Goal: Contribute content: Contribute content

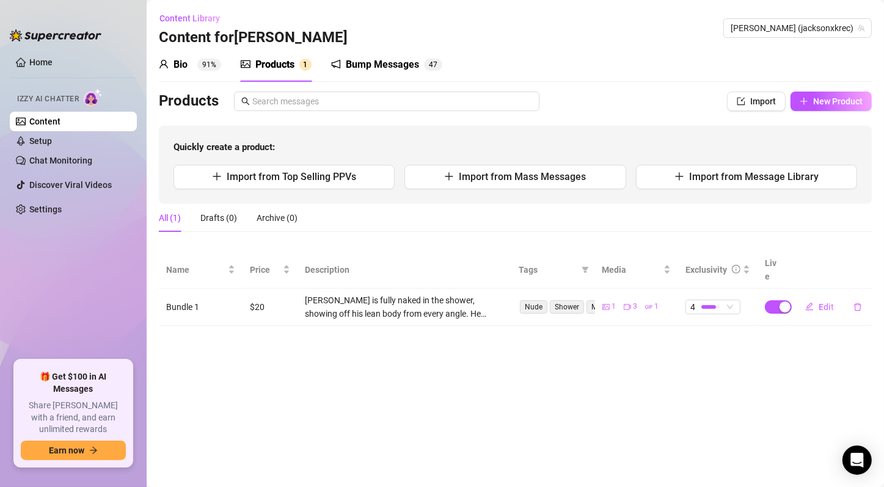
click at [531, 346] on main "Content Library Content for [PERSON_NAME] [PERSON_NAME] (jacksonxkrec) Bio 91% …" at bounding box center [515, 243] width 737 height 487
click at [836, 104] on span "New Product" at bounding box center [837, 101] width 49 height 10
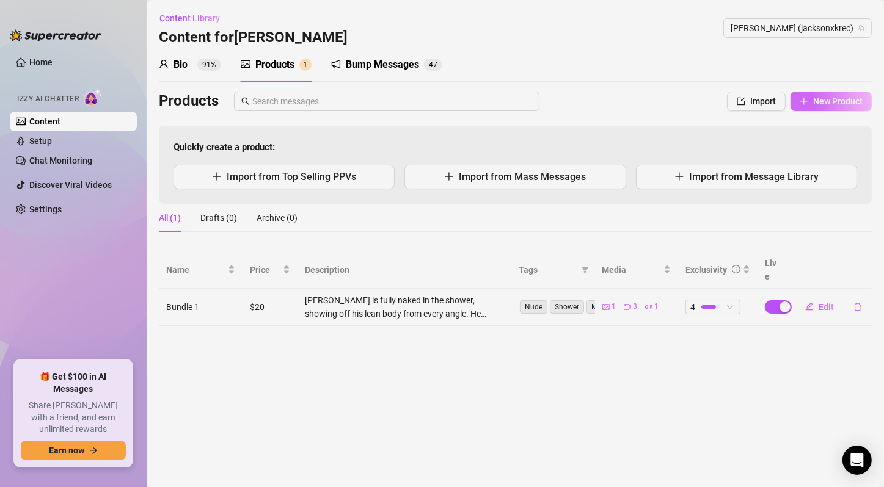
type textarea "Type your message here..."
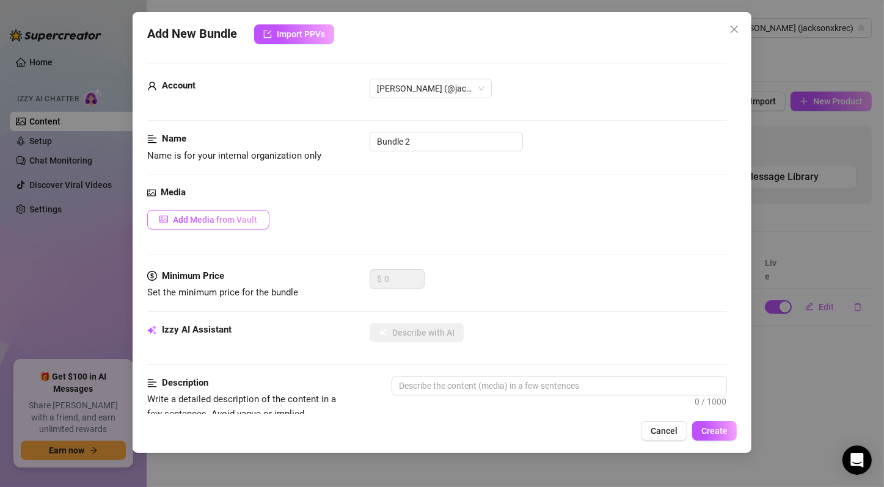
click at [236, 222] on span "Add Media from Vault" at bounding box center [215, 220] width 84 height 10
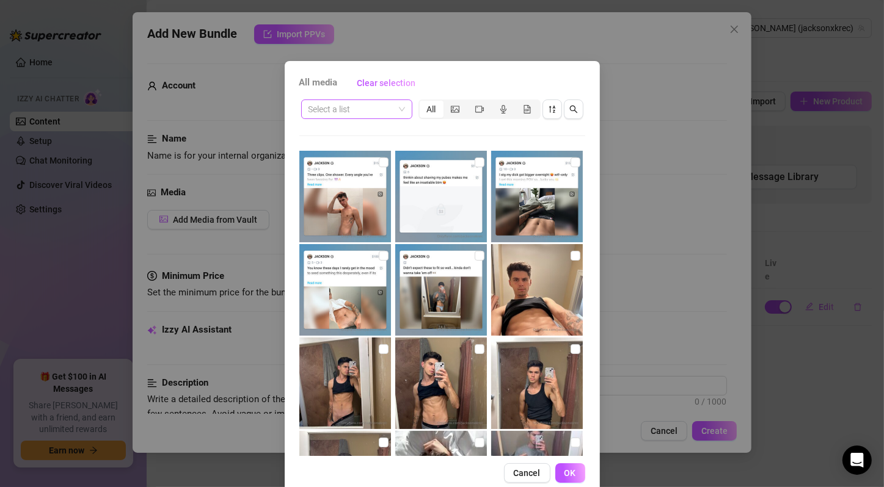
click at [398, 109] on span at bounding box center [356, 109] width 96 height 18
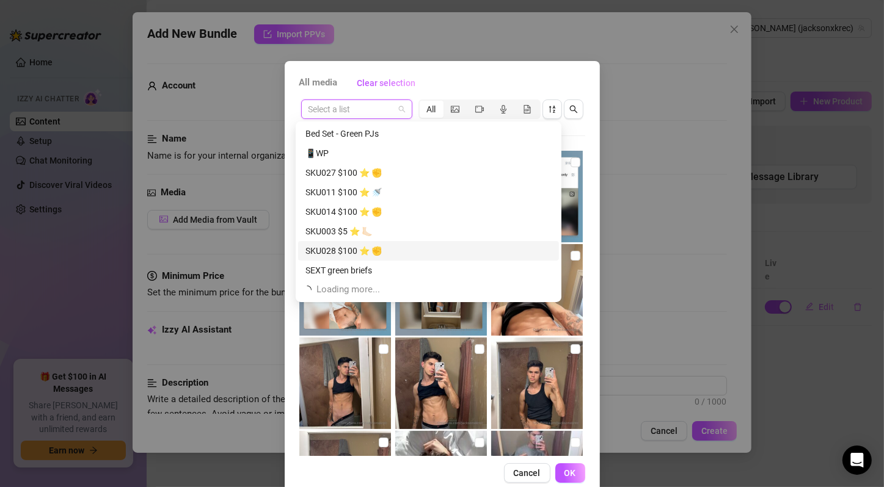
scroll to position [1016, 0]
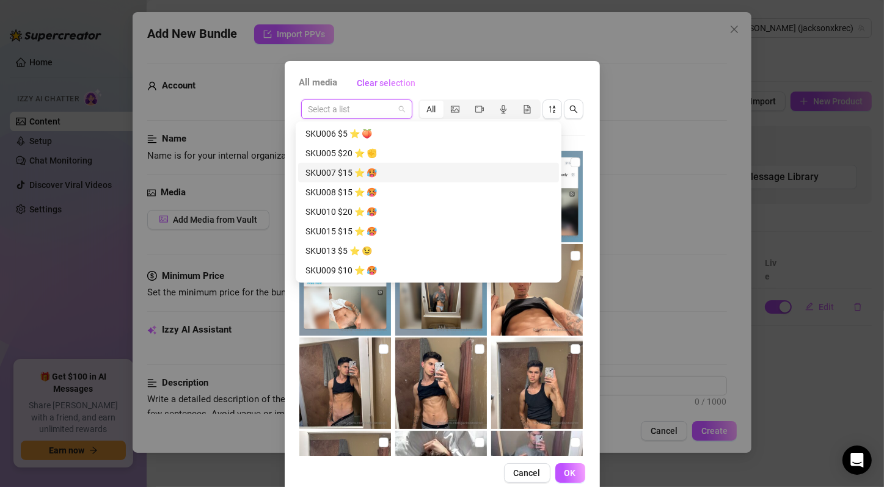
click at [392, 171] on div "SKU007 $15 ⭐️ 🥵" at bounding box center [428, 172] width 246 height 13
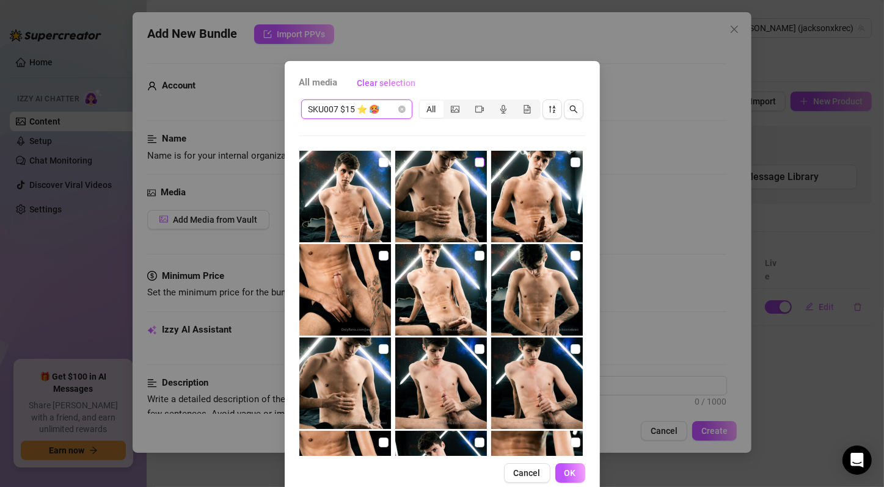
click at [379, 162] on input "checkbox" at bounding box center [384, 163] width 10 height 10
checkbox input "true"
click at [474, 159] on input "checkbox" at bounding box center [479, 163] width 10 height 10
checkbox input "true"
click at [570, 165] on input "checkbox" at bounding box center [575, 163] width 10 height 10
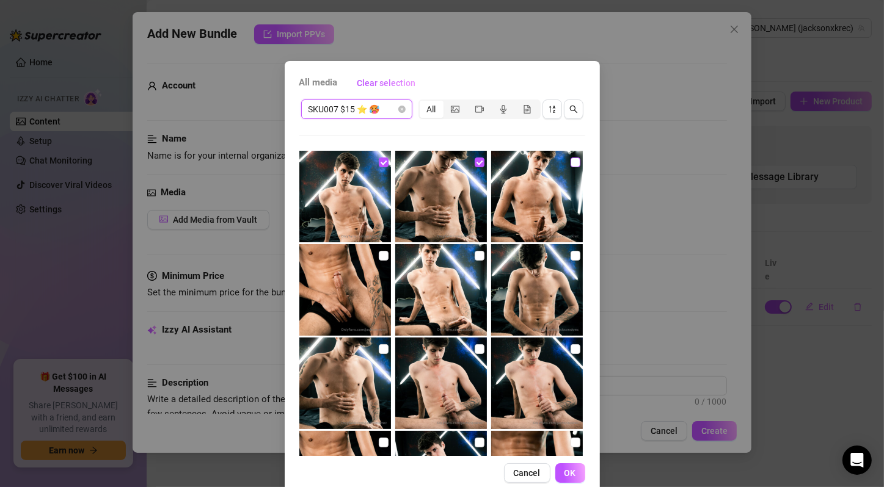
checkbox input "true"
click at [379, 252] on input "checkbox" at bounding box center [384, 256] width 10 height 10
checkbox input "true"
click at [474, 256] on input "checkbox" at bounding box center [479, 256] width 10 height 10
checkbox input "true"
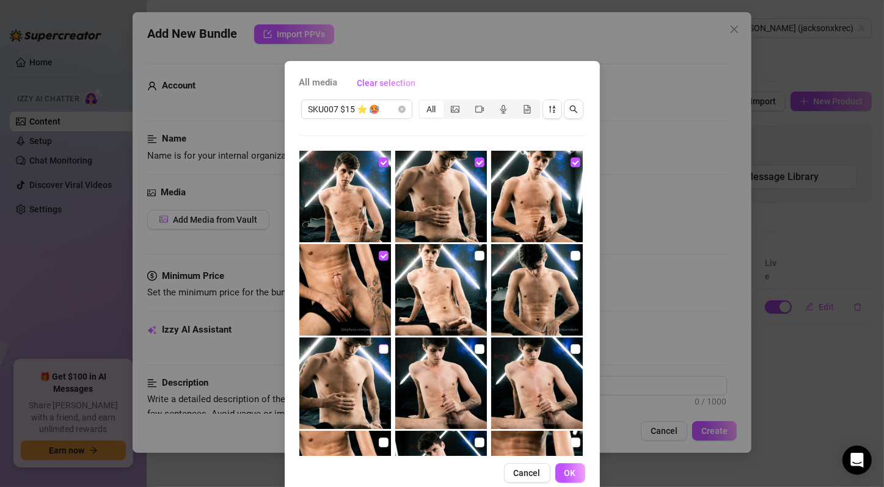
click at [570, 255] on input "checkbox" at bounding box center [575, 256] width 10 height 10
checkbox input "true"
click at [379, 352] on input "checkbox" at bounding box center [384, 349] width 10 height 10
checkbox input "true"
click at [474, 353] on input "checkbox" at bounding box center [479, 349] width 10 height 10
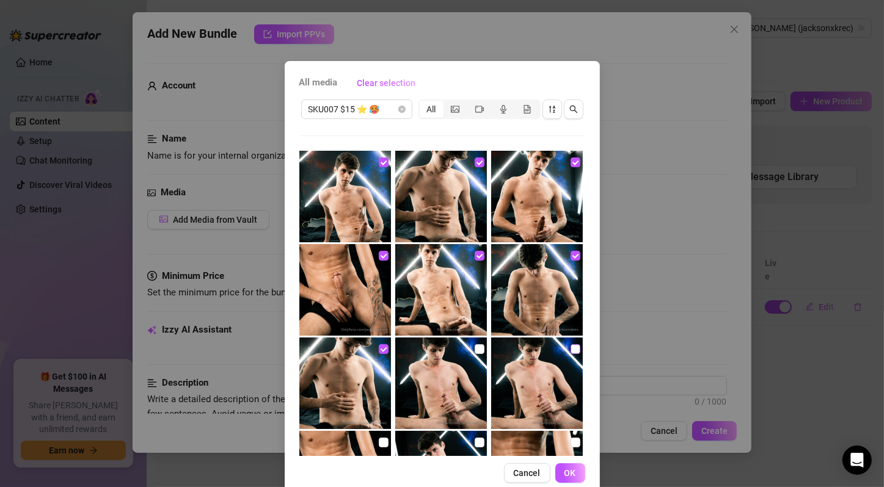
checkbox input "true"
click at [570, 350] on input "checkbox" at bounding box center [575, 349] width 10 height 10
checkbox input "true"
click at [379, 438] on input "checkbox" at bounding box center [384, 443] width 10 height 10
checkbox input "true"
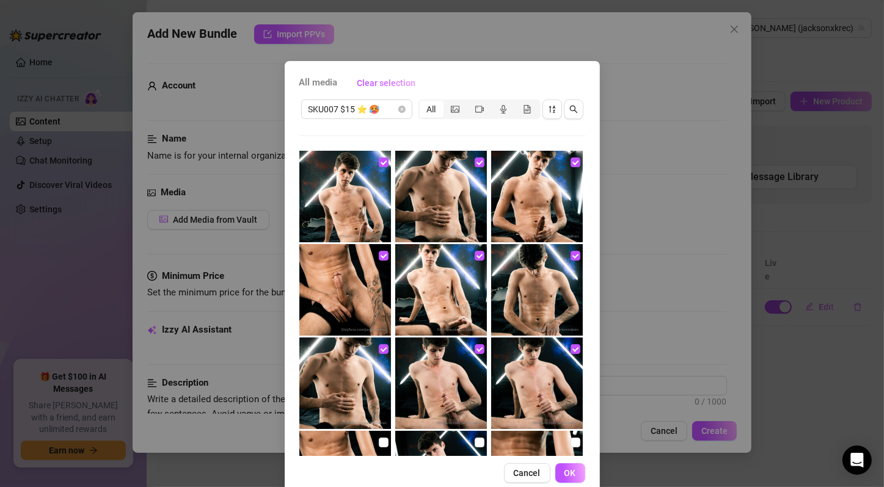
scroll to position [163, 0]
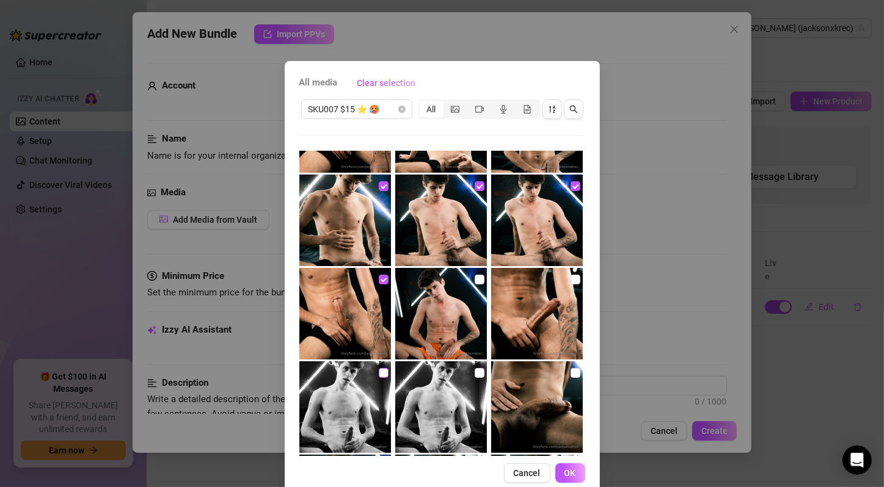
click at [474, 280] on input "checkbox" at bounding box center [479, 280] width 10 height 10
checkbox input "true"
click at [570, 280] on input "checkbox" at bounding box center [575, 280] width 10 height 10
checkbox input "true"
click at [379, 374] on input "checkbox" at bounding box center [384, 373] width 10 height 10
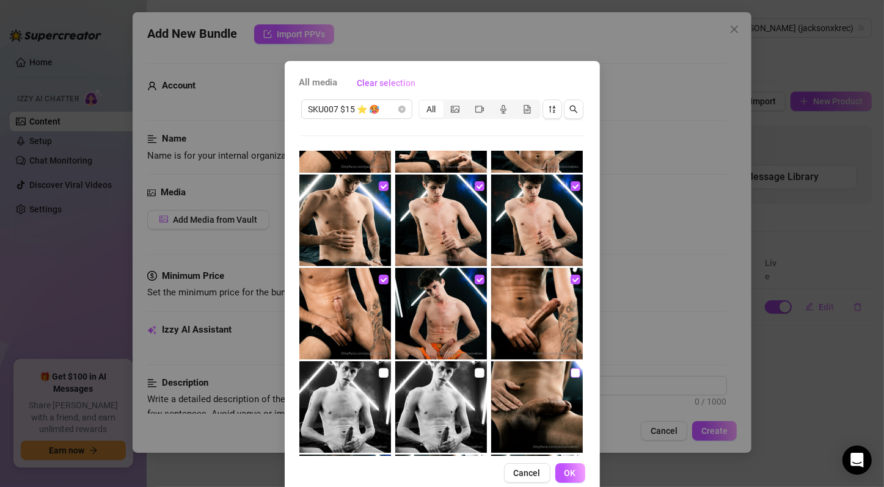
checkbox input "true"
click at [474, 372] on input "checkbox" at bounding box center [479, 373] width 10 height 10
checkbox input "true"
click at [570, 372] on input "checkbox" at bounding box center [575, 373] width 10 height 10
checkbox input "true"
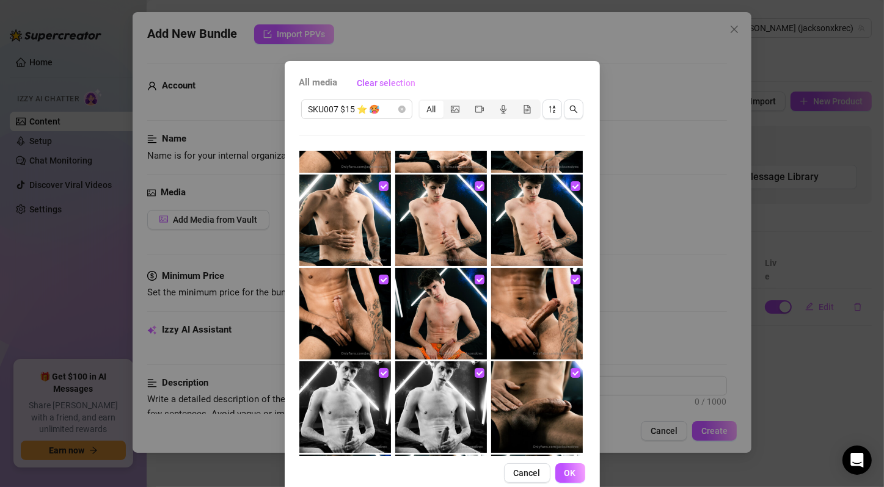
scroll to position [366, 0]
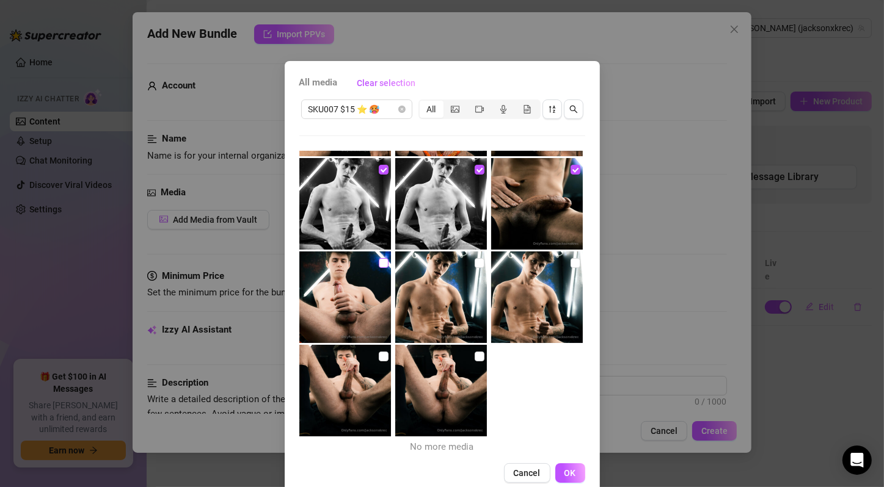
click at [379, 262] on input "checkbox" at bounding box center [384, 263] width 10 height 10
checkbox input "true"
click at [474, 261] on input "checkbox" at bounding box center [479, 263] width 10 height 10
checkbox input "true"
click at [570, 266] on input "checkbox" at bounding box center [575, 263] width 10 height 10
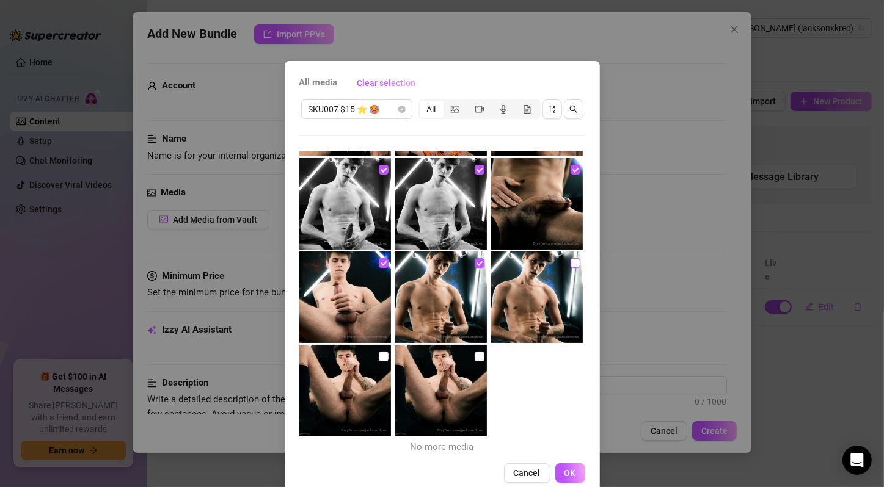
checkbox input "true"
click at [379, 354] on input "checkbox" at bounding box center [384, 357] width 10 height 10
checkbox input "true"
click at [474, 354] on input "checkbox" at bounding box center [479, 357] width 10 height 10
checkbox input "true"
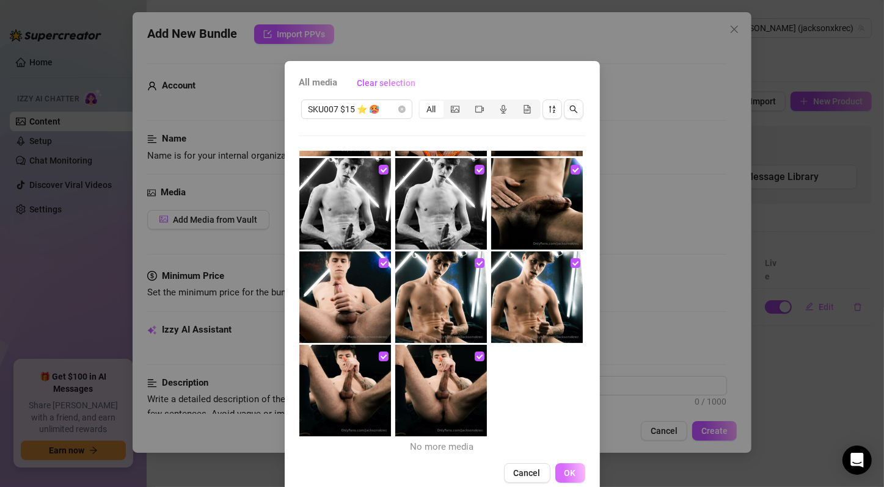
click at [570, 469] on span "OK" at bounding box center [570, 473] width 12 height 10
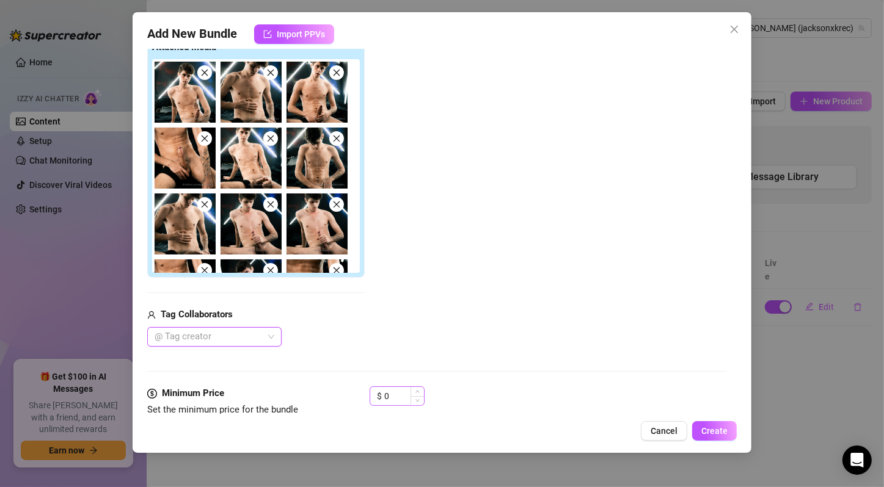
scroll to position [407, 0]
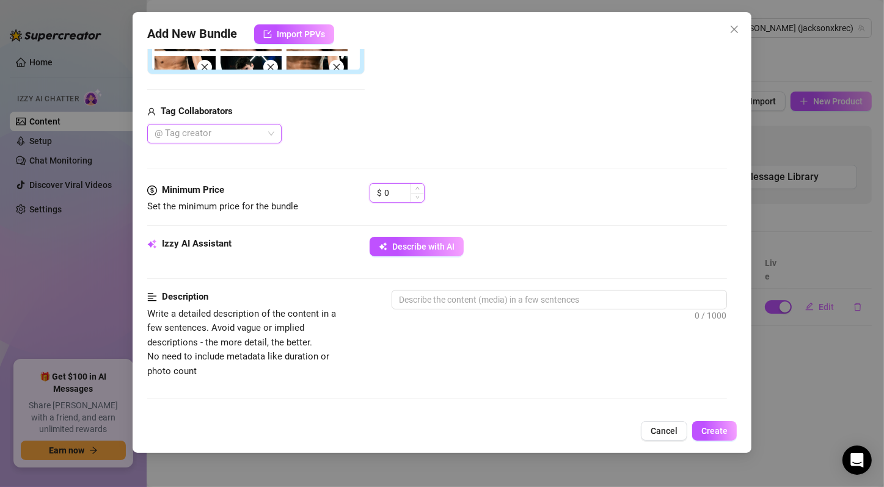
click at [396, 195] on input "0" at bounding box center [404, 193] width 40 height 18
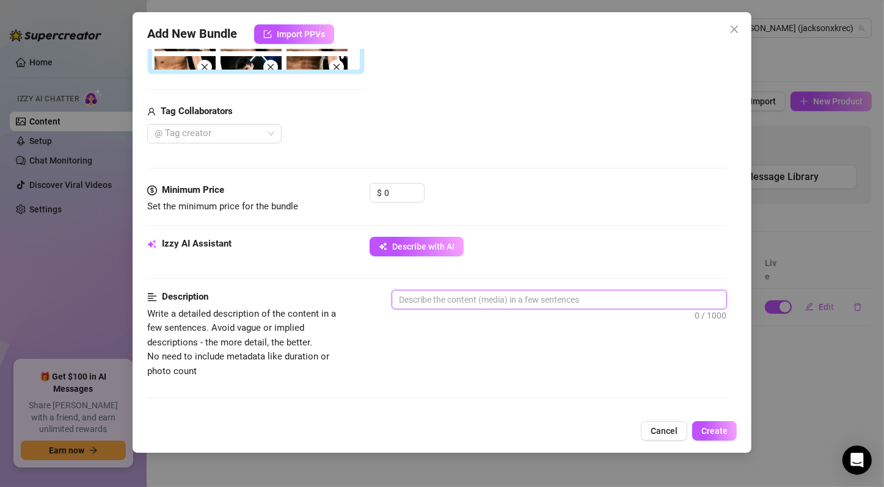
click at [446, 300] on textarea at bounding box center [559, 300] width 334 height 18
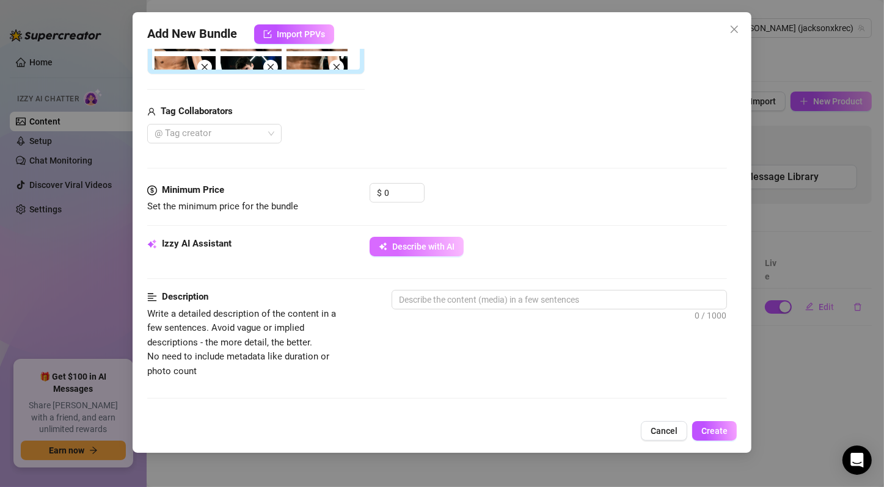
click at [443, 247] on span "Describe with AI" at bounding box center [423, 247] width 62 height 10
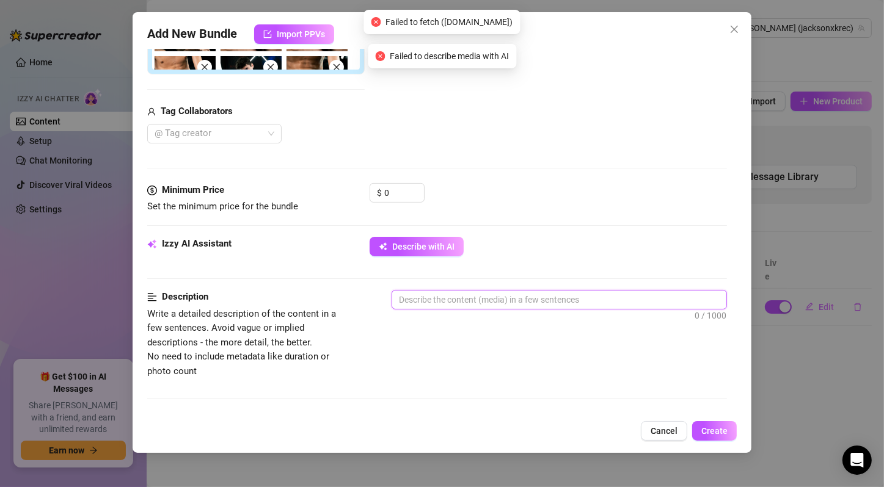
click at [451, 293] on textarea at bounding box center [559, 300] width 334 height 18
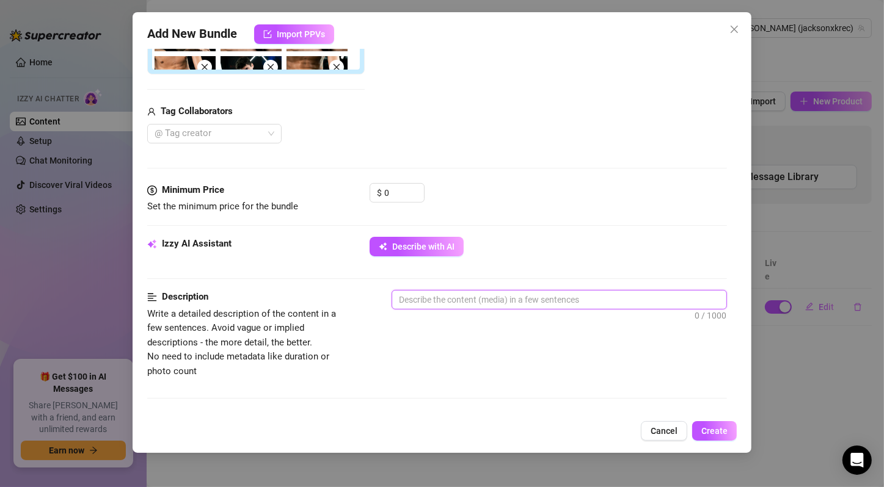
click at [451, 293] on textarea at bounding box center [559, 300] width 334 height 18
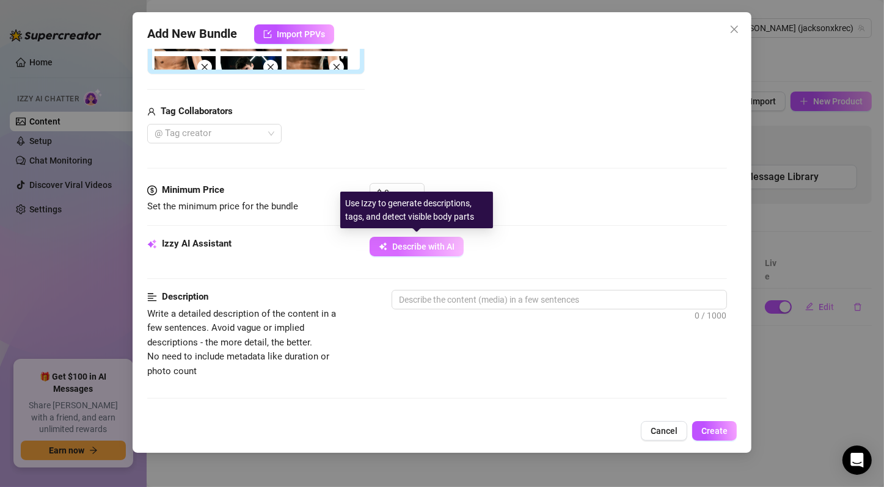
click at [436, 252] on button "Describe with AI" at bounding box center [416, 247] width 94 height 20
type textarea "[PERSON_NAME]"
type textarea "[PERSON_NAME] is"
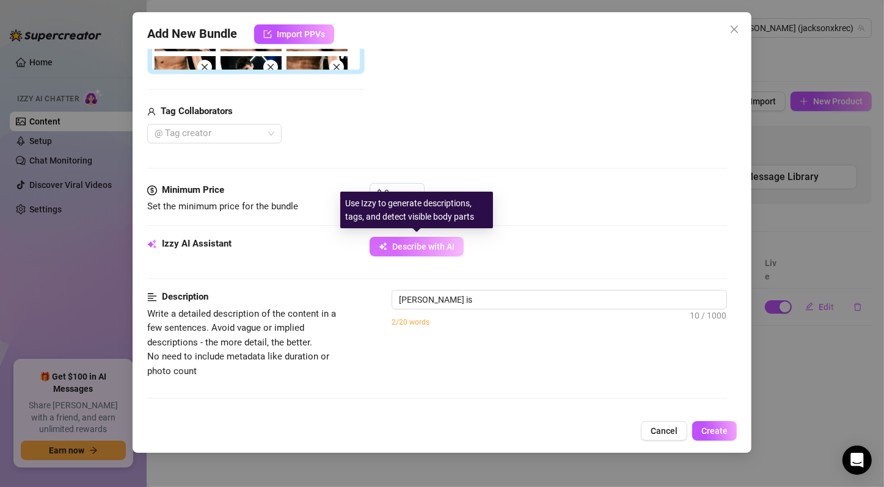
type textarea "[PERSON_NAME] is fully"
type textarea "[PERSON_NAME] is fully nude"
type textarea "[PERSON_NAME] is fully nude in"
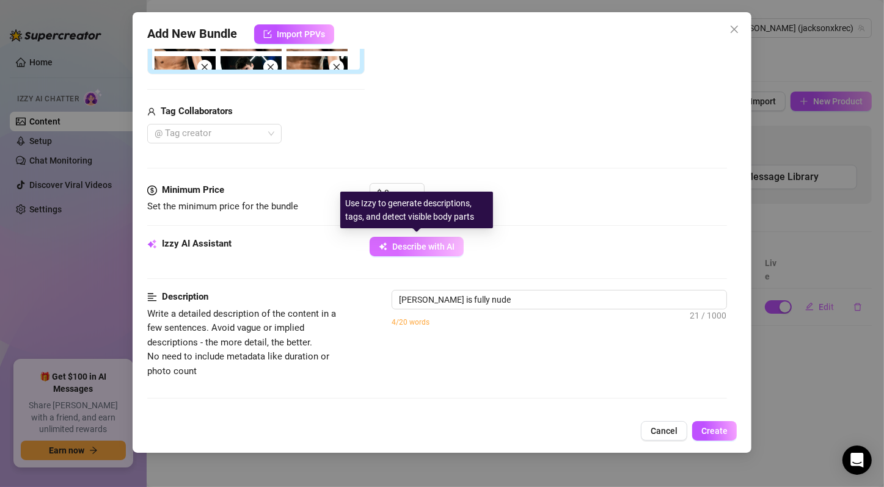
type textarea "[PERSON_NAME] is fully nude in"
type textarea "[PERSON_NAME] is fully nude in a"
type textarea "[PERSON_NAME] is fully nude in a dark,"
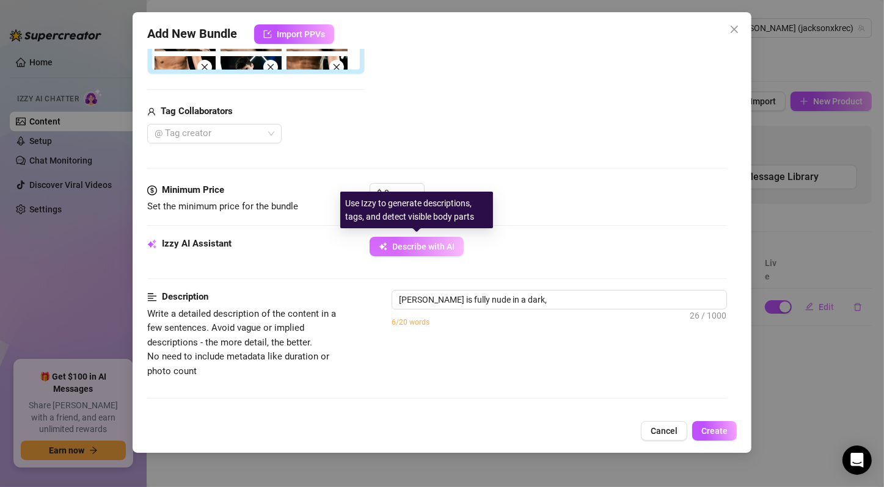
type textarea "[PERSON_NAME] is fully nude in a dark, neon-lit"
type textarea "[PERSON_NAME] is fully nude in a dark, neon-lit room,"
type textarea "[PERSON_NAME] is fully nude in a dark, neon-lit room, showing"
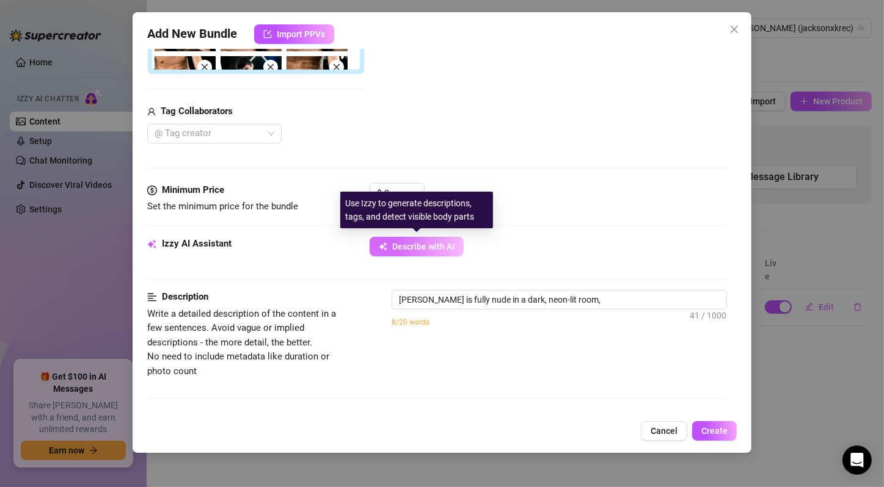
type textarea "[PERSON_NAME] is fully nude in a dark, neon-lit room, showing"
type textarea "[PERSON_NAME] is fully nude in a dark, neon-lit room, showing off"
type textarea "[PERSON_NAME] is fully nude in a dark, neon-lit room, showing off his"
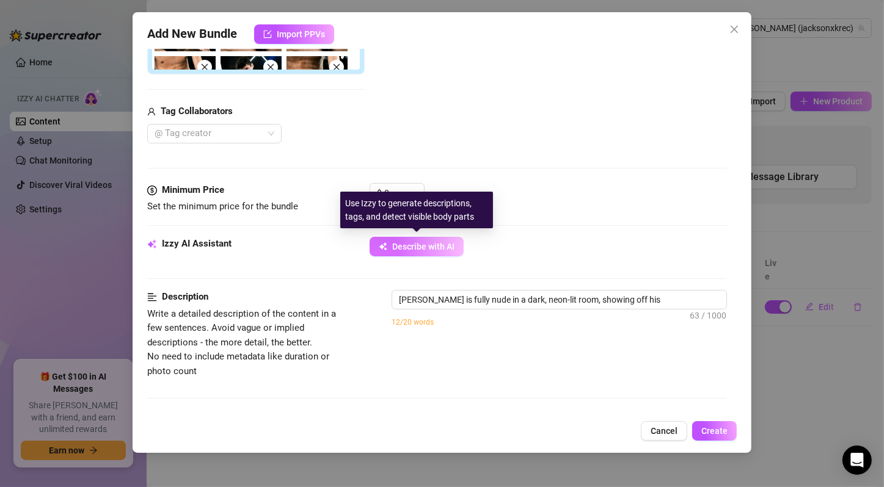
type textarea "[PERSON_NAME] is fully nude in a dark, neon-lit room, showing off his long,"
type textarea "[PERSON_NAME] is fully nude in a dark, neon-lit room, showing off his long, thi…"
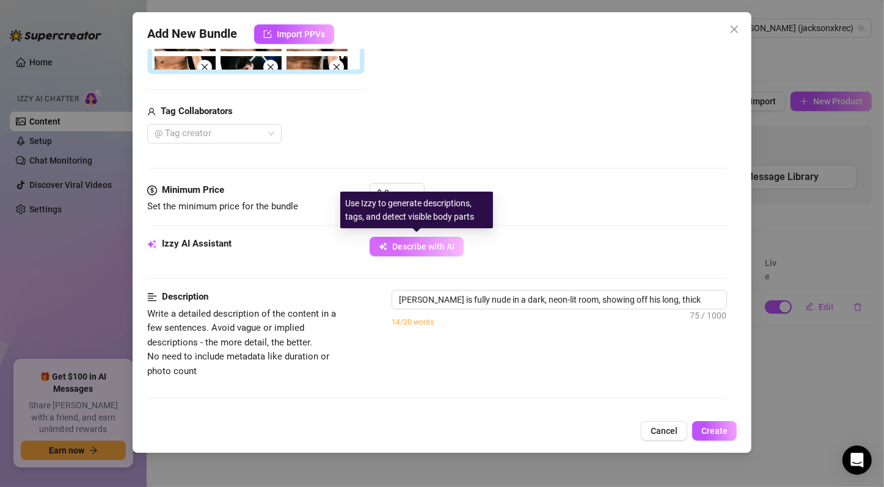
type textarea "[PERSON_NAME] is fully nude in a dark, neon-lit room, showing off his long, thi…"
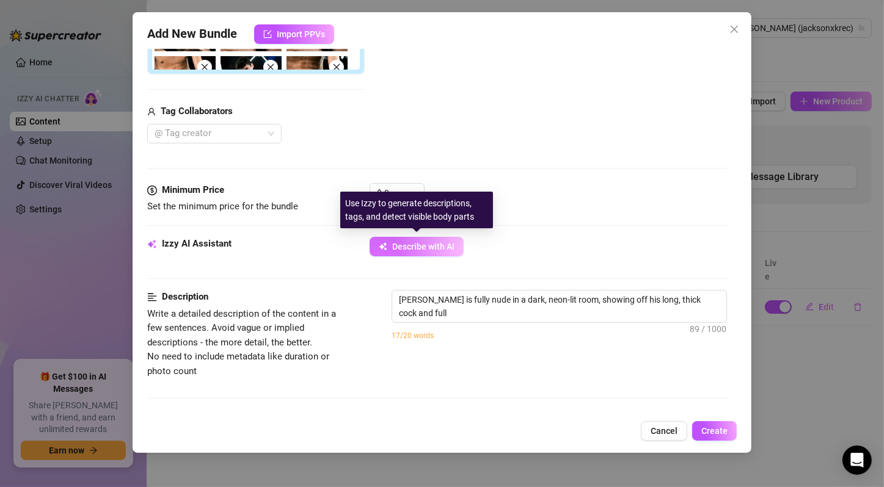
type textarea "[PERSON_NAME] is fully nude in a dark, neon-lit room, showing off his long, thi…"
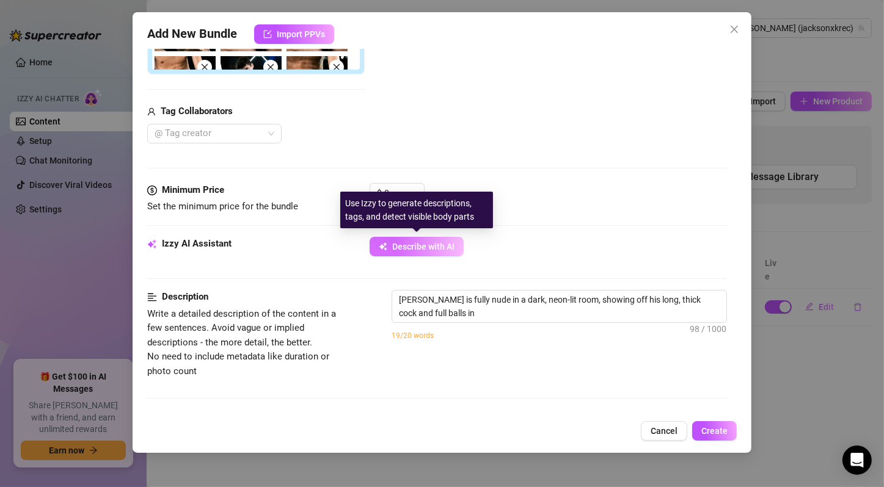
type textarea "[PERSON_NAME] is fully nude in a dark, neon-lit room, showing off his long, thi…"
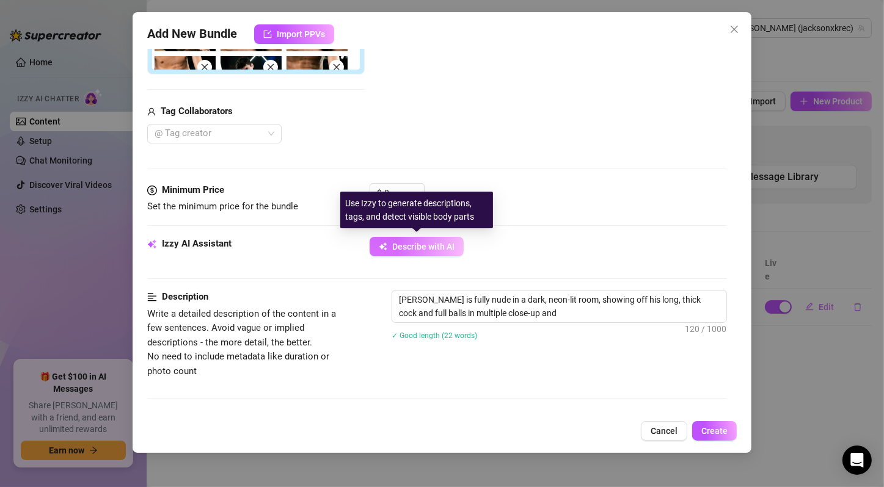
type textarea "[PERSON_NAME] is fully nude in a dark, neon-lit room, showing off his long, thi…"
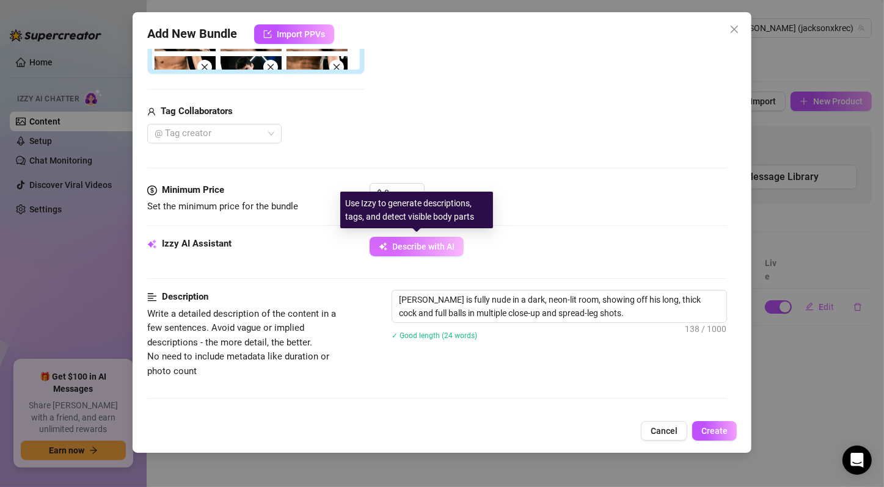
type textarea "[PERSON_NAME] is fully nude in a dark, neon-lit room, showing off his long, thi…"
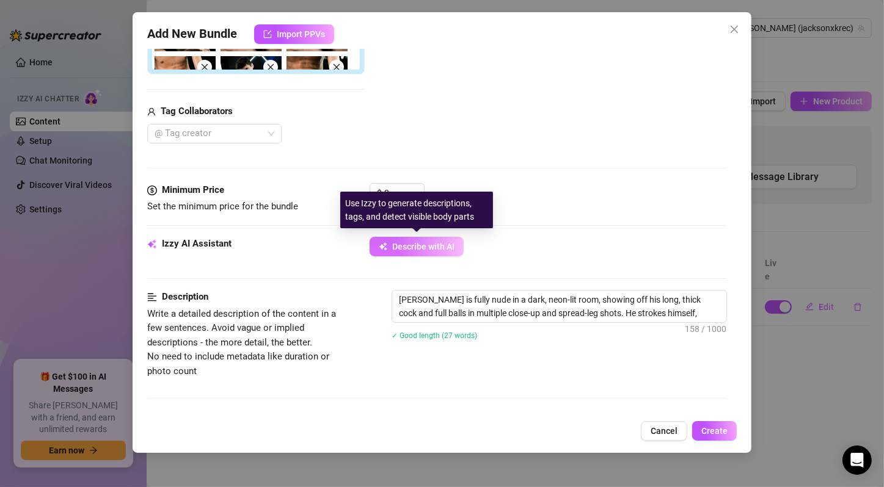
type textarea "[PERSON_NAME] is fully nude in a dark, neon-lit room, showing off his long, thi…"
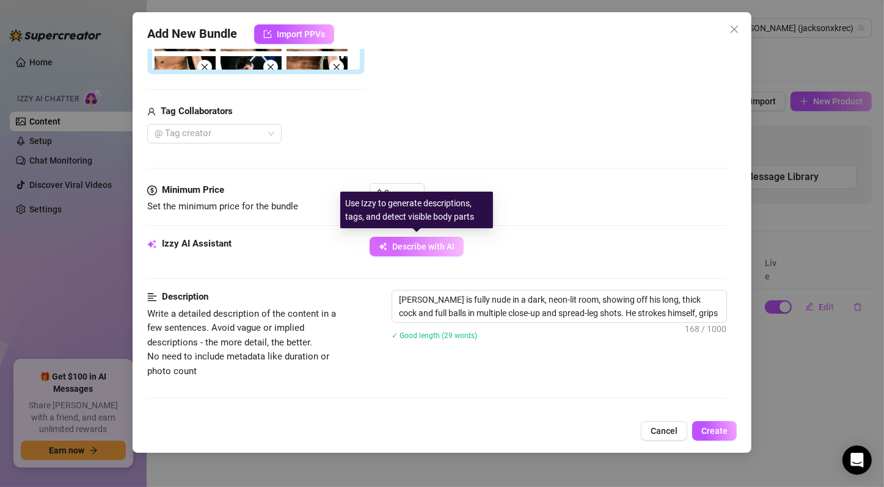
type textarea "[PERSON_NAME] is fully nude in a dark, neon-lit room, showing off his long, thi…"
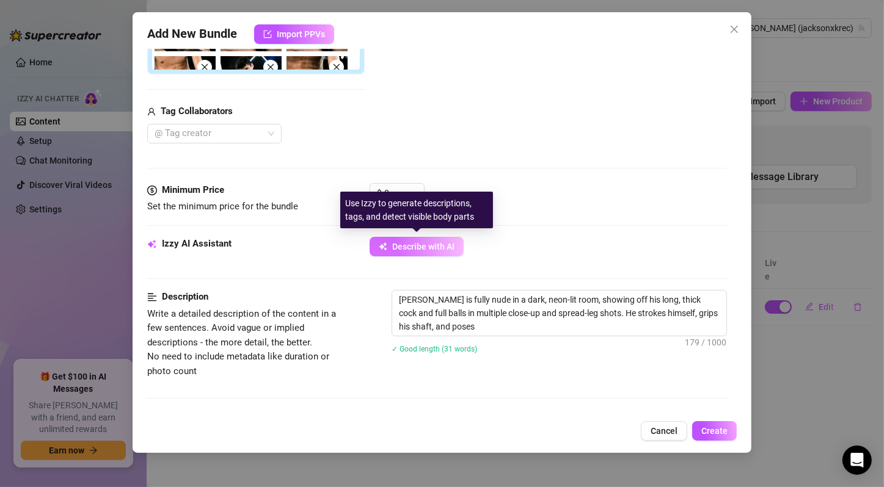
type textarea "[PERSON_NAME] is fully nude in a dark, neon-lit room, showing off his long, thi…"
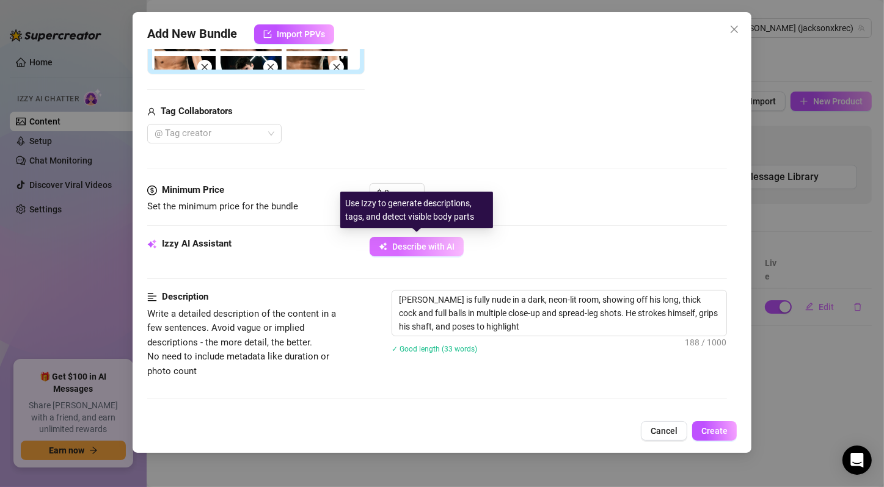
type textarea "[PERSON_NAME] is fully nude in a dark, neon-lit room, showing off his long, thi…"
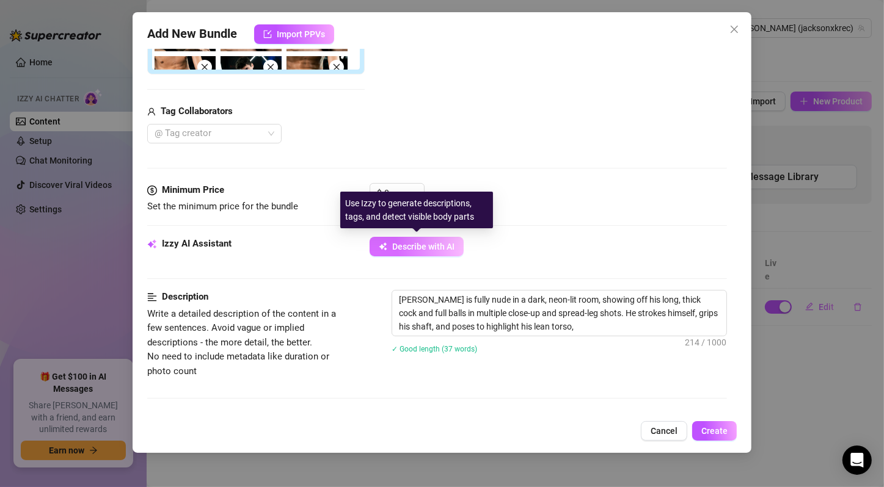
type textarea "[PERSON_NAME] is fully nude in a dark, neon-lit room, showing off his long, thi…"
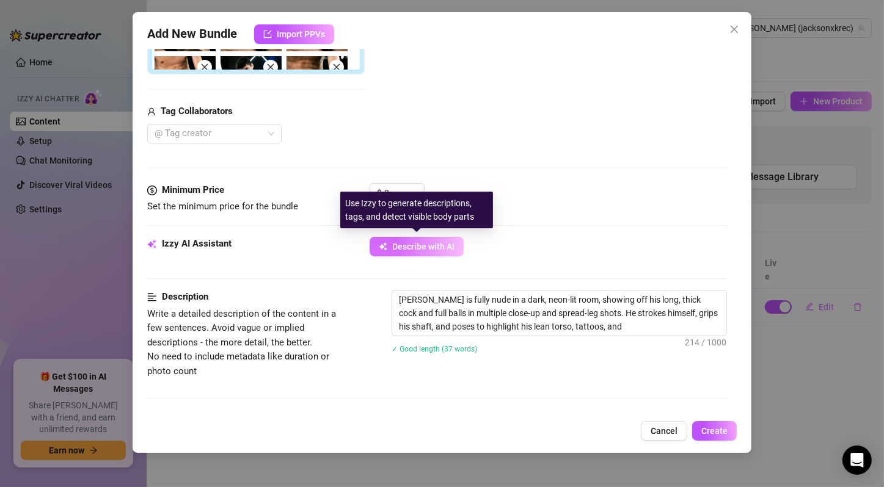
type textarea "[PERSON_NAME] is fully nude in a dark, neon-lit room, showing off his long, thi…"
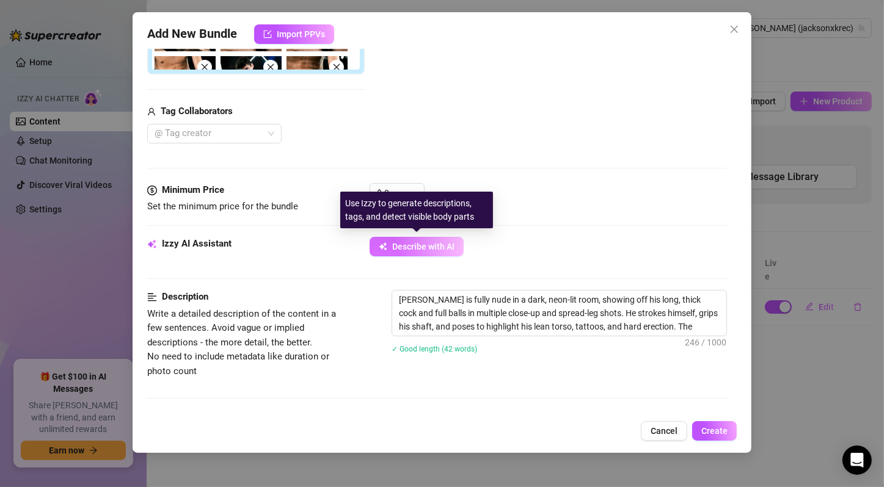
type textarea "[PERSON_NAME] is fully nude in a dark, neon-lit room, showing off his long, thi…"
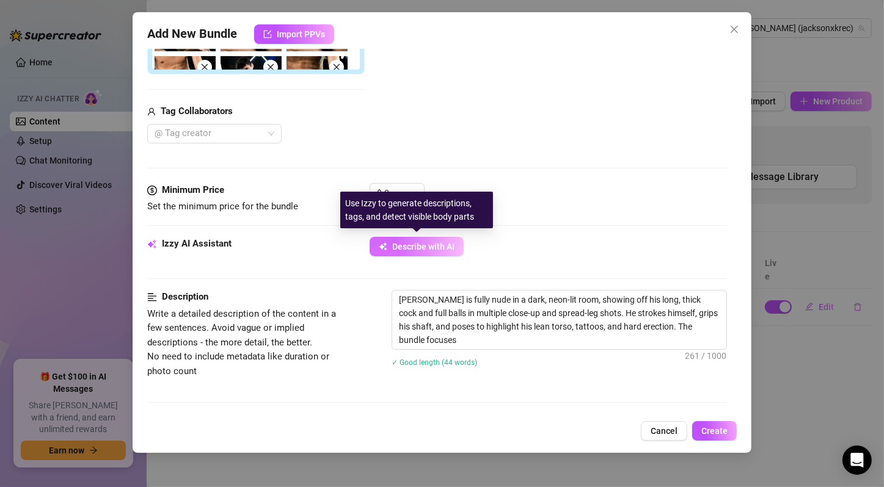
type textarea "[PERSON_NAME] is fully nude in a dark, neon-lit room, showing off his long, thi…"
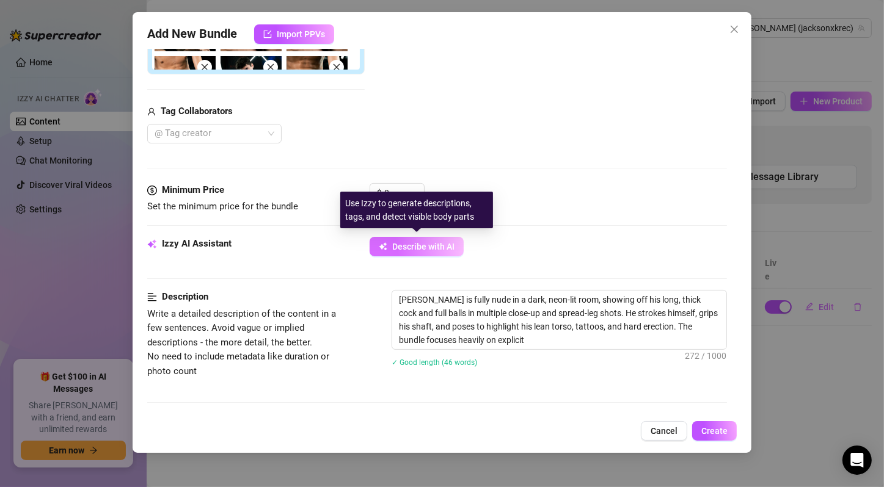
type textarea "[PERSON_NAME] is fully nude in a dark, neon-lit room, showing off his long, thi…"
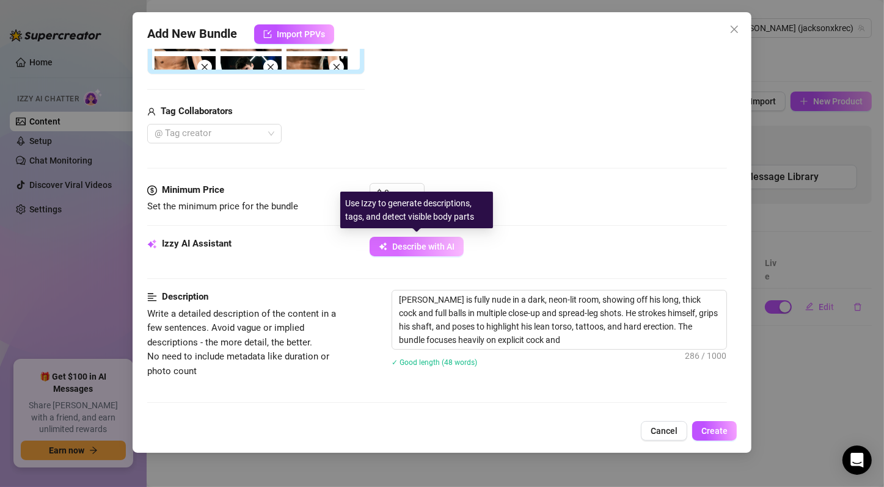
type textarea "[PERSON_NAME] is fully nude in a dark, neon-lit room, showing off his long, thi…"
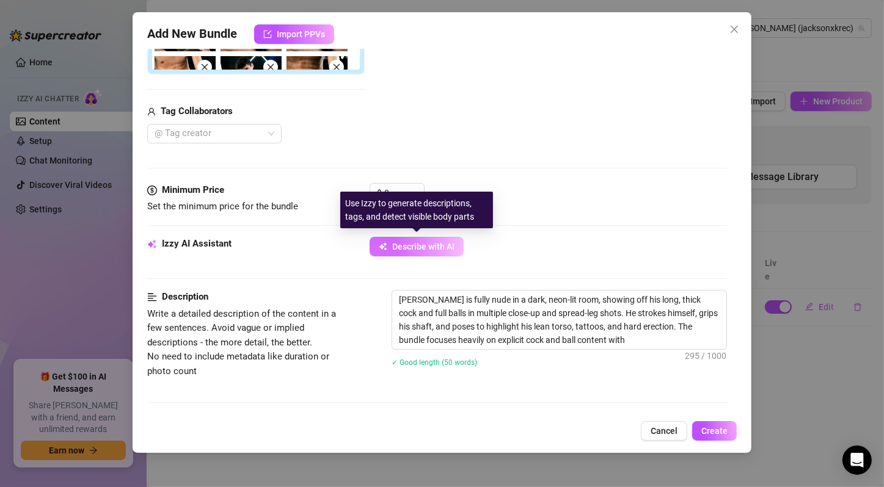
type textarea "[PERSON_NAME] is fully nude in a dark, neon-lit room, showing off his long, thi…"
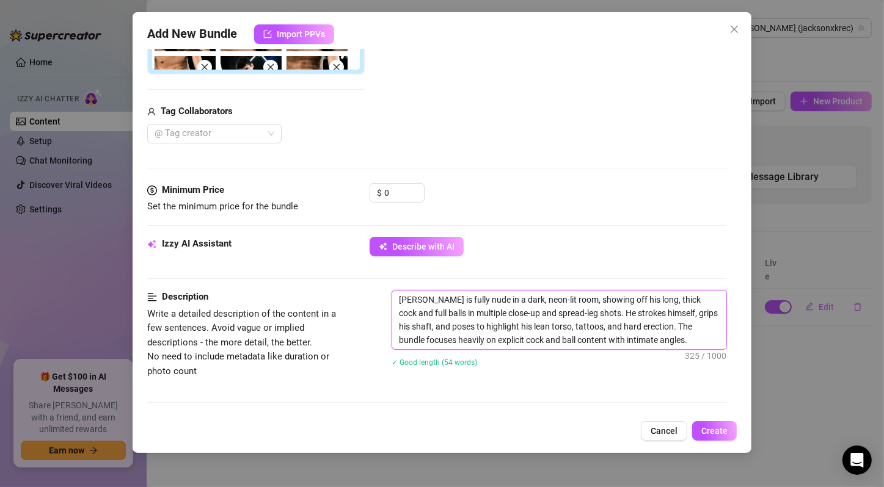
click at [531, 317] on textarea "[PERSON_NAME] is fully nude in a dark, neon-lit room, showing off his long, thi…" at bounding box center [559, 320] width 334 height 59
click at [686, 310] on textarea "[PERSON_NAME] is fully nude in a dark, neon-lit room, showing off his long, thi…" at bounding box center [559, 320] width 334 height 59
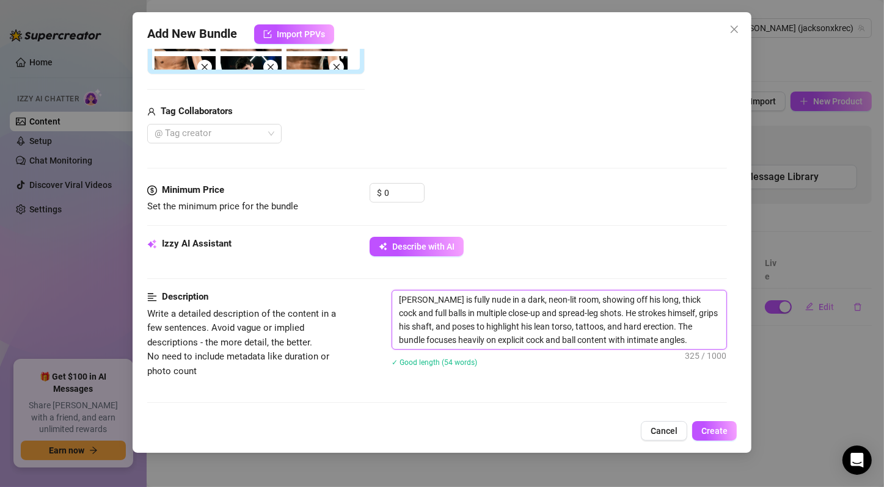
click at [686, 310] on textarea "[PERSON_NAME] is fully nude in a dark, neon-lit room, showing off his long, thi…" at bounding box center [559, 320] width 334 height 59
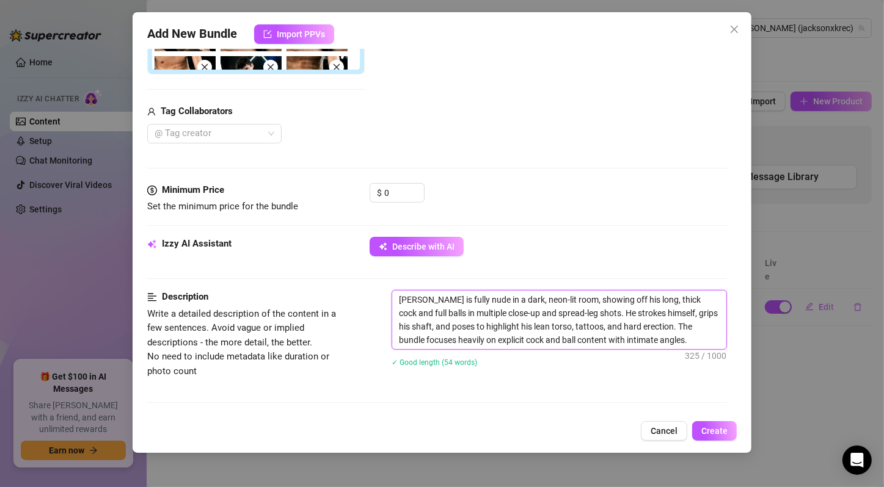
click at [686, 310] on textarea "[PERSON_NAME] is fully nude in a dark, neon-lit room, showing off his long, thi…" at bounding box center [559, 320] width 334 height 59
drag, startPoint x: 591, startPoint y: 311, endPoint x: 603, endPoint y: 315, distance: 12.9
click at [603, 326] on textarea "[PERSON_NAME] is fully nude in a dark, neon-lit room, showing off his long, thi…" at bounding box center [559, 320] width 334 height 59
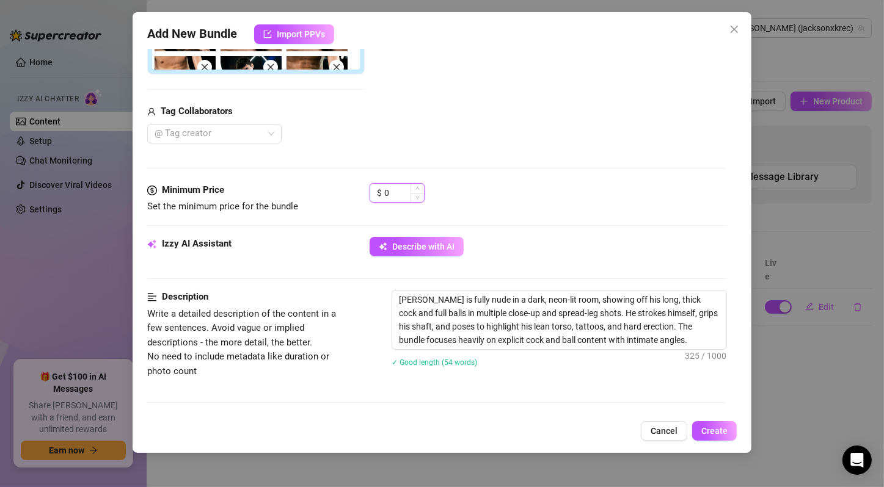
click at [402, 192] on input "0" at bounding box center [404, 193] width 40 height 18
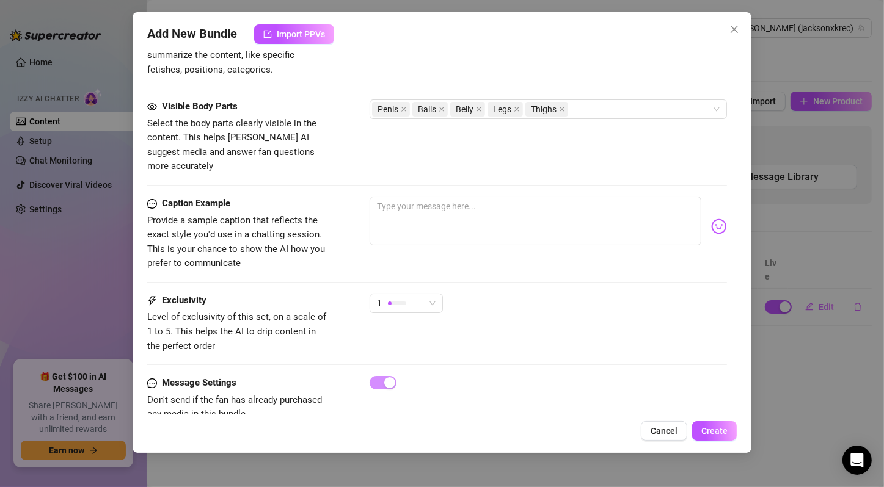
scroll to position [814, 0]
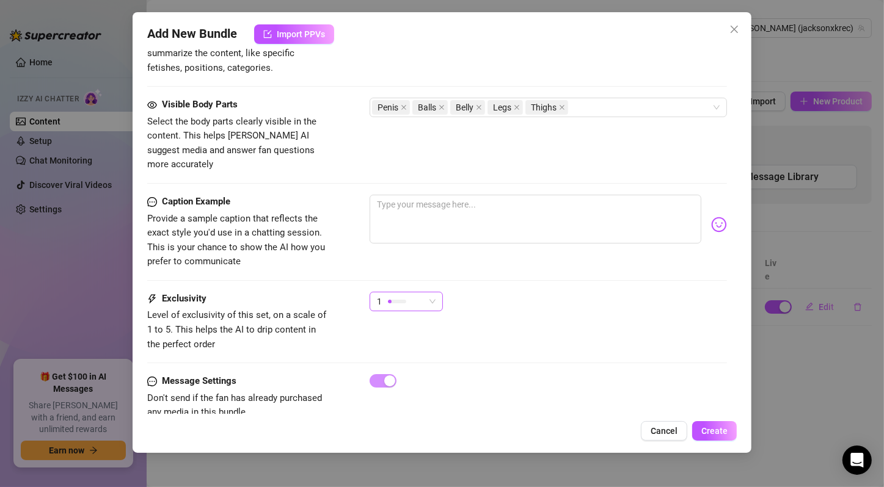
click at [439, 292] on div "1" at bounding box center [405, 302] width 73 height 20
type input "15"
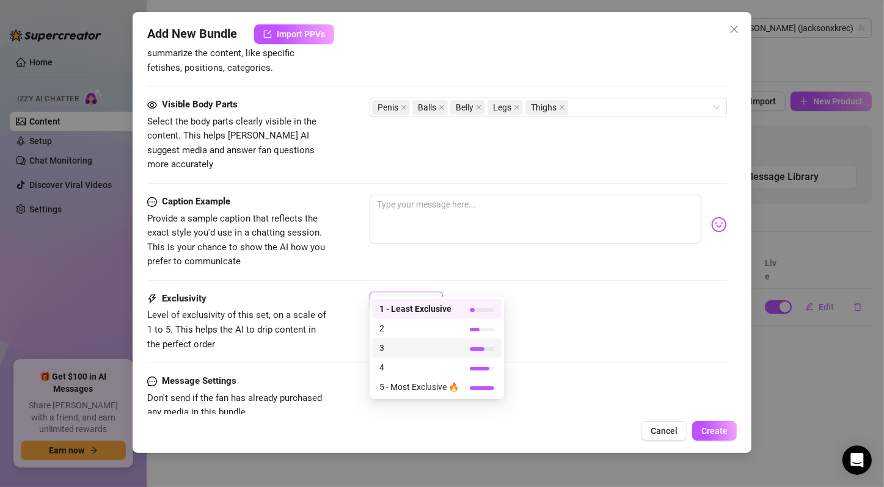
click at [422, 344] on span "3" at bounding box center [418, 347] width 79 height 13
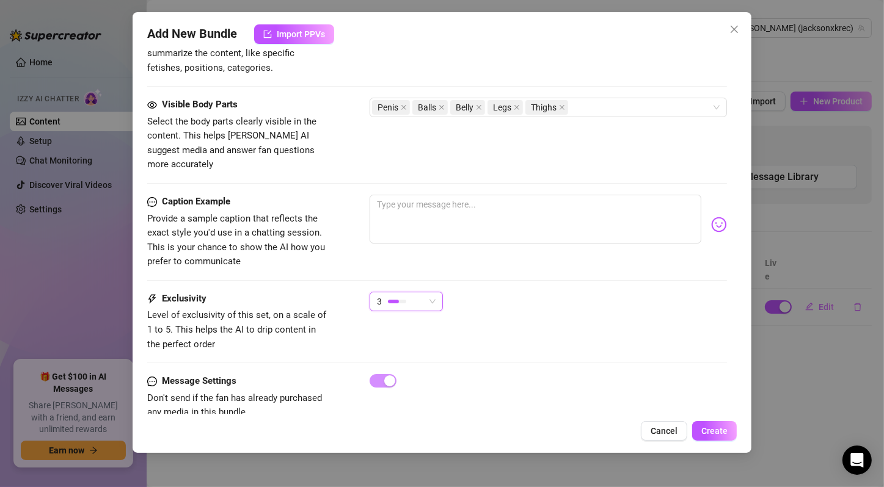
click at [523, 293] on div "3 3" at bounding box center [547, 307] width 357 height 31
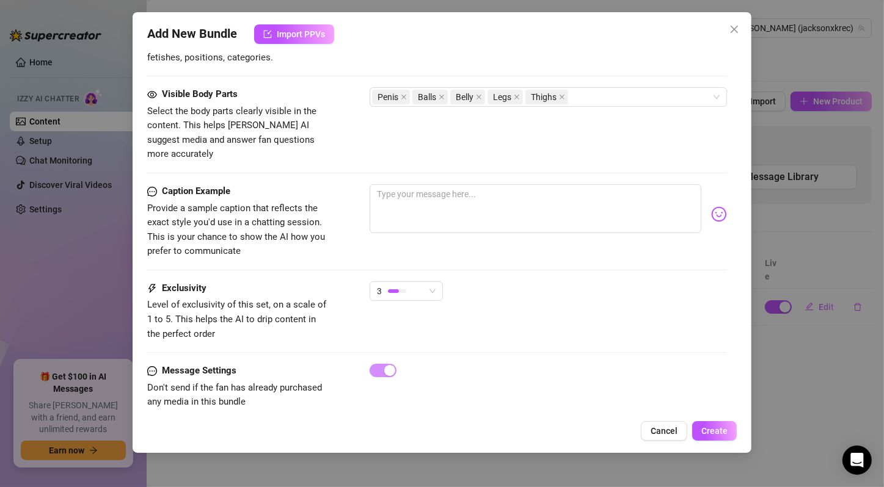
scroll to position [826, 0]
click at [551, 298] on div "Exclusivity Level of exclusivity of this set, on a scale of 1 to 5. This helps …" at bounding box center [437, 310] width 580 height 60
click at [708, 432] on span "Create" at bounding box center [714, 431] width 26 height 10
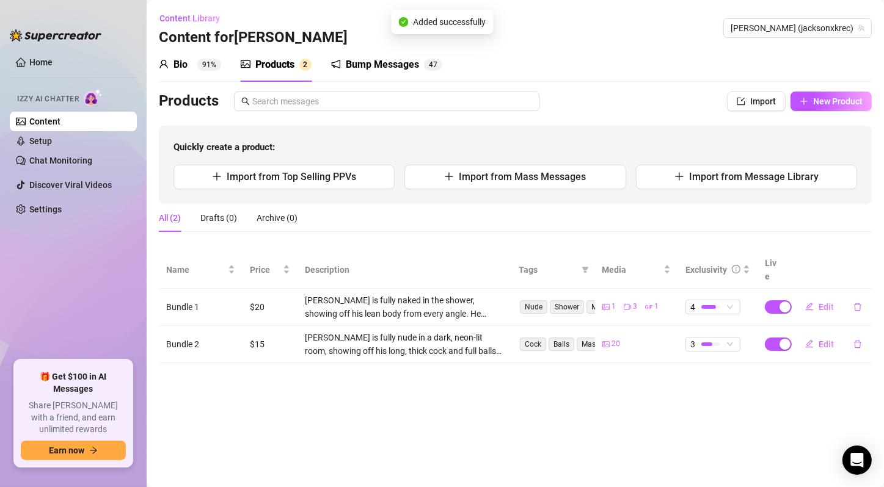
click at [626, 386] on main "Content Library Content for [PERSON_NAME] [PERSON_NAME] (jacksonxkrec) Bio 91% …" at bounding box center [515, 243] width 737 height 487
click at [827, 109] on button "New Product" at bounding box center [830, 102] width 81 height 20
type textarea "Type your message here..."
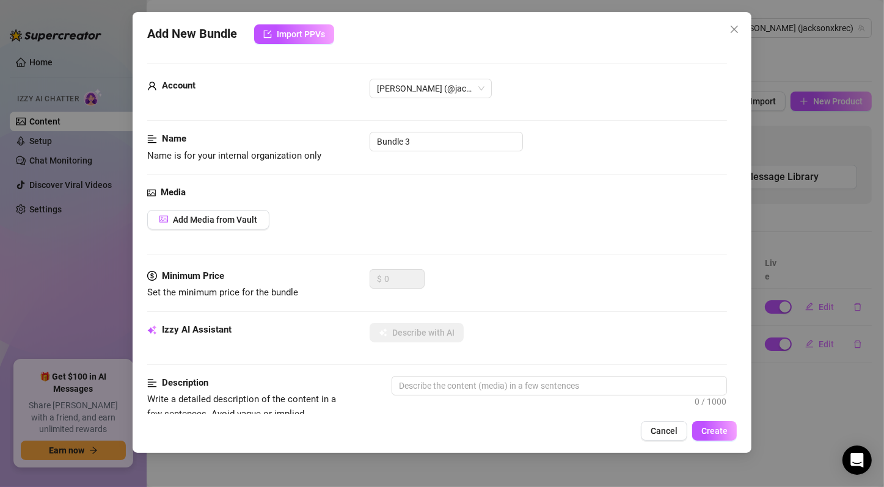
click at [530, 187] on div "Media" at bounding box center [437, 193] width 580 height 15
click at [236, 220] on span "Add Media from Vault" at bounding box center [215, 220] width 84 height 10
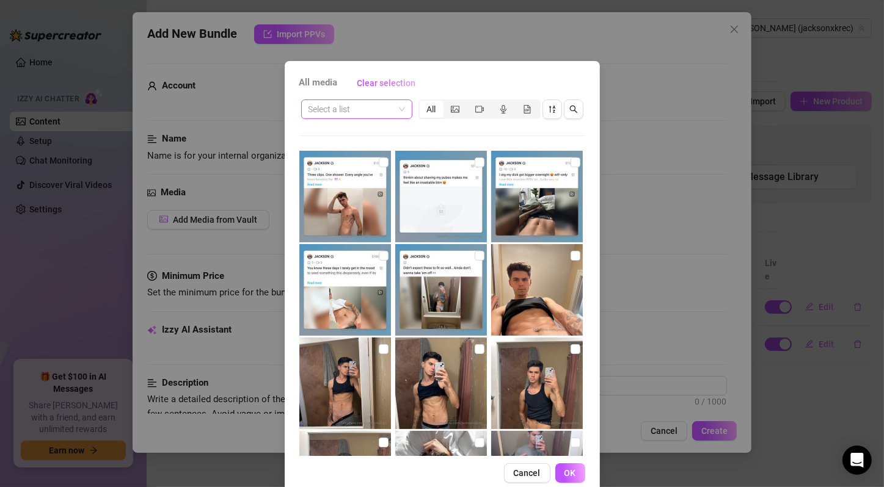
click at [394, 111] on span at bounding box center [356, 109] width 96 height 18
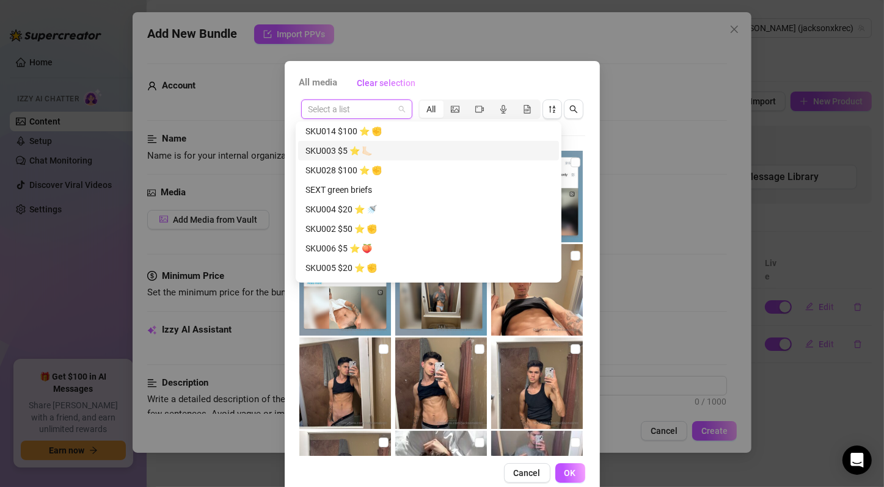
scroll to position [697, 0]
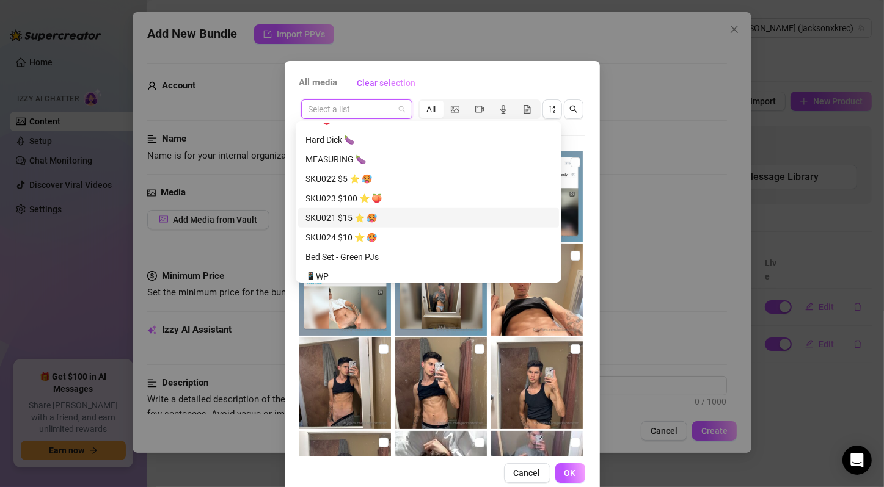
click at [366, 217] on div "SKU021 $15 ⭐️ 🥵" at bounding box center [428, 217] width 246 height 13
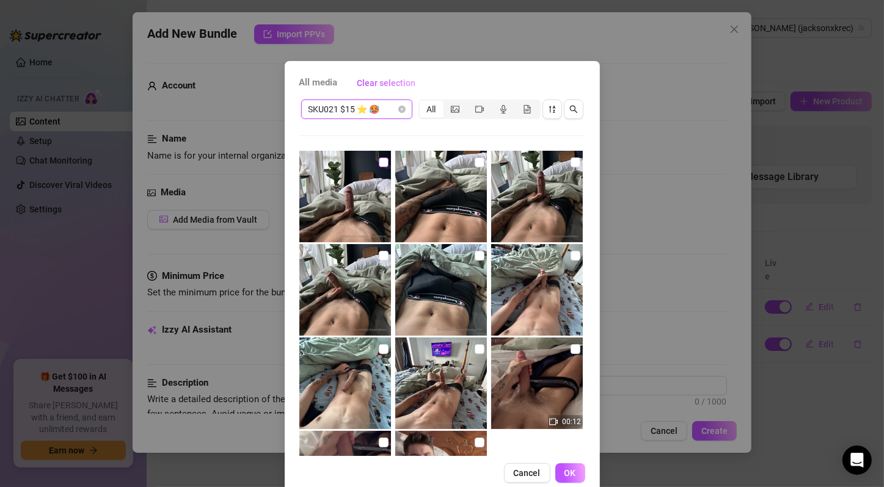
click at [379, 164] on input "checkbox" at bounding box center [384, 163] width 10 height 10
checkbox input "true"
click at [474, 161] on input "checkbox" at bounding box center [479, 163] width 10 height 10
checkbox input "true"
click at [570, 164] on input "checkbox" at bounding box center [575, 163] width 10 height 10
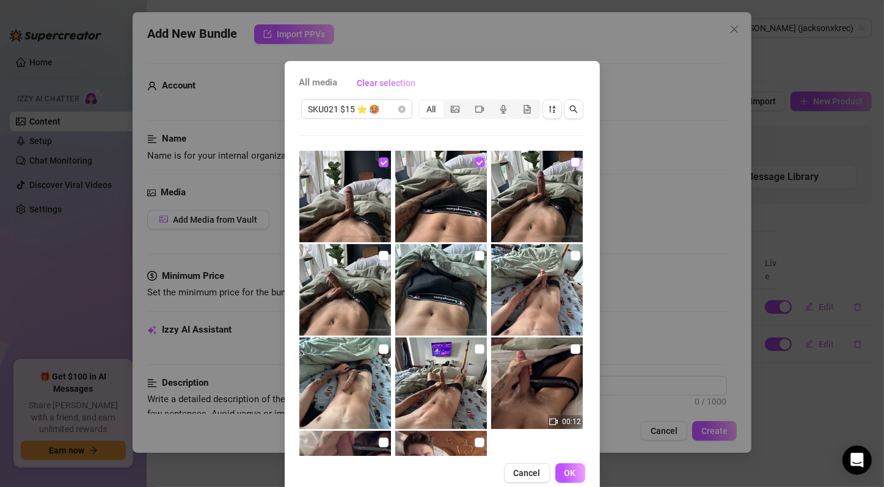
checkbox input "true"
click at [379, 252] on input "checkbox" at bounding box center [384, 256] width 10 height 10
checkbox input "true"
click at [474, 256] on input "checkbox" at bounding box center [479, 256] width 10 height 10
checkbox input "true"
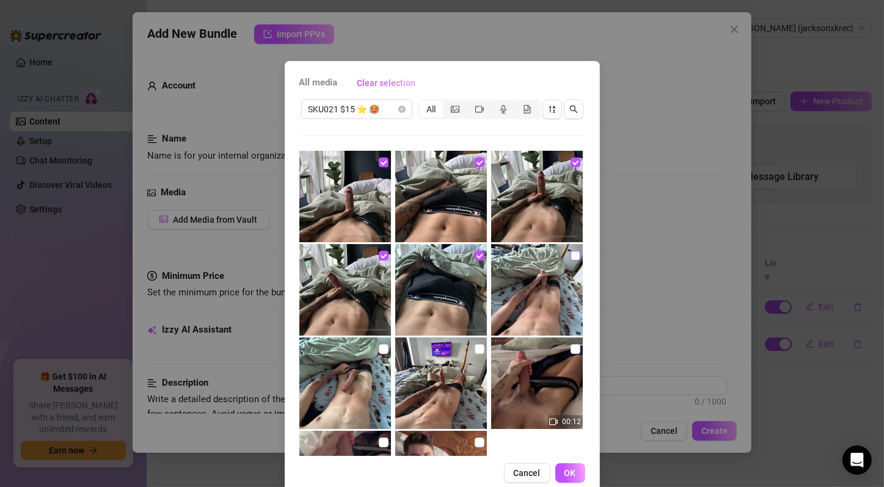
click at [570, 256] on input "checkbox" at bounding box center [575, 256] width 10 height 10
checkbox input "true"
click at [379, 349] on input "checkbox" at bounding box center [384, 349] width 10 height 10
checkbox input "true"
click at [474, 348] on input "checkbox" at bounding box center [479, 349] width 10 height 10
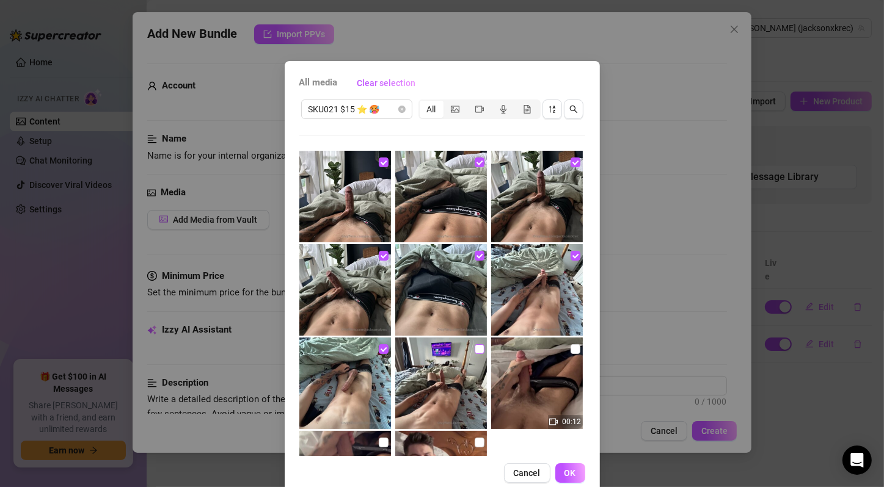
checkbox input "true"
click at [570, 347] on input "checkbox" at bounding box center [575, 349] width 10 height 10
checkbox input "true"
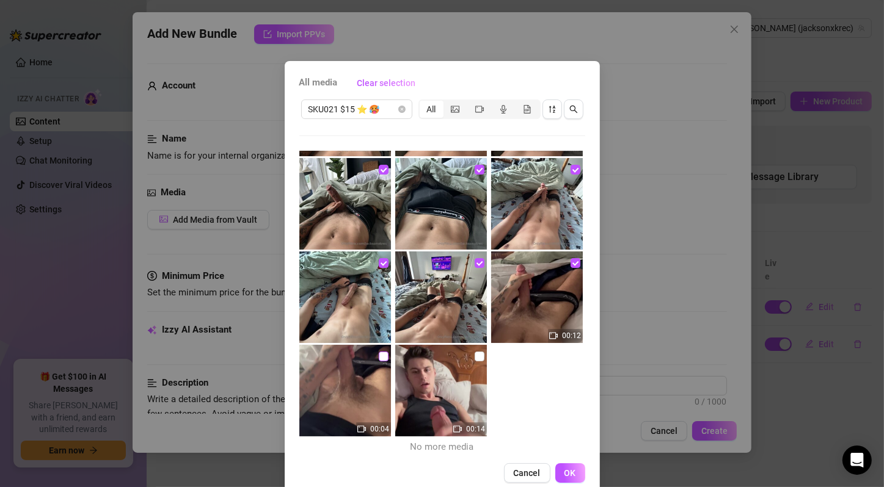
click at [379, 357] on input "checkbox" at bounding box center [384, 357] width 10 height 10
checkbox input "true"
click at [474, 357] on input "checkbox" at bounding box center [479, 357] width 10 height 10
checkbox input "true"
click at [572, 479] on button "OK" at bounding box center [570, 474] width 30 height 20
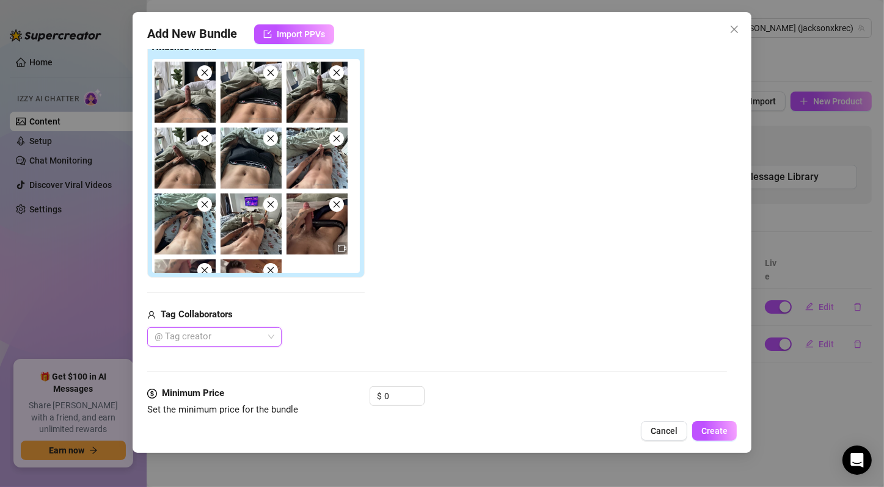
scroll to position [407, 0]
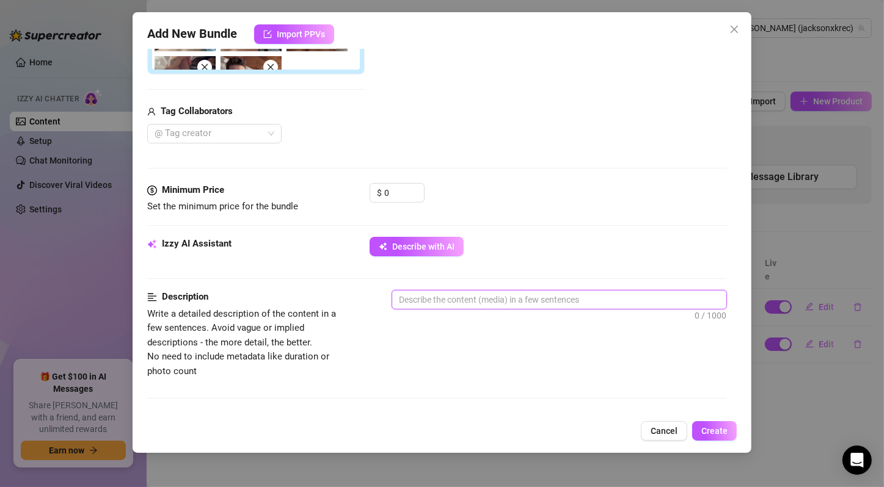
click at [505, 307] on textarea at bounding box center [559, 300] width 334 height 18
click at [452, 255] on div "Izzy AI Assistant Describe with AI" at bounding box center [437, 252] width 580 height 31
click at [449, 294] on textarea at bounding box center [559, 300] width 334 height 18
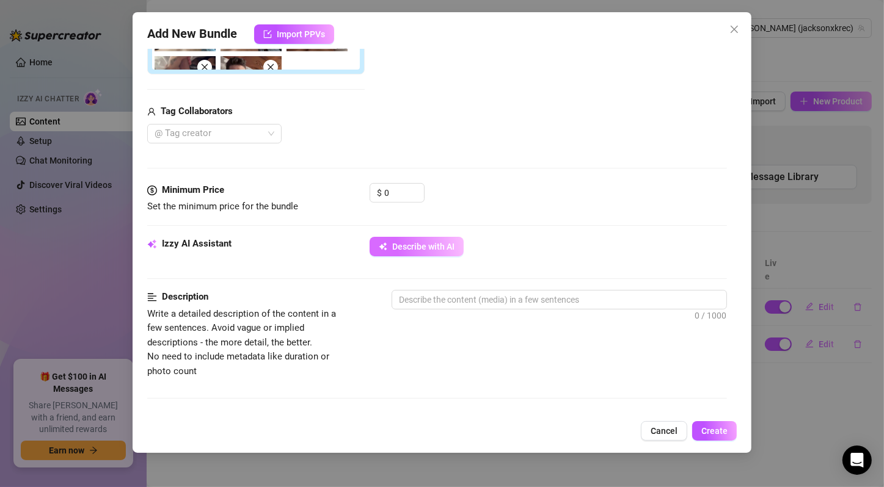
click at [453, 239] on button "Describe with AI" at bounding box center [416, 247] width 94 height 20
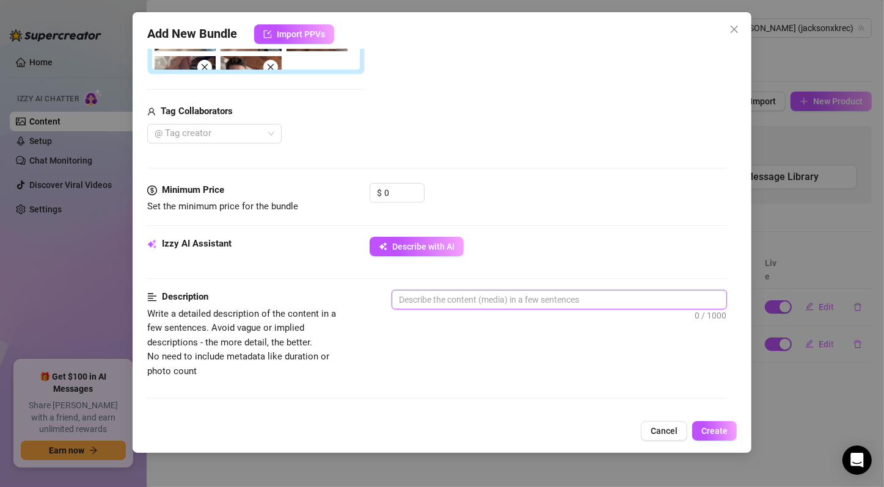
click at [465, 303] on textarea at bounding box center [559, 300] width 334 height 18
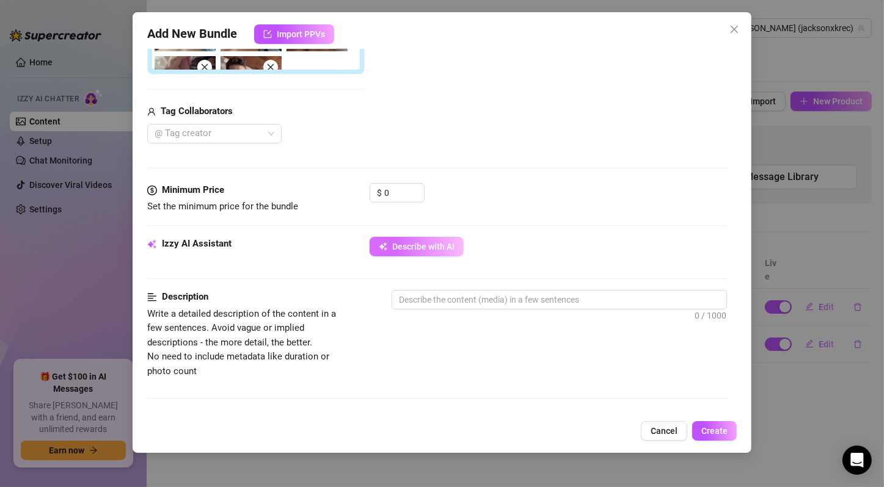
click at [453, 242] on span "Describe with AI" at bounding box center [423, 247] width 62 height 10
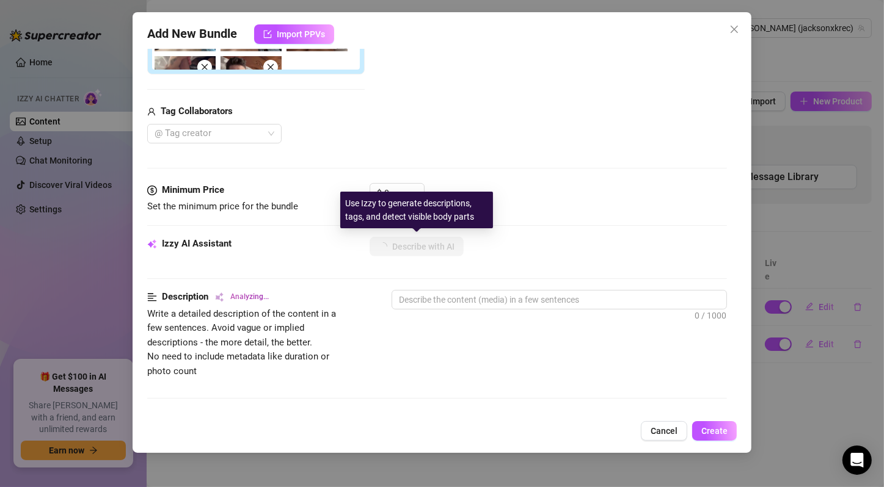
type textarea "[PERSON_NAME]"
type textarea "[PERSON_NAME] is"
type textarea "[PERSON_NAME] is lying"
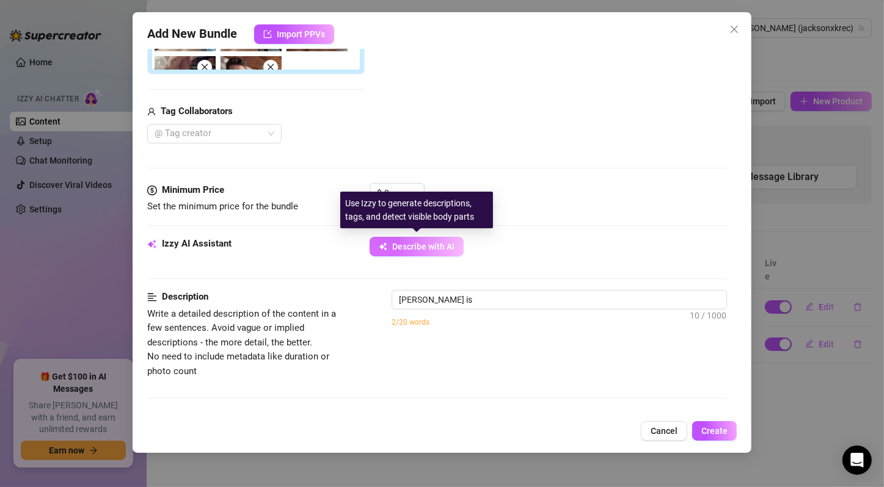
type textarea "[PERSON_NAME] is lying"
type textarea "[PERSON_NAME] is lying in"
type textarea "[PERSON_NAME] is lying in bed"
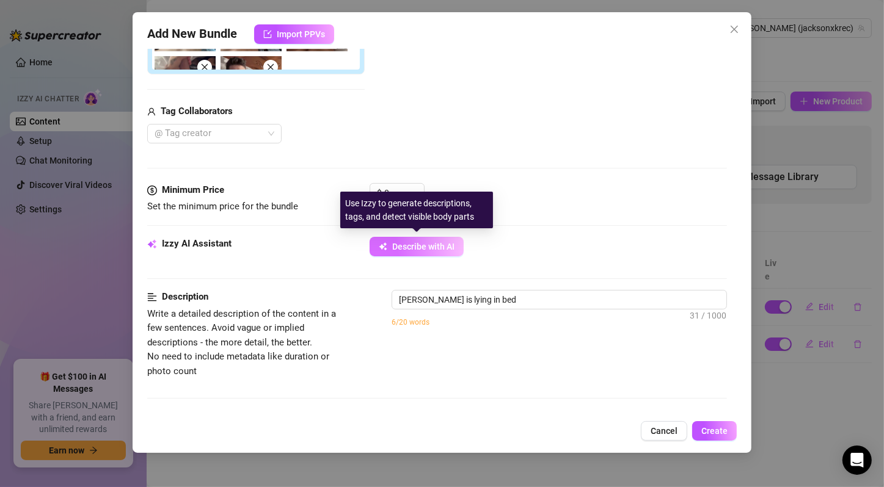
type textarea "[PERSON_NAME] is lying in bed wearing"
type textarea "[PERSON_NAME] is lying in bed wearing black"
type textarea "[PERSON_NAME] is lying in bed wearing black Champion"
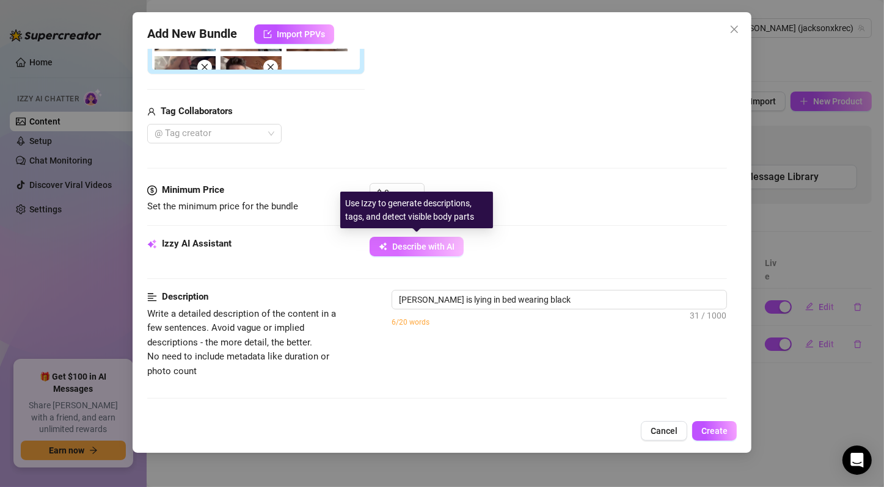
type textarea "[PERSON_NAME] is lying in bed wearing black Champion"
type textarea "[PERSON_NAME] is lying in bed wearing black Champion and"
type textarea "[PERSON_NAME] is lying in bed wearing black Champion and Jockey"
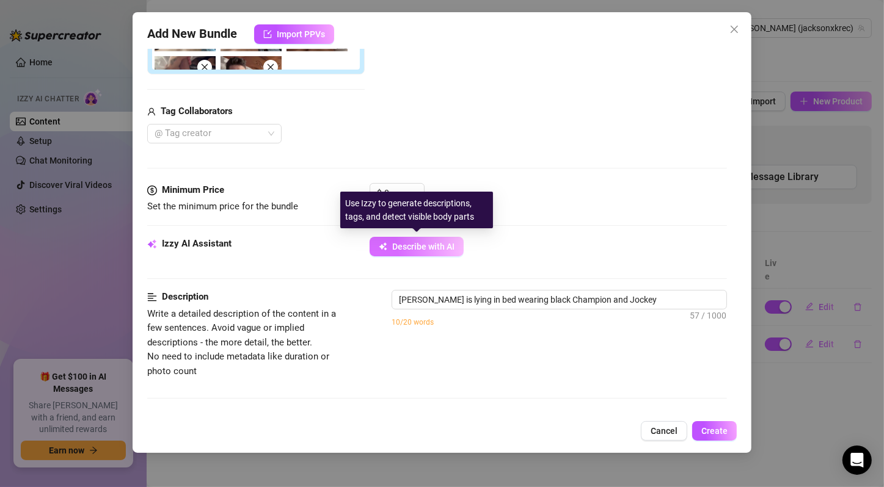
type textarea "[PERSON_NAME] is lying in bed wearing black Champion and Jockey boxer"
type textarea "[PERSON_NAME] is lying in bed wearing black Champion and Jockey boxer briefs,"
type textarea "[PERSON_NAME] is lying in bed wearing black Champion and Jockey boxer briefs, s…"
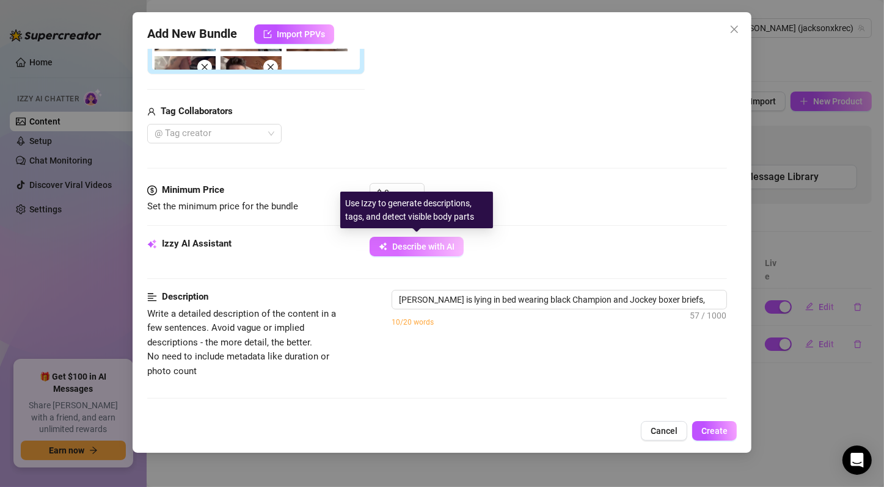
type textarea "[PERSON_NAME] is lying in bed wearing black Champion and Jockey boxer briefs, s…"
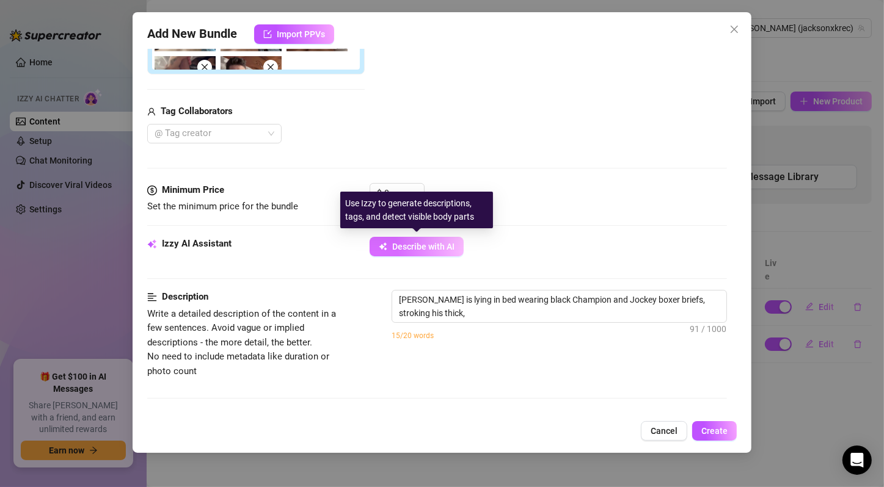
type textarea "[PERSON_NAME] is lying in bed wearing black Champion and Jockey boxer briefs, s…"
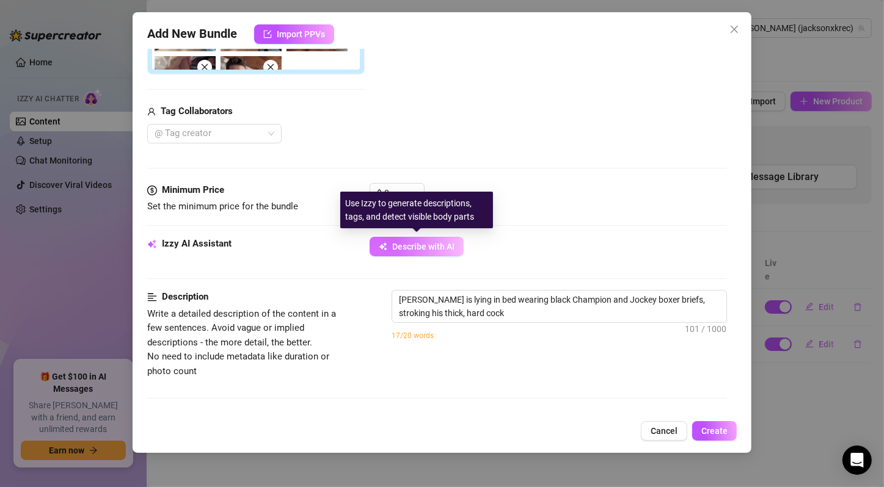
type textarea "[PERSON_NAME] is lying in bed wearing black Champion and Jockey boxer briefs, s…"
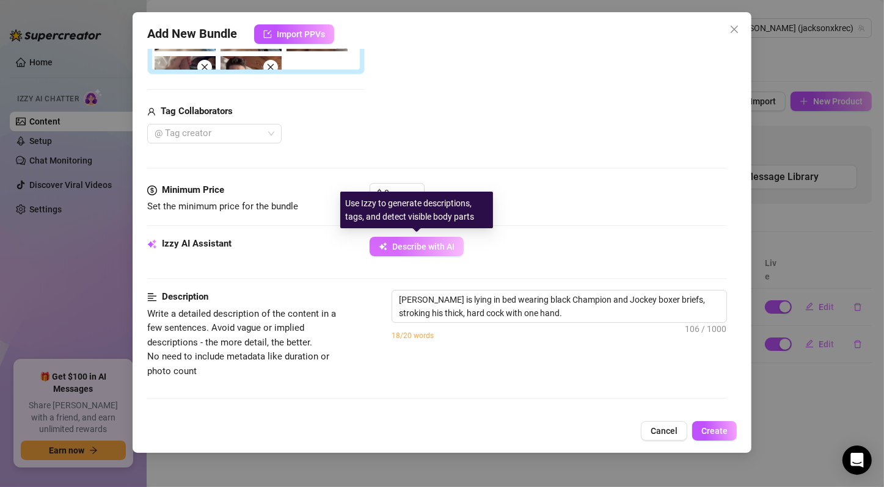
type textarea "[PERSON_NAME] is lying in bed wearing black Champion and Jockey boxer briefs, s…"
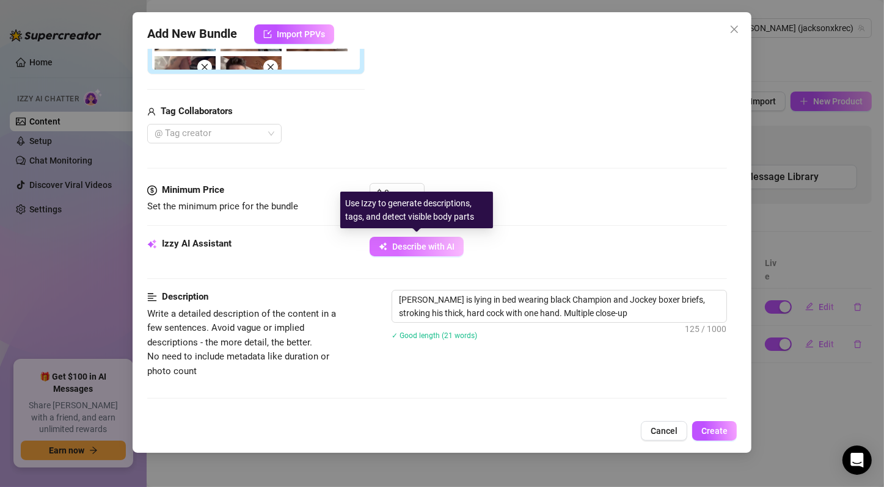
type textarea "[PERSON_NAME] is lying in bed wearing black Champion and Jockey boxer briefs, s…"
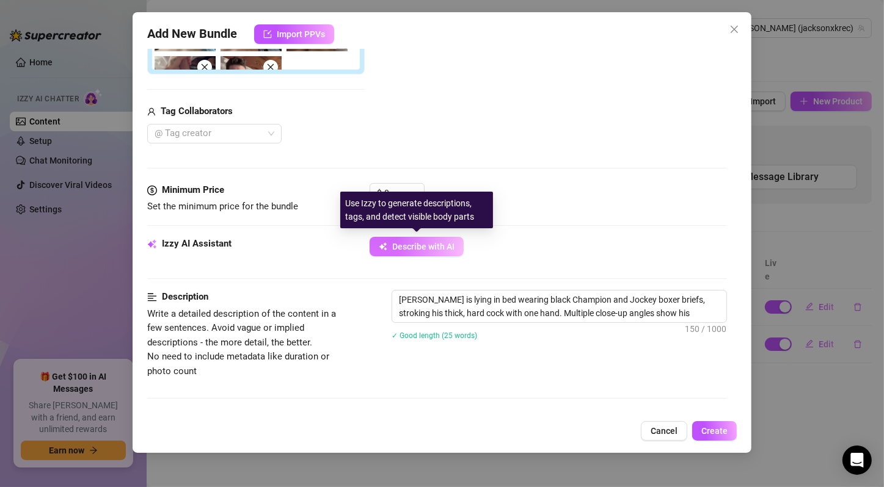
type textarea "[PERSON_NAME] is lying in bed wearing black Champion and Jockey boxer briefs, s…"
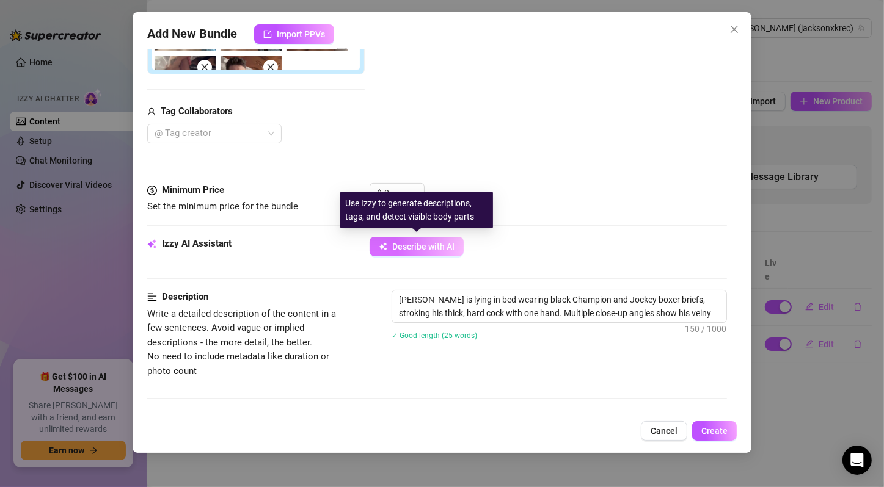
type textarea "[PERSON_NAME] is lying in bed wearing black Champion and Jockey boxer briefs, s…"
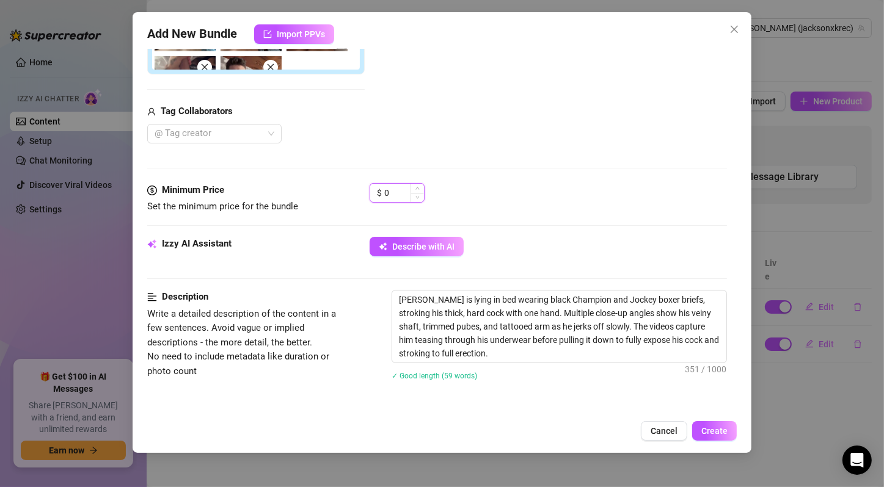
click at [396, 191] on input "0" at bounding box center [404, 193] width 40 height 18
click at [482, 189] on div "$ 20" at bounding box center [547, 198] width 357 height 31
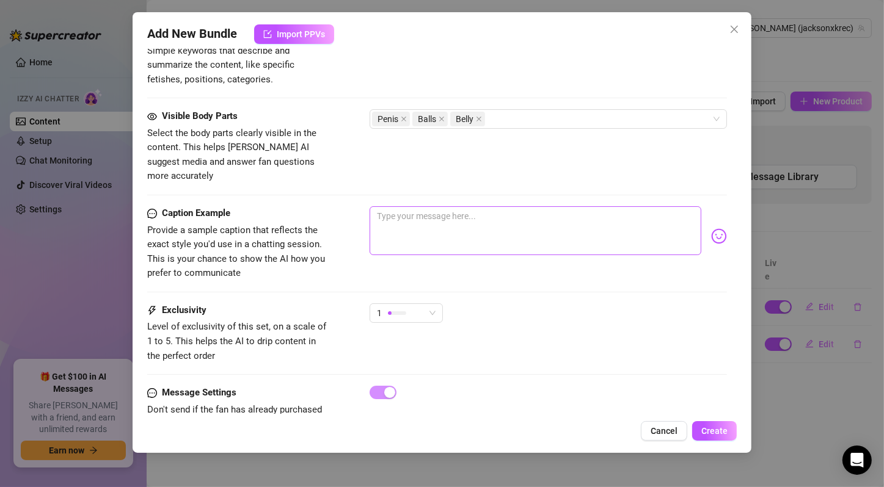
scroll to position [839, 0]
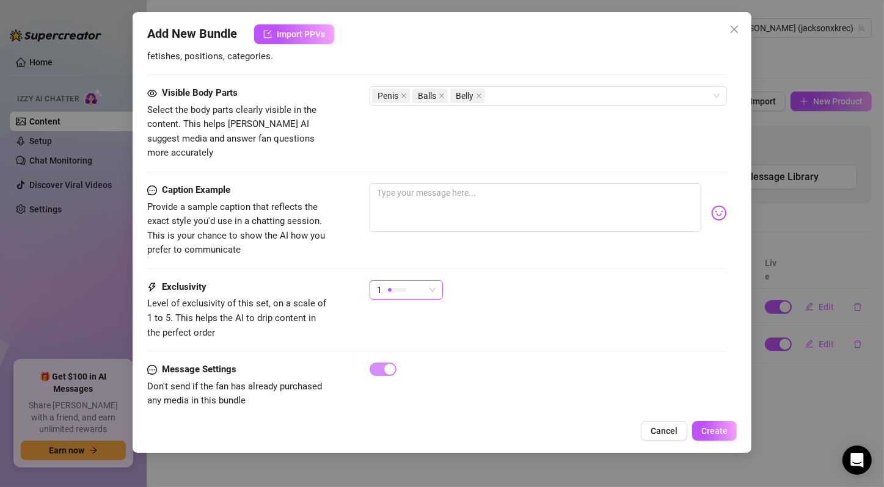
click at [423, 281] on div "1" at bounding box center [401, 290] width 48 height 18
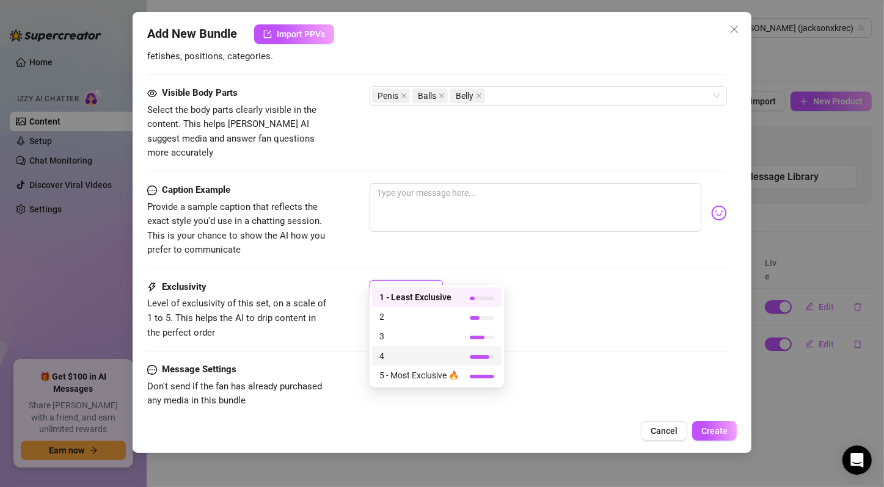
click at [398, 355] on span "4" at bounding box center [418, 355] width 79 height 13
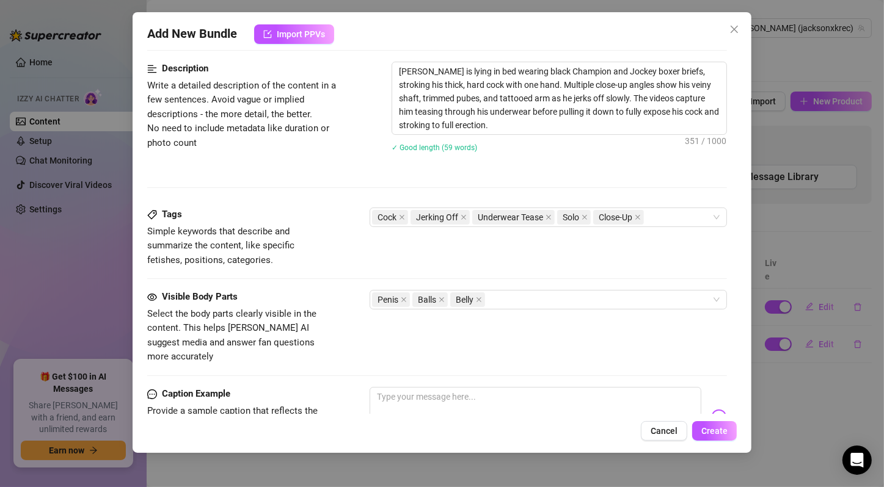
scroll to position [432, 0]
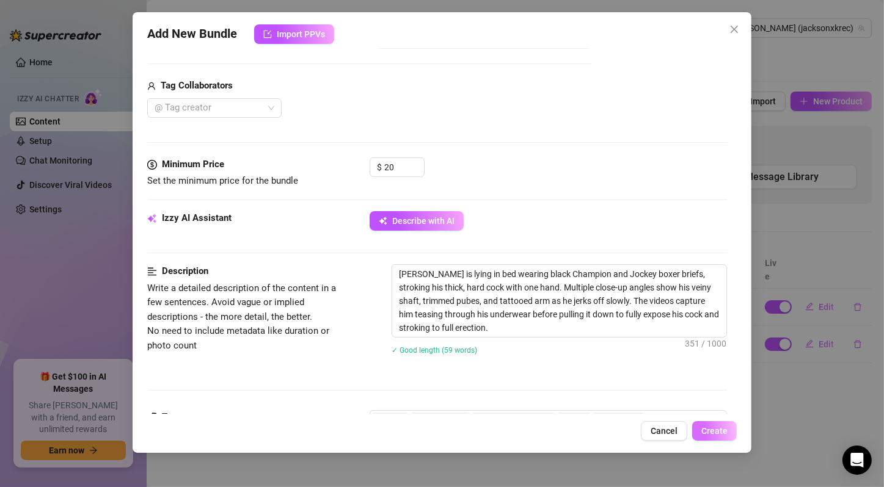
click at [723, 427] on span "Create" at bounding box center [714, 431] width 26 height 10
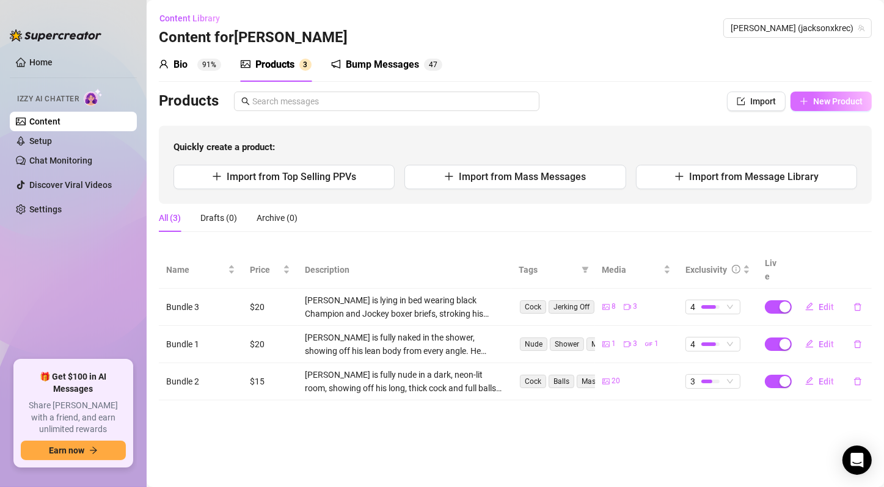
click at [853, 103] on span "New Product" at bounding box center [837, 101] width 49 height 10
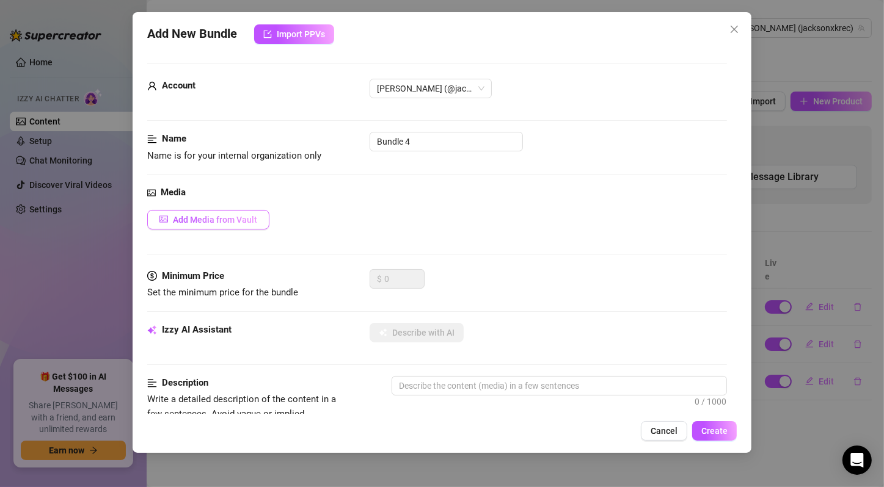
click at [233, 227] on button "Add Media from Vault" at bounding box center [208, 220] width 122 height 20
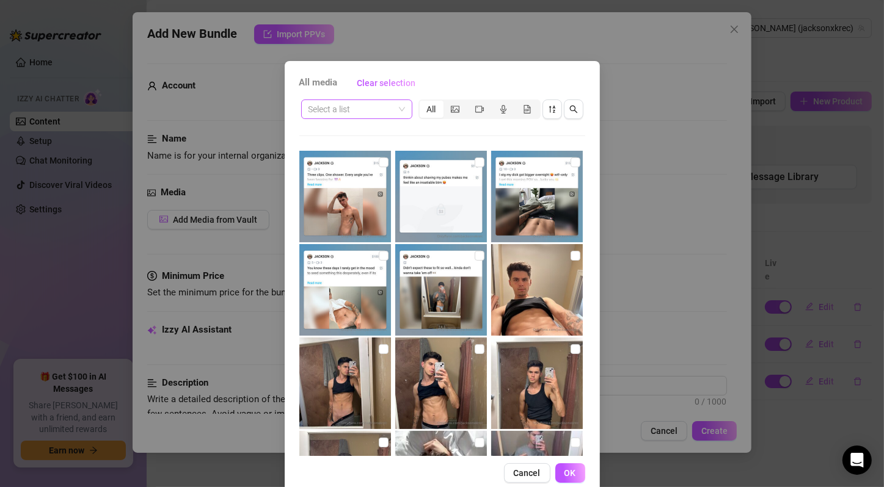
click at [402, 113] on div "Select a list" at bounding box center [356, 110] width 111 height 20
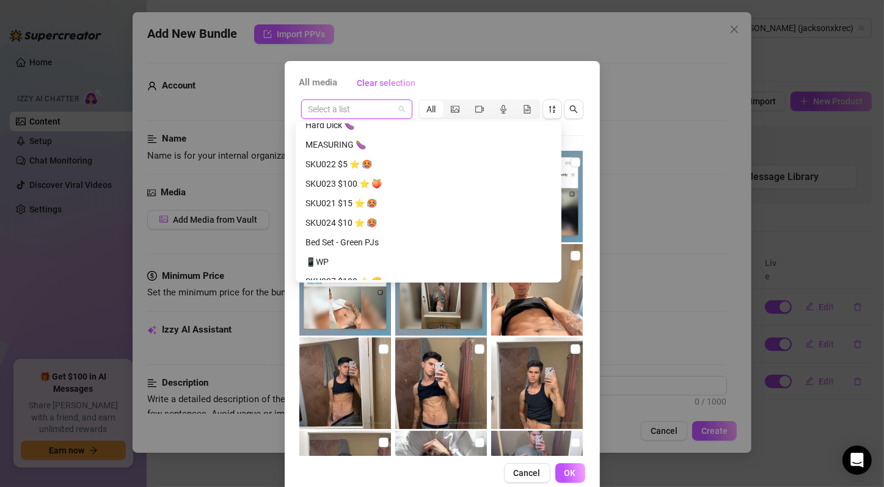
scroll to position [688, 0]
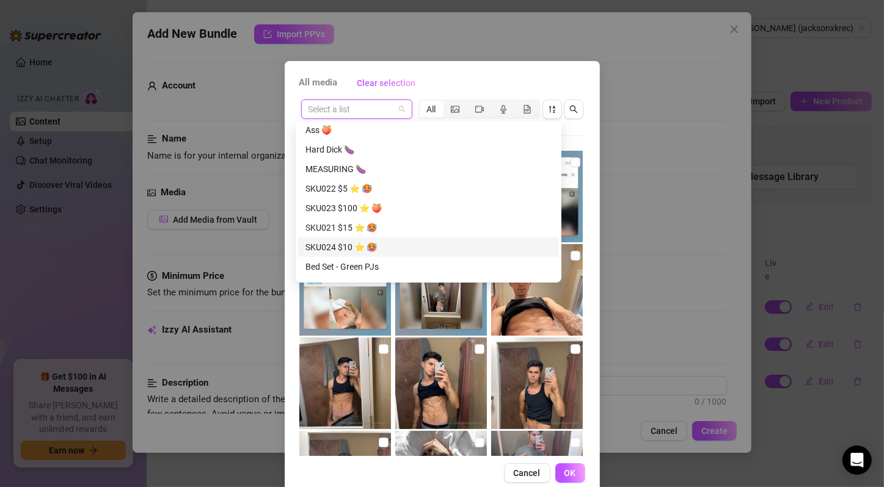
click at [417, 243] on div "SKU024 $10 ⭐️ 🥵" at bounding box center [428, 247] width 246 height 13
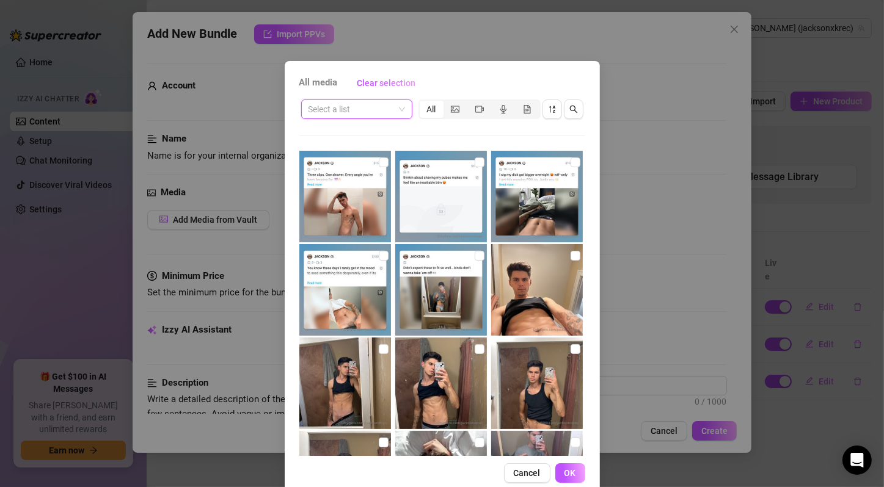
click at [396, 108] on span at bounding box center [356, 109] width 96 height 18
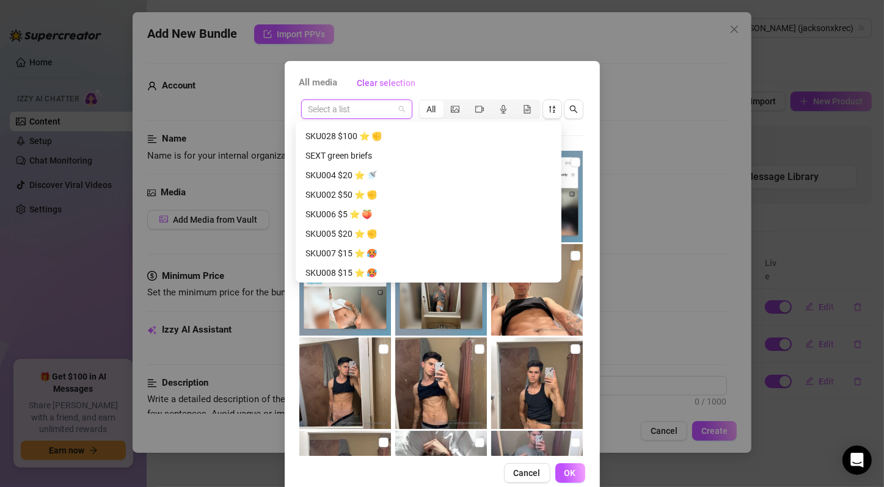
scroll to position [1008, 0]
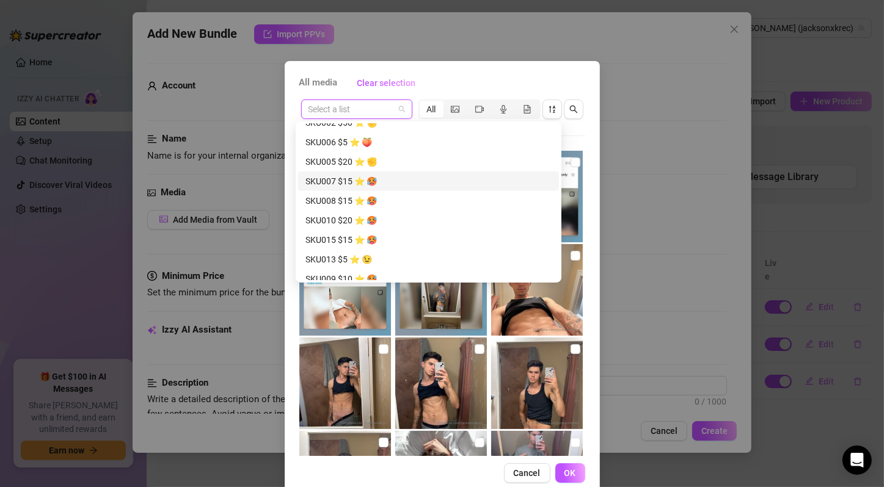
click at [378, 181] on div "SKU007 $15 ⭐️ 🥵" at bounding box center [428, 181] width 246 height 13
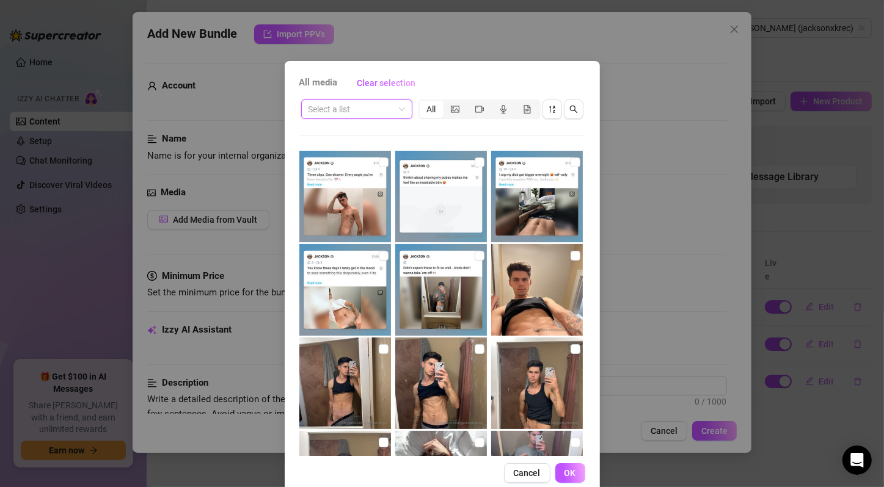
click at [395, 111] on span at bounding box center [356, 109] width 96 height 18
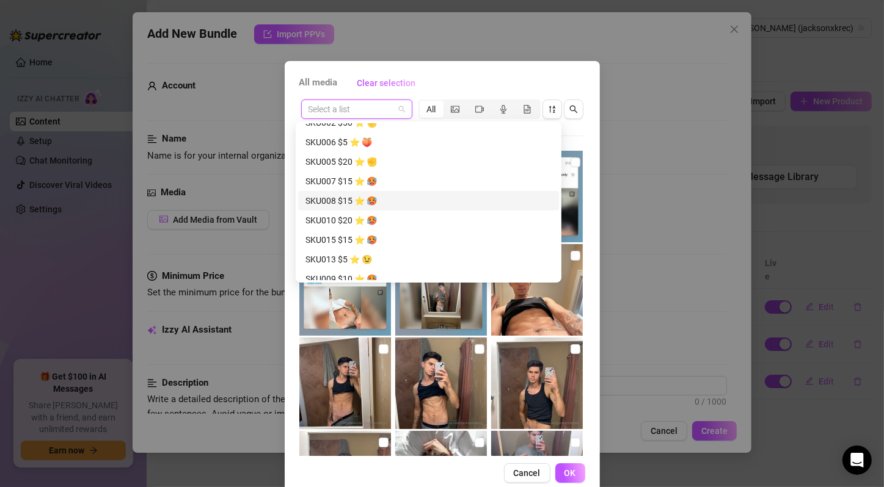
click at [385, 200] on div "SKU008 $15 ⭐️ 🥵" at bounding box center [428, 200] width 246 height 13
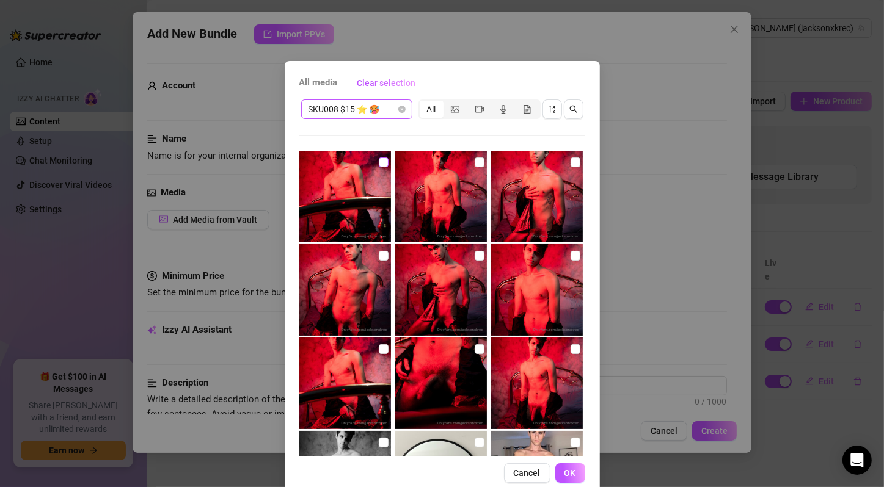
click at [379, 158] on input "checkbox" at bounding box center [384, 163] width 10 height 10
click at [474, 161] on input "checkbox" at bounding box center [479, 163] width 10 height 10
click at [570, 158] on input "checkbox" at bounding box center [575, 163] width 10 height 10
click at [379, 252] on input "checkbox" at bounding box center [384, 256] width 10 height 10
click at [474, 256] on input "checkbox" at bounding box center [479, 256] width 10 height 10
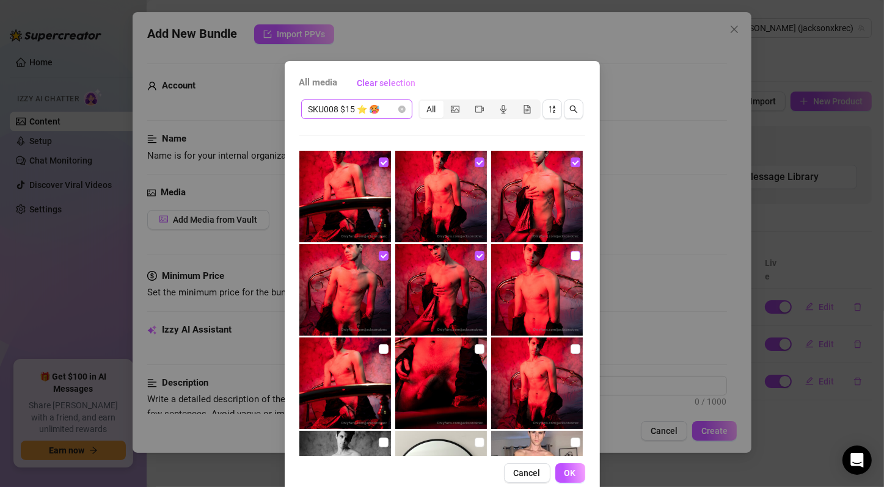
click at [570, 255] on input "checkbox" at bounding box center [575, 256] width 10 height 10
click at [379, 351] on input "checkbox" at bounding box center [384, 349] width 10 height 10
click at [474, 352] on input "checkbox" at bounding box center [479, 349] width 10 height 10
click at [570, 344] on input "checkbox" at bounding box center [575, 349] width 10 height 10
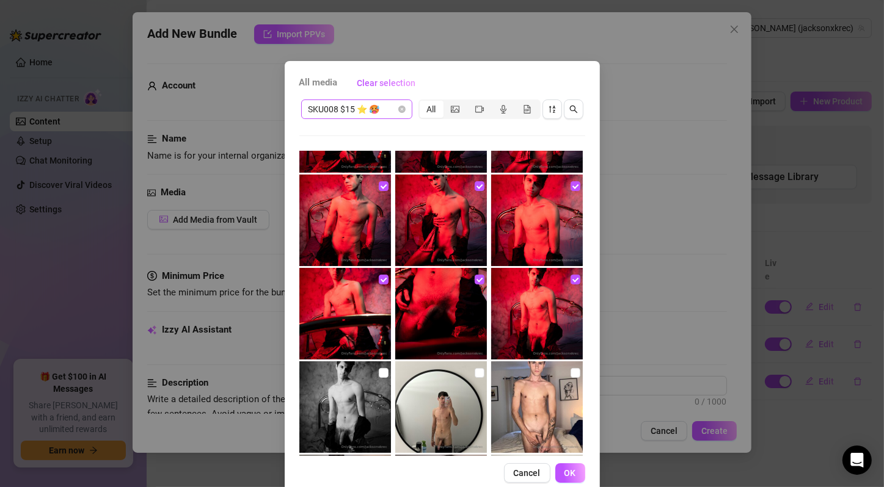
scroll to position [274, 0]
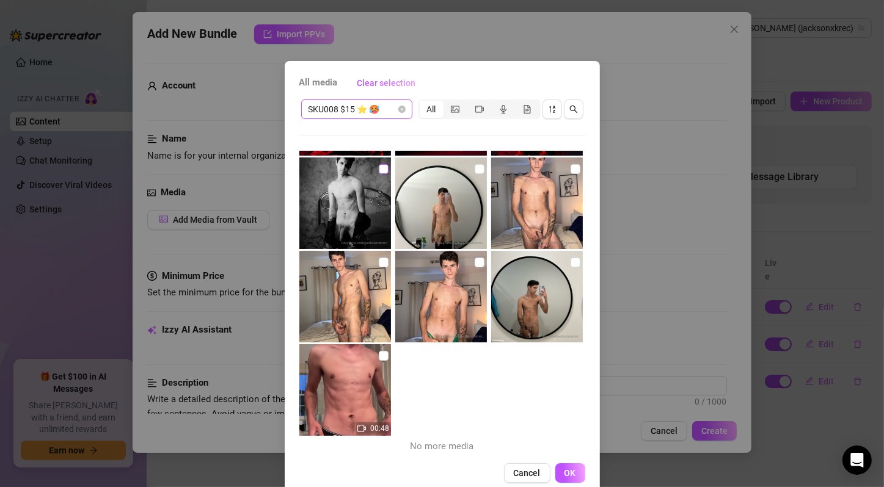
click at [379, 169] on input "checkbox" at bounding box center [384, 169] width 10 height 10
click at [474, 172] on input "checkbox" at bounding box center [479, 169] width 10 height 10
click at [570, 167] on input "checkbox" at bounding box center [575, 169] width 10 height 10
click at [379, 266] on input "checkbox" at bounding box center [384, 263] width 10 height 10
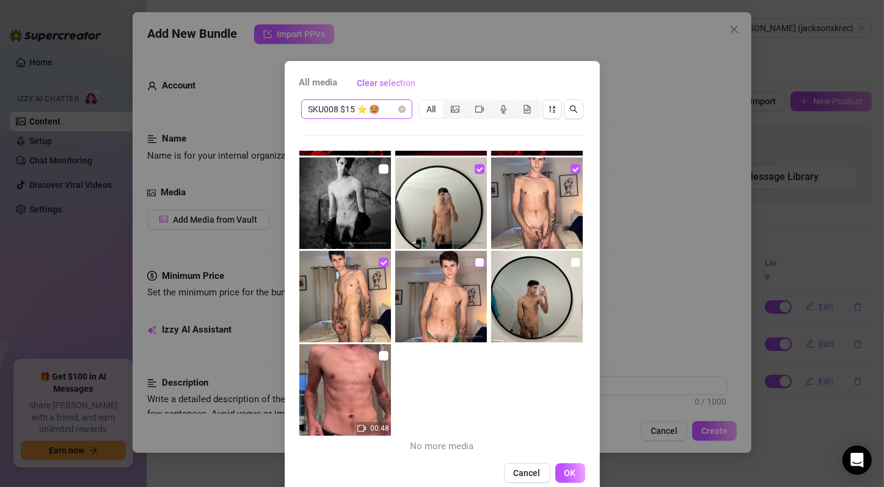
click at [474, 263] on input "checkbox" at bounding box center [479, 263] width 10 height 10
click at [570, 259] on input "checkbox" at bounding box center [575, 263] width 10 height 10
click at [379, 357] on input "checkbox" at bounding box center [384, 356] width 10 height 10
click at [576, 474] on button "OK" at bounding box center [570, 474] width 30 height 20
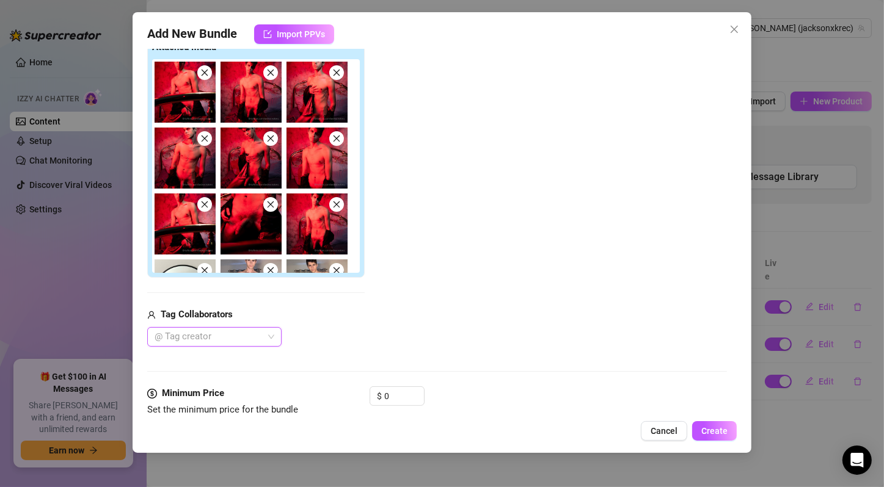
scroll to position [407, 0]
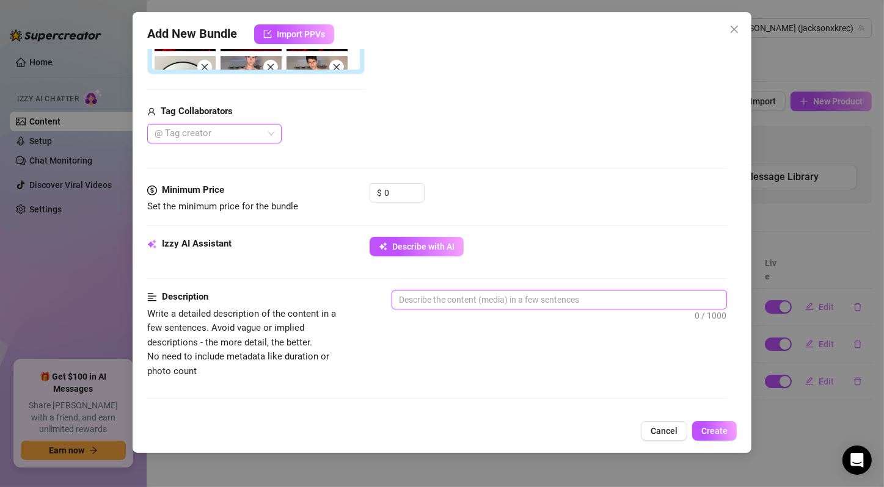
click at [409, 296] on textarea at bounding box center [559, 300] width 334 height 18
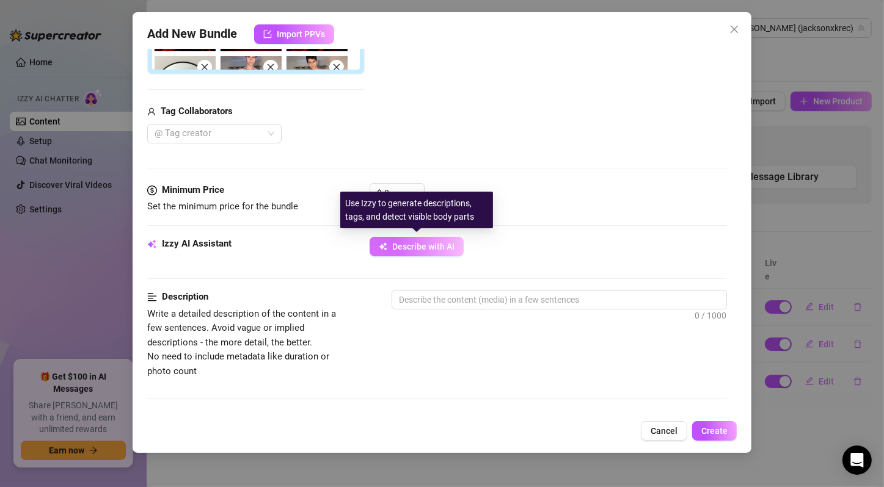
click at [428, 239] on button "Describe with AI" at bounding box center [416, 247] width 94 height 20
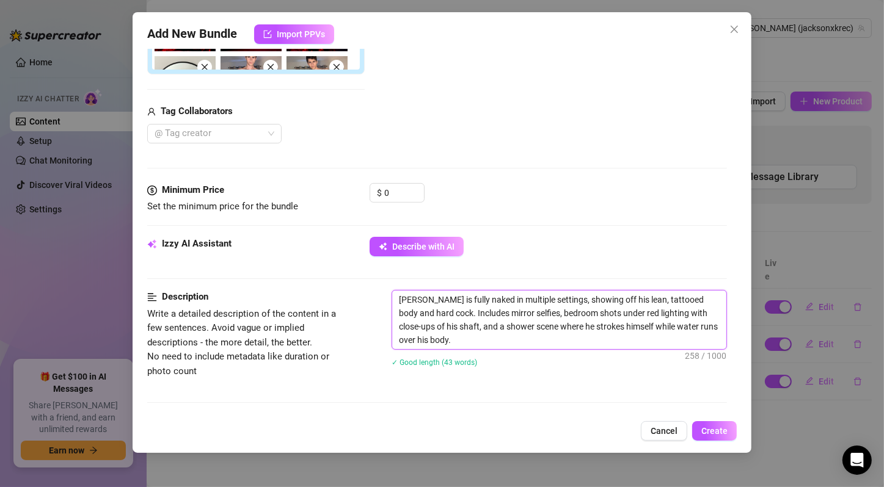
click at [507, 316] on textarea "[PERSON_NAME] is fully naked in multiple settings, showing off his lean, tattoo…" at bounding box center [559, 320] width 334 height 59
click at [407, 192] on input "0" at bounding box center [404, 193] width 40 height 18
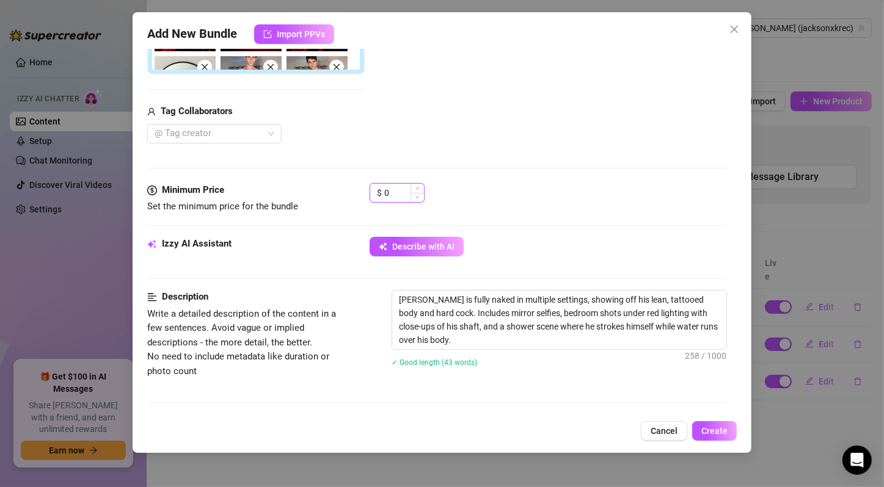
click at [407, 192] on input "0" at bounding box center [404, 193] width 40 height 18
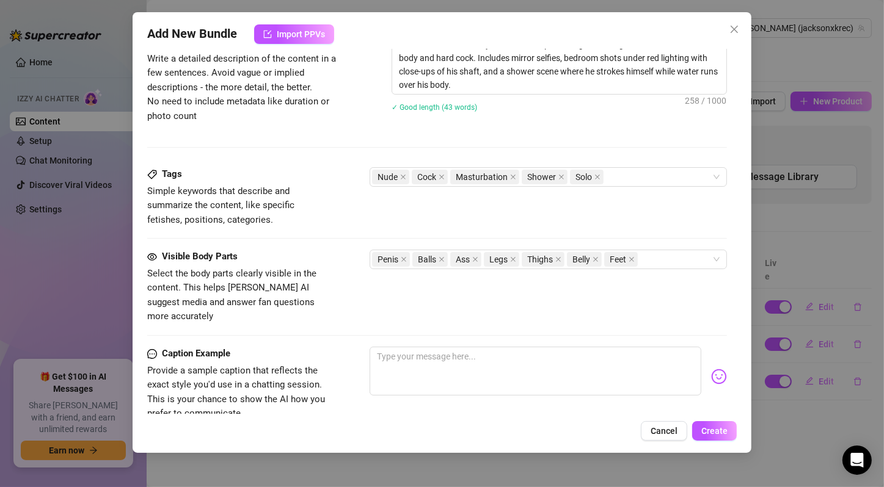
scroll to position [826, 0]
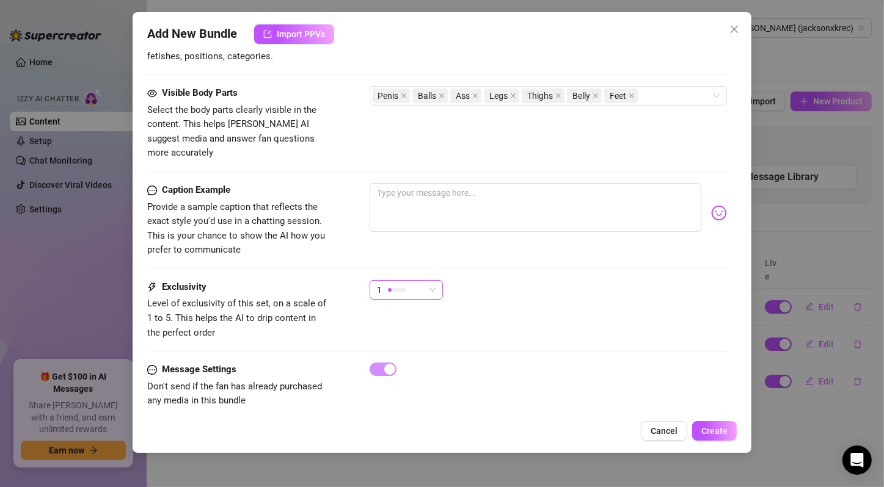
click at [414, 281] on div "1" at bounding box center [401, 290] width 48 height 18
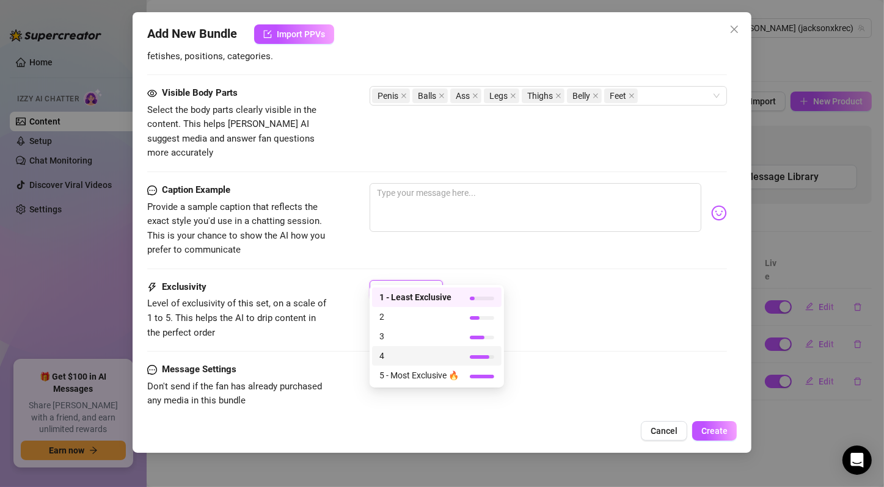
click at [487, 360] on div at bounding box center [482, 357] width 24 height 12
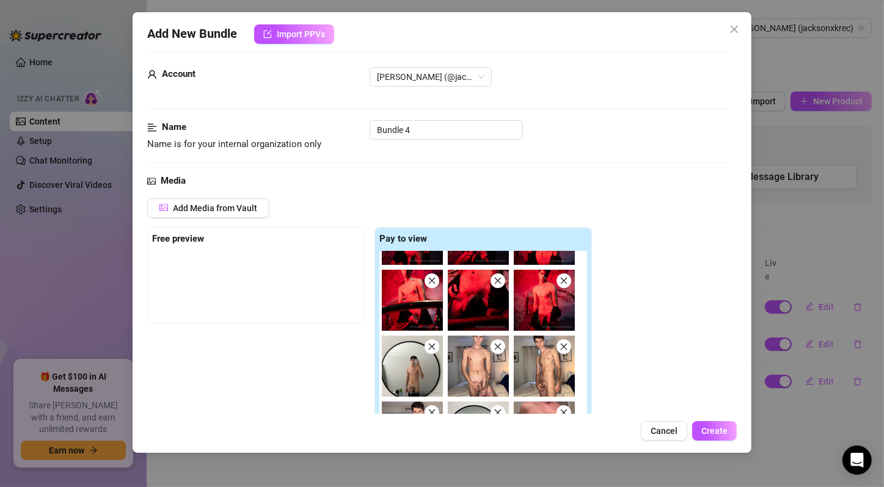
scroll to position [215, 0]
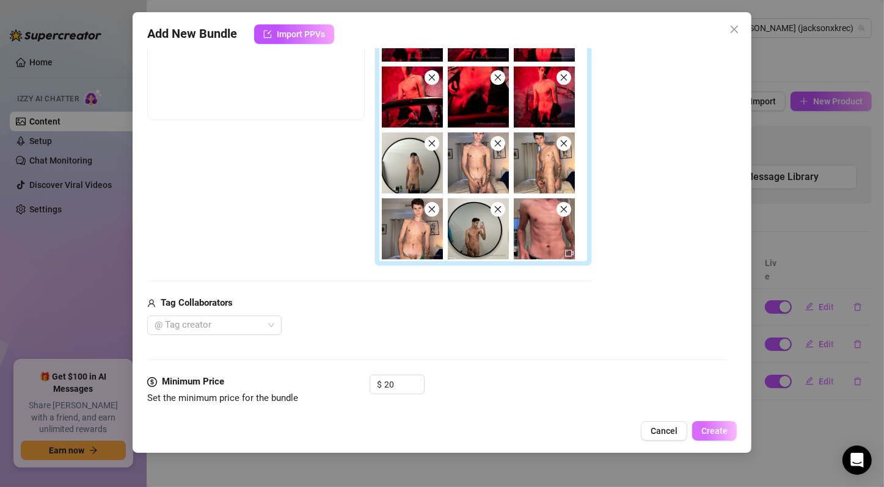
click at [712, 438] on button "Create" at bounding box center [714, 431] width 45 height 20
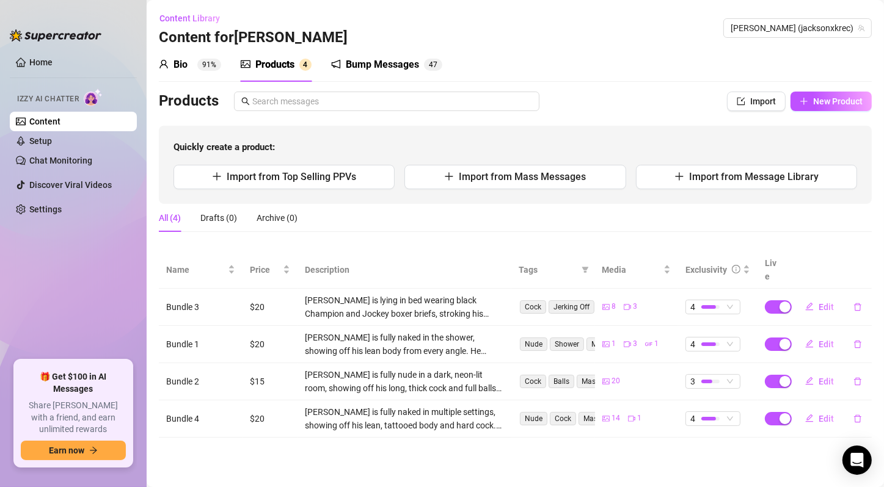
click at [370, 435] on main "Content Library Content for [PERSON_NAME] [PERSON_NAME] (jacksonxkrec) Bio 91% …" at bounding box center [515, 243] width 737 height 487
click at [858, 96] on span "New Product" at bounding box center [837, 101] width 49 height 10
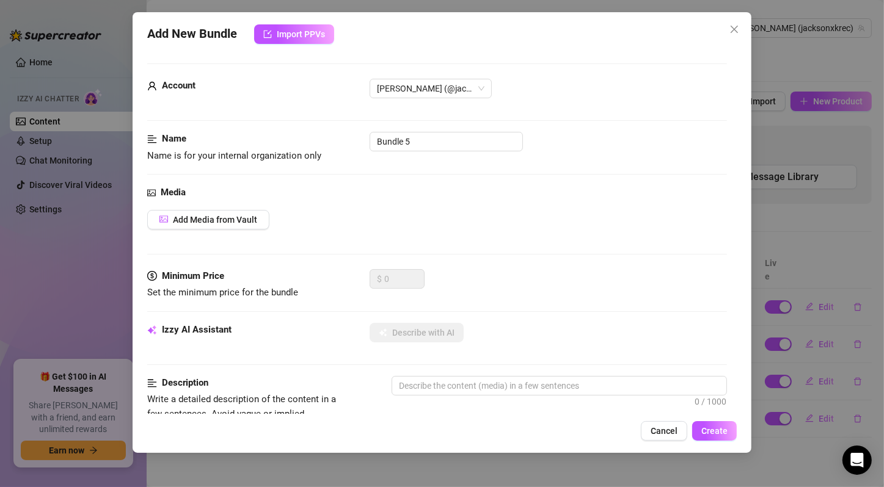
click at [241, 191] on div "Media" at bounding box center [437, 193] width 580 height 15
click at [223, 220] on span "Add Media from Vault" at bounding box center [215, 220] width 84 height 10
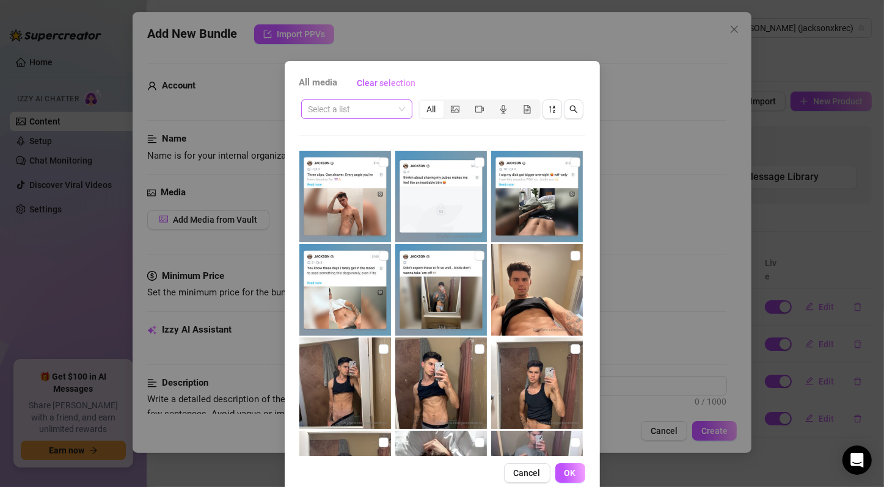
click at [393, 111] on span at bounding box center [356, 109] width 96 height 18
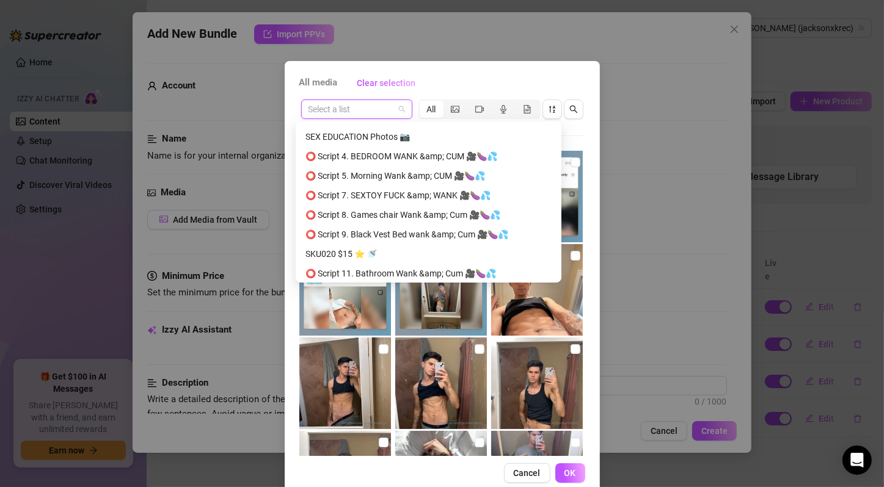
scroll to position [979, 0]
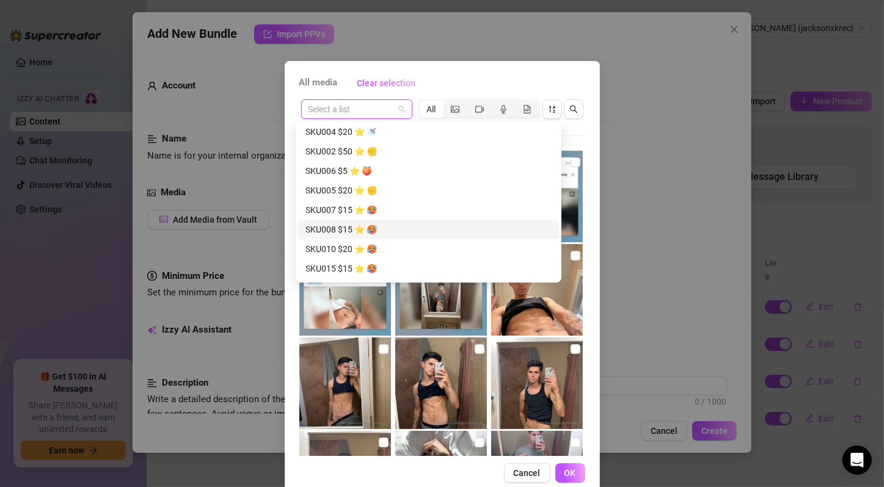
click at [381, 247] on div "SKU010 $20 ⭐️ 🥵" at bounding box center [428, 248] width 246 height 13
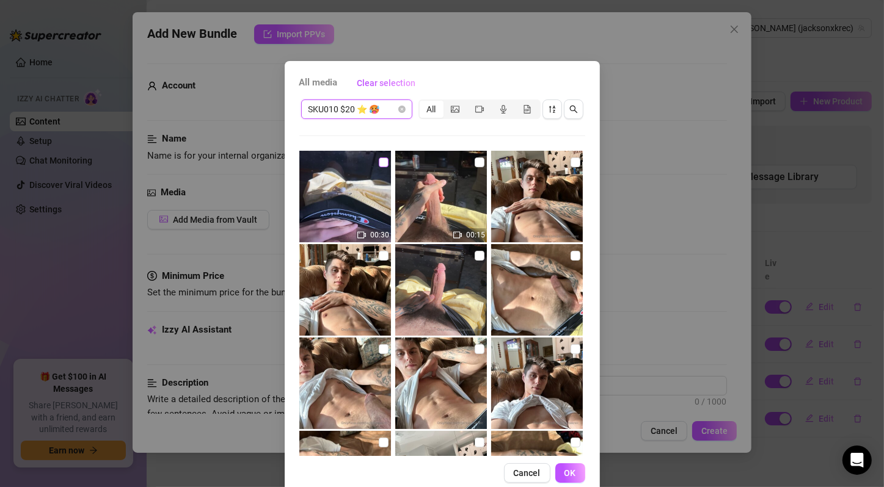
click at [379, 161] on input "checkbox" at bounding box center [384, 163] width 10 height 10
click at [474, 162] on input "checkbox" at bounding box center [479, 163] width 10 height 10
click at [570, 162] on input "checkbox" at bounding box center [575, 163] width 10 height 10
click at [379, 254] on input "checkbox" at bounding box center [384, 256] width 10 height 10
click at [474, 255] on input "checkbox" at bounding box center [479, 256] width 10 height 10
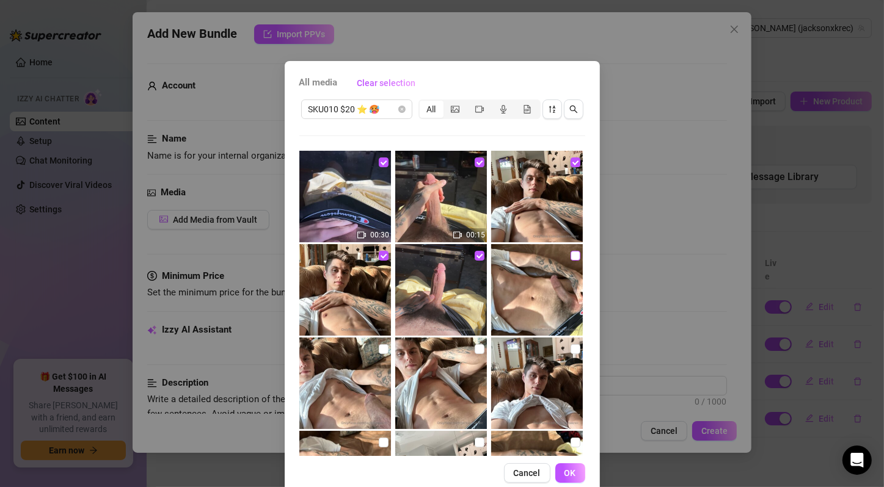
click at [570, 253] on input "checkbox" at bounding box center [575, 256] width 10 height 10
click at [379, 347] on input "checkbox" at bounding box center [384, 349] width 10 height 10
click at [474, 347] on input "checkbox" at bounding box center [479, 349] width 10 height 10
click at [570, 349] on input "checkbox" at bounding box center [575, 349] width 10 height 10
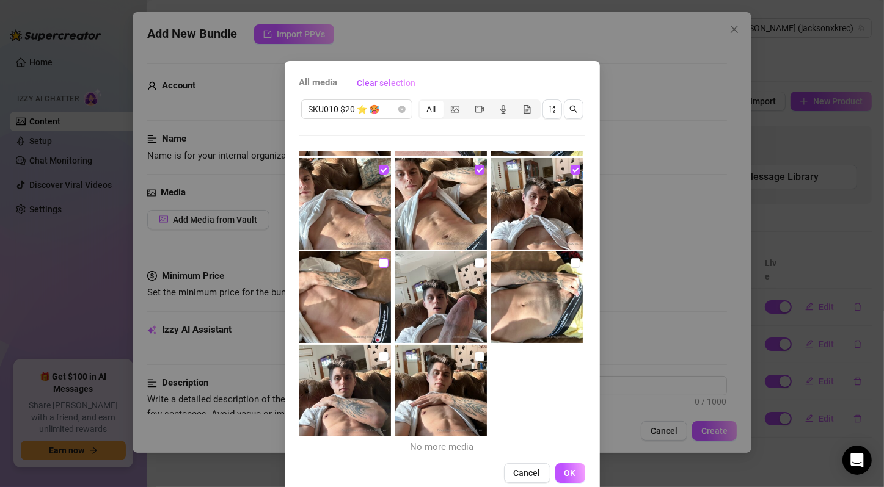
click at [379, 264] on input "checkbox" at bounding box center [384, 263] width 10 height 10
click at [474, 263] on input "checkbox" at bounding box center [479, 263] width 10 height 10
click at [570, 261] on input "checkbox" at bounding box center [575, 263] width 10 height 10
click at [379, 357] on input "checkbox" at bounding box center [384, 357] width 10 height 10
click at [474, 354] on input "checkbox" at bounding box center [479, 357] width 10 height 10
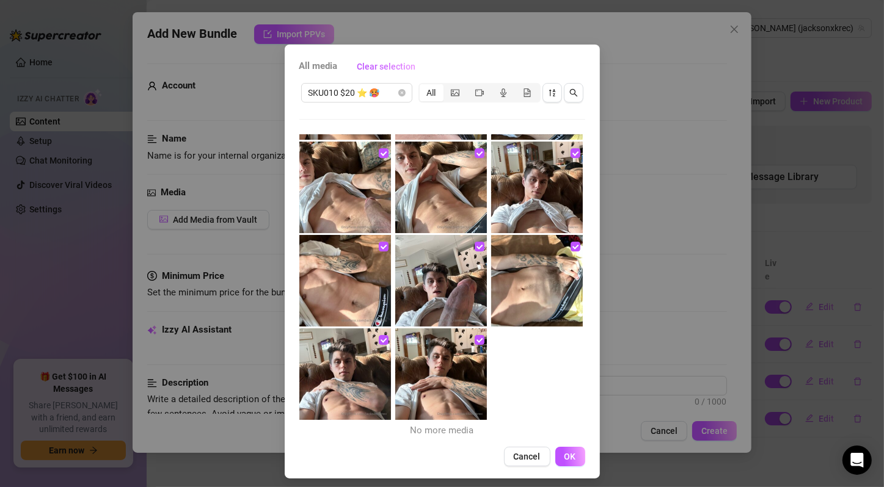
scroll to position [23, 0]
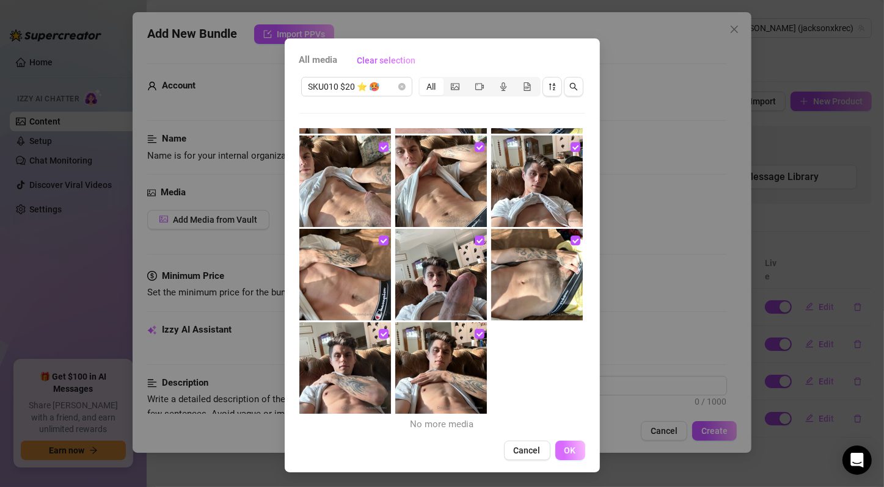
click at [564, 446] on span "OK" at bounding box center [570, 451] width 12 height 10
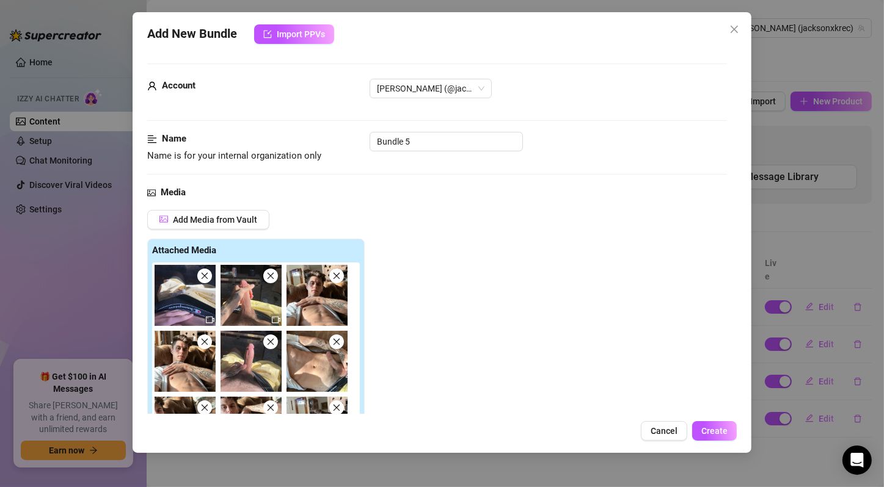
scroll to position [407, 0]
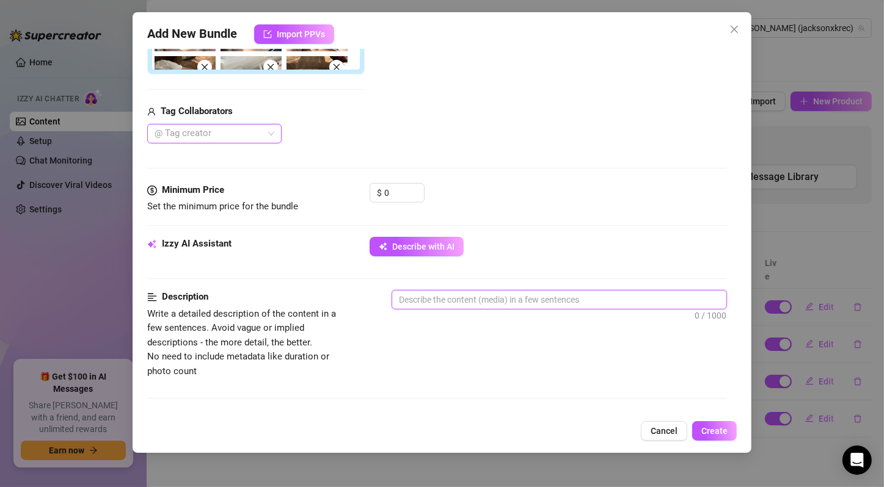
click at [462, 298] on textarea at bounding box center [559, 300] width 334 height 18
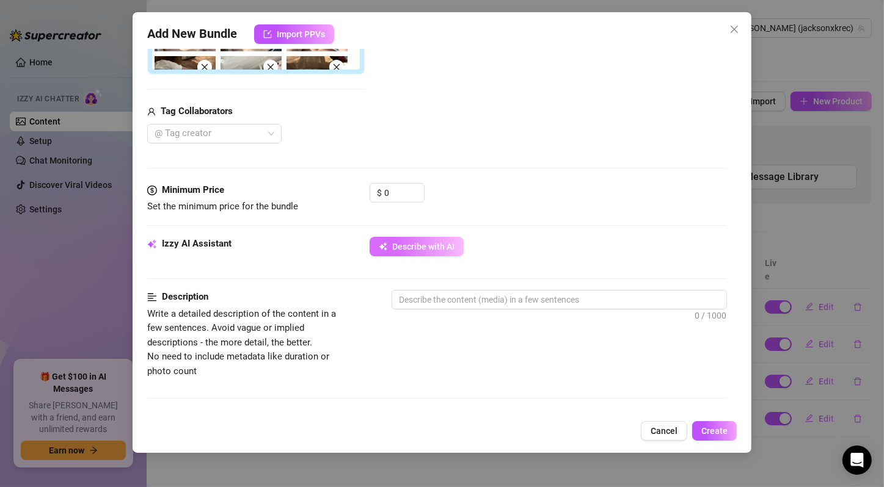
click at [449, 252] on button "Describe with AI" at bounding box center [416, 247] width 94 height 20
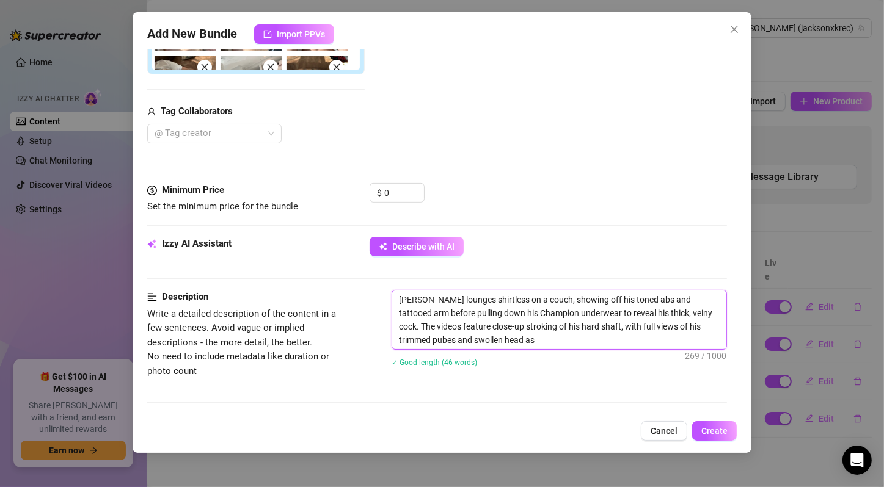
click at [461, 294] on textarea "[PERSON_NAME] lounges shirtless on a couch, showing off his toned abs and tatto…" at bounding box center [559, 320] width 334 height 59
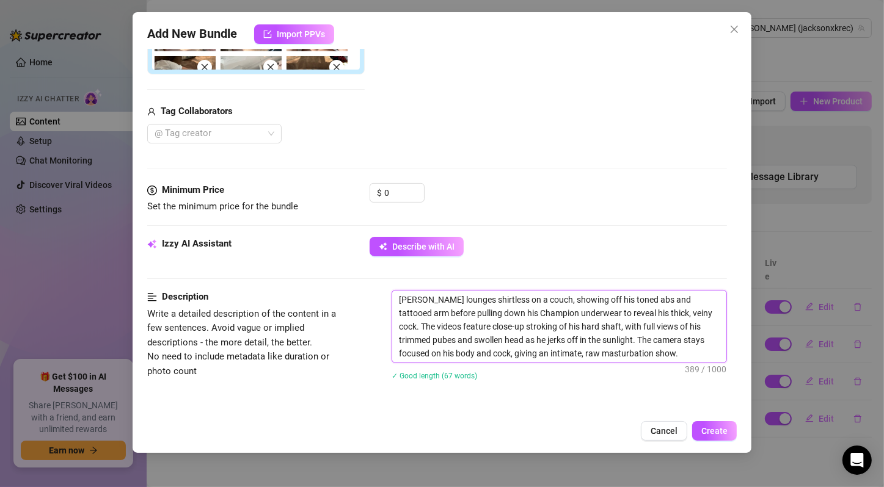
click at [507, 303] on textarea "[PERSON_NAME] lounges shirtless on a couch, showing off his toned abs and tatto…" at bounding box center [559, 327] width 334 height 72
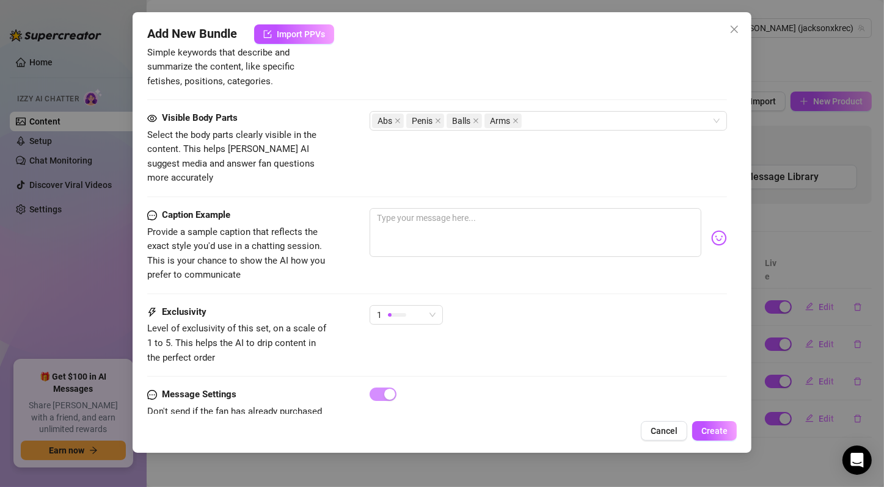
scroll to position [839, 0]
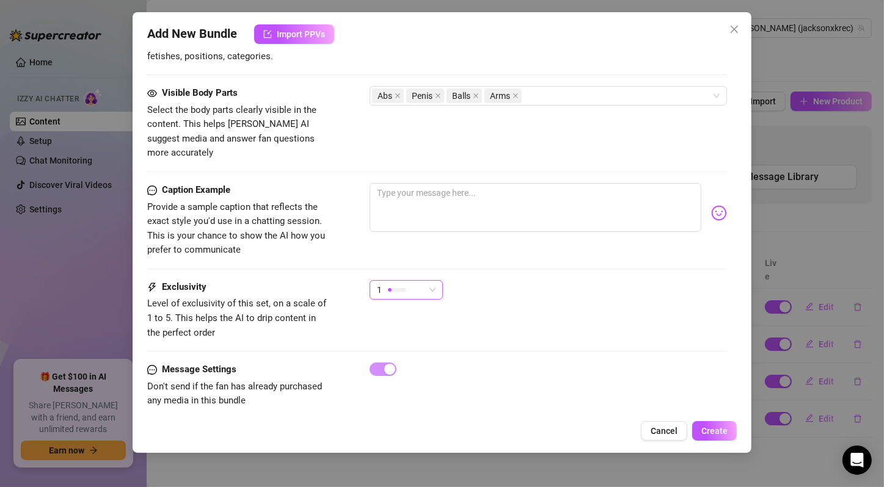
click at [405, 288] on div at bounding box center [397, 290] width 18 height 4
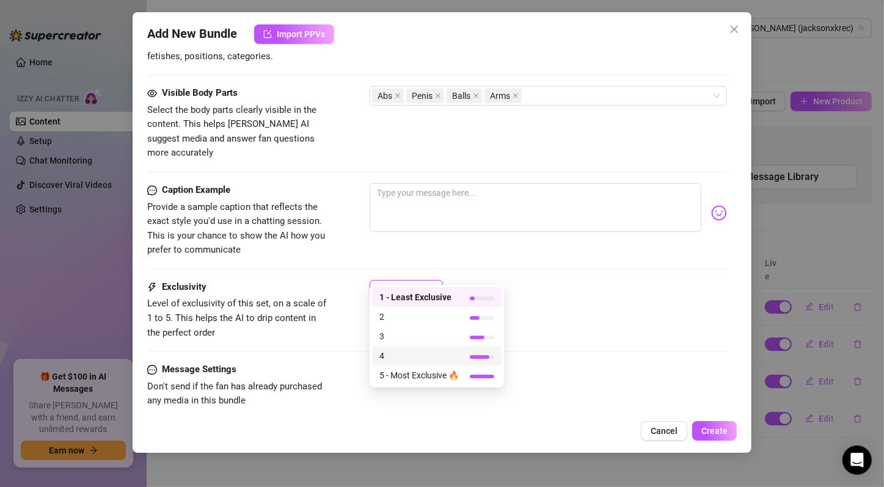
click at [433, 357] on span "4" at bounding box center [418, 355] width 79 height 13
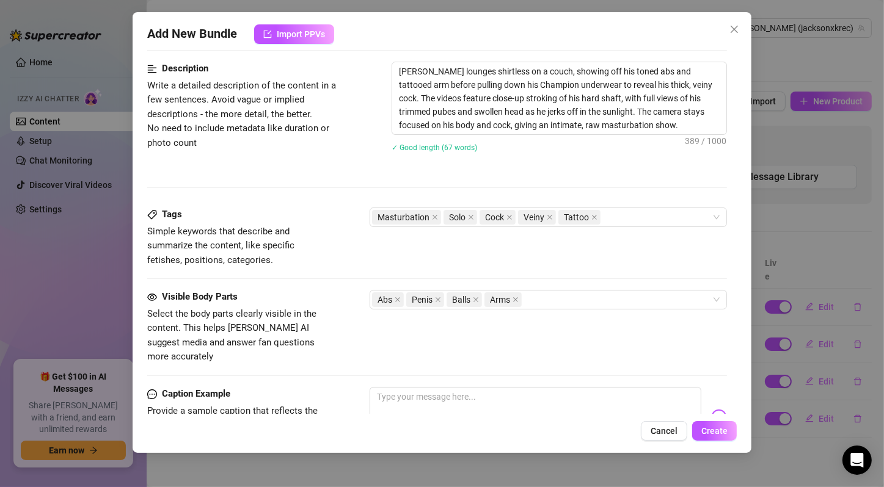
scroll to position [432, 0]
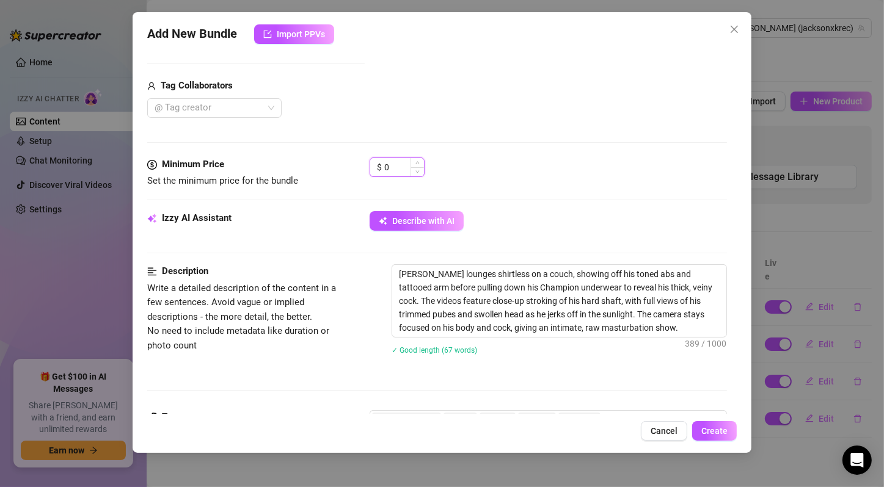
click at [395, 173] on input "0" at bounding box center [404, 167] width 40 height 18
click at [509, 186] on div "$ 20" at bounding box center [547, 173] width 357 height 31
click at [716, 424] on button "Create" at bounding box center [714, 431] width 45 height 20
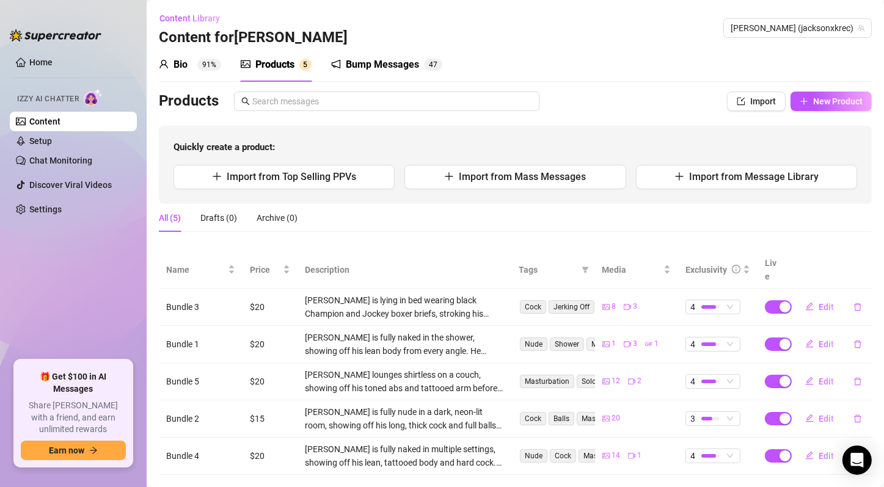
click at [156, 191] on main "Content Library Content for [PERSON_NAME] [PERSON_NAME] (jacksonxkrec) Bio 91% …" at bounding box center [515, 256] width 737 height 512
click at [838, 92] on button "New Product" at bounding box center [830, 102] width 81 height 20
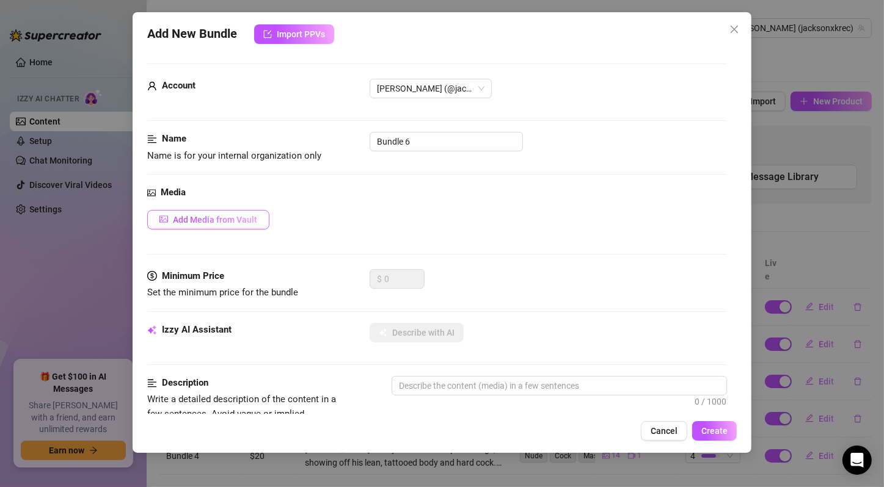
click at [264, 222] on button "Add Media from Vault" at bounding box center [208, 220] width 122 height 20
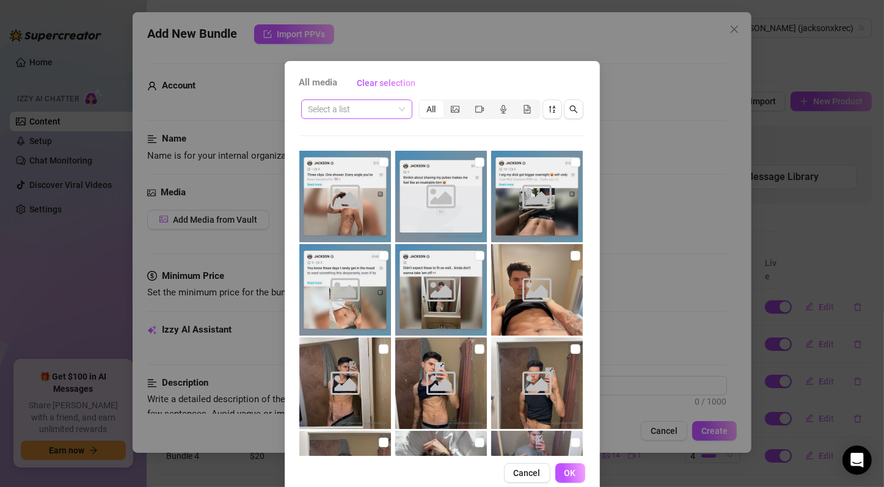
click at [398, 109] on span at bounding box center [356, 109] width 96 height 18
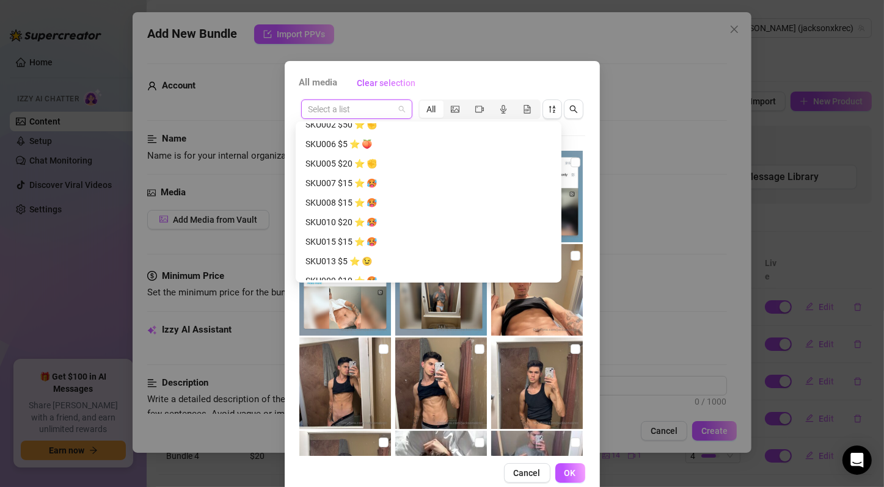
scroll to position [1017, 0]
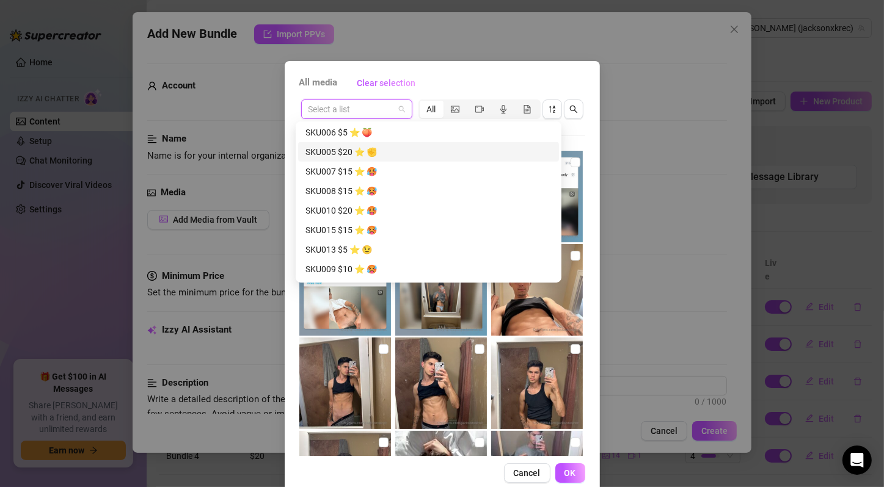
click at [454, 147] on div "SKU005 $20 ⭐️ ✊" at bounding box center [428, 151] width 246 height 13
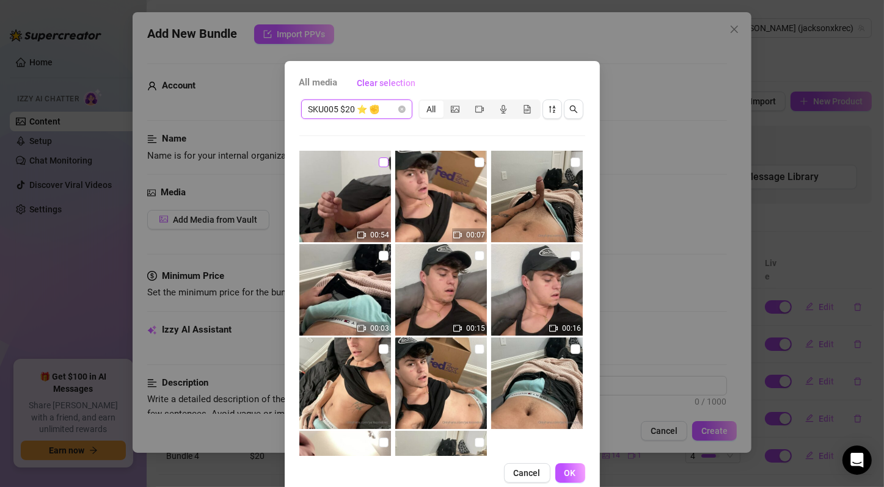
click at [379, 162] on input "checkbox" at bounding box center [384, 163] width 10 height 10
click at [474, 163] on input "checkbox" at bounding box center [479, 163] width 10 height 10
click at [570, 162] on input "checkbox" at bounding box center [575, 163] width 10 height 10
click at [379, 254] on input "checkbox" at bounding box center [384, 256] width 10 height 10
click at [474, 257] on input "checkbox" at bounding box center [479, 256] width 10 height 10
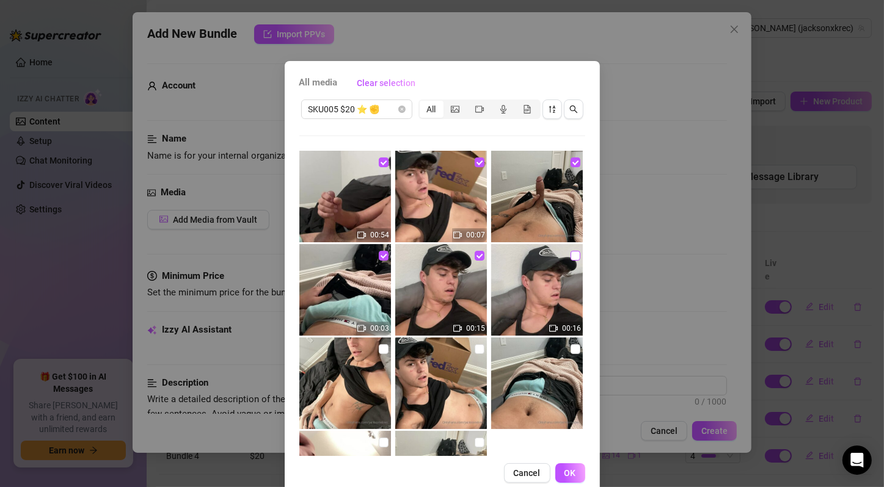
click at [570, 254] on input "checkbox" at bounding box center [575, 256] width 10 height 10
click at [379, 354] on input "checkbox" at bounding box center [384, 349] width 10 height 10
click at [474, 347] on input "checkbox" at bounding box center [479, 349] width 10 height 10
click at [570, 346] on input "checkbox" at bounding box center [575, 349] width 10 height 10
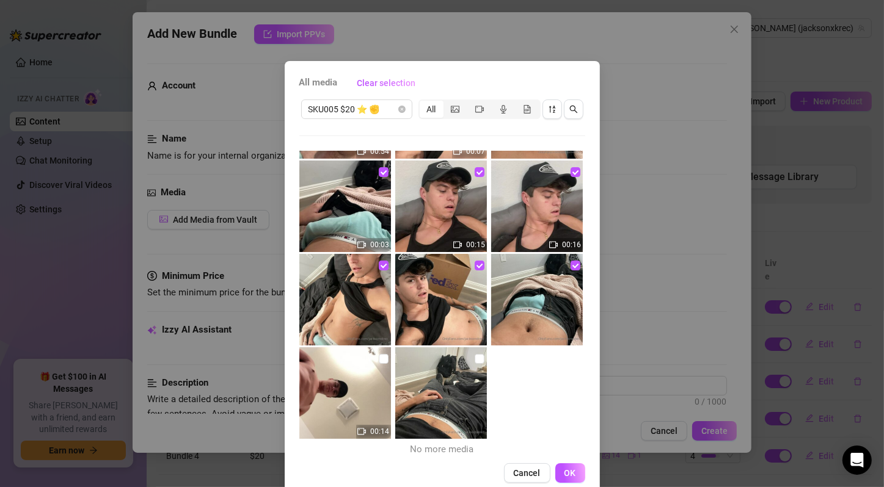
scroll to position [86, 0]
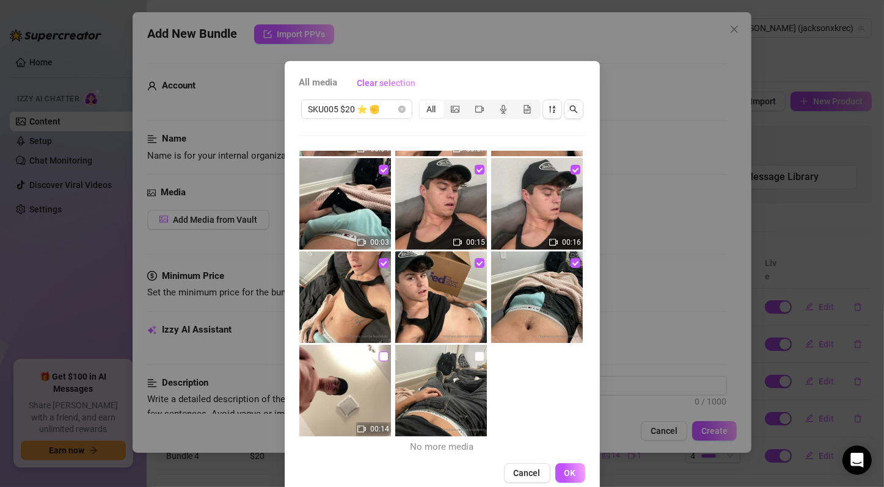
click at [379, 355] on input "checkbox" at bounding box center [384, 357] width 10 height 10
click at [474, 355] on input "checkbox" at bounding box center [479, 357] width 10 height 10
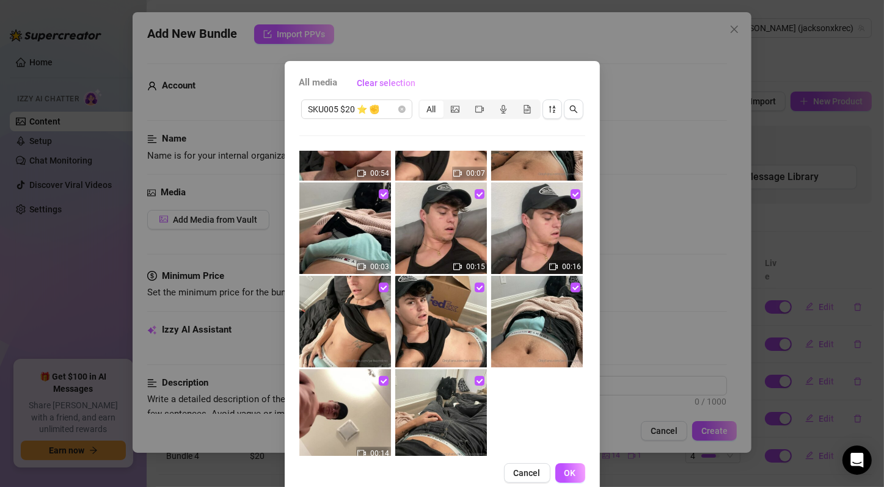
scroll to position [0, 0]
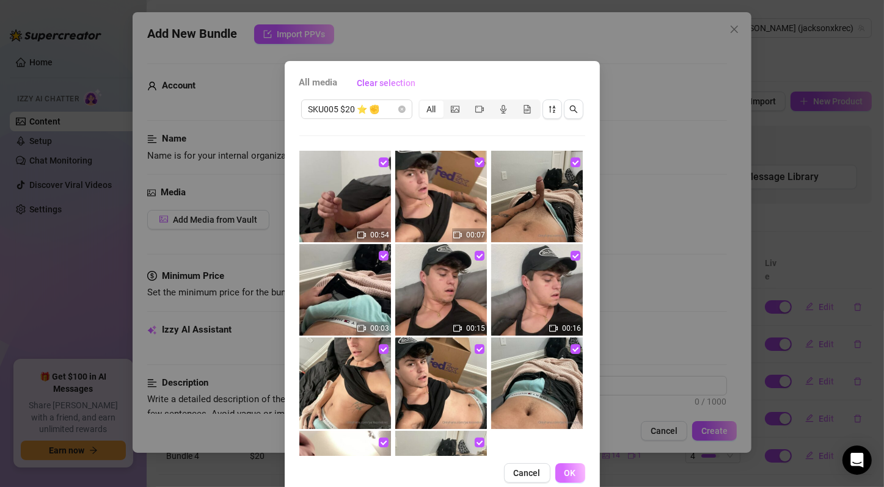
click at [564, 468] on span "OK" at bounding box center [570, 473] width 12 height 10
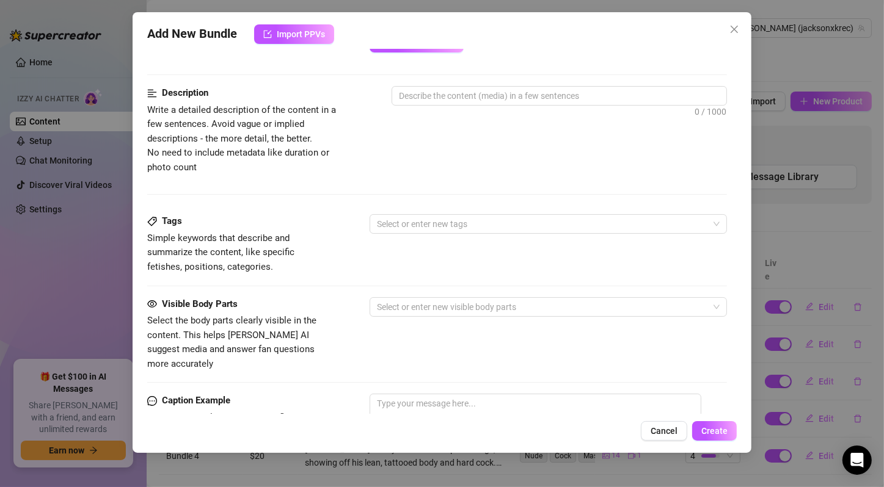
scroll to position [407, 0]
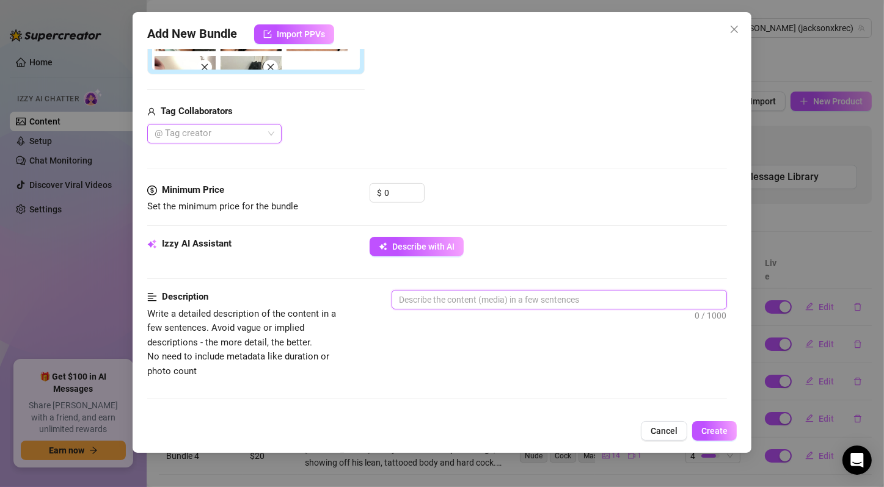
click at [479, 298] on textarea at bounding box center [559, 300] width 334 height 18
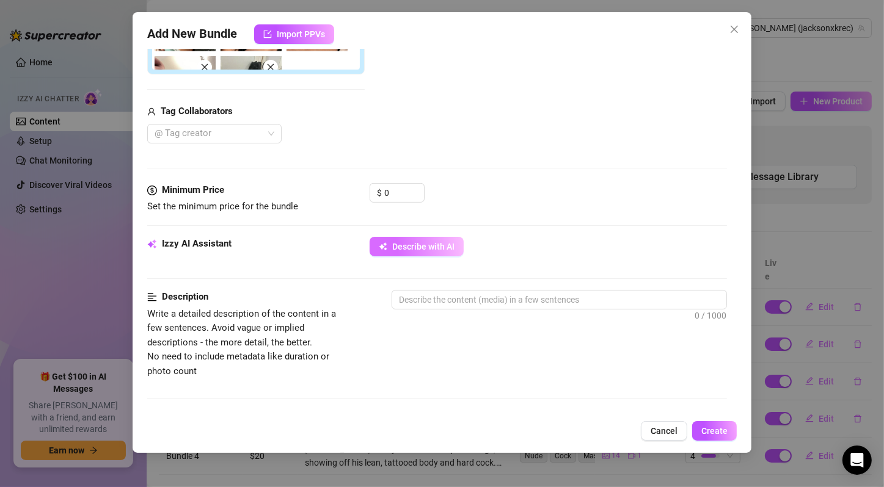
click at [433, 242] on span "Describe with AI" at bounding box center [423, 247] width 62 height 10
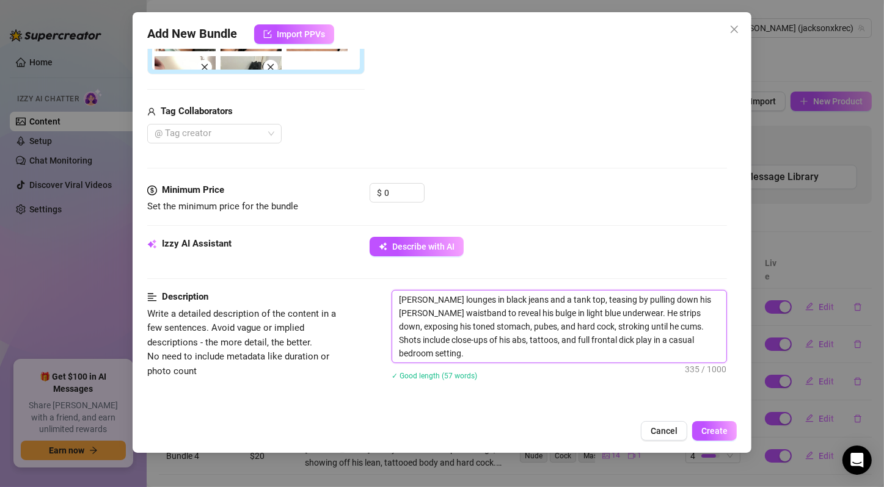
click at [559, 310] on textarea "[PERSON_NAME] lounges in black jeans and a tank top, teasing by pulling down hi…" at bounding box center [559, 327] width 334 height 72
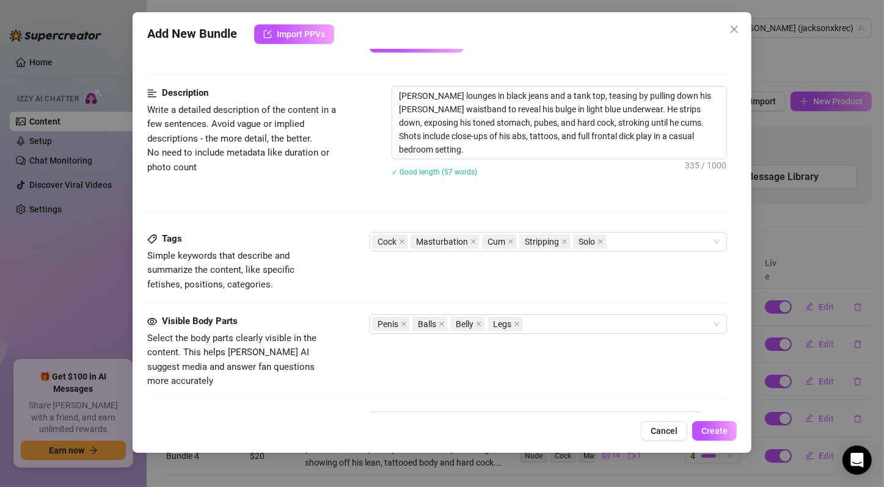
click at [568, 200] on div "Description Write a detailed description of the content in a few sentences. Avo…" at bounding box center [437, 159] width 580 height 146
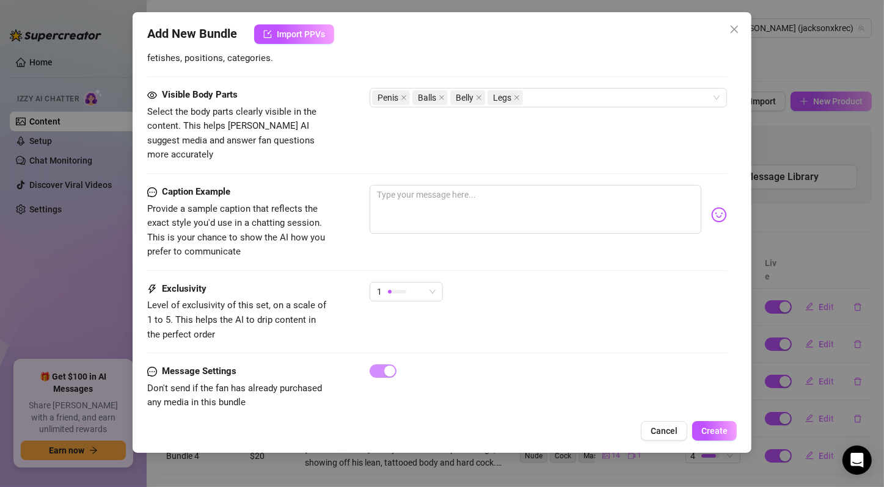
scroll to position [839, 0]
click at [424, 281] on div "1" at bounding box center [401, 290] width 48 height 18
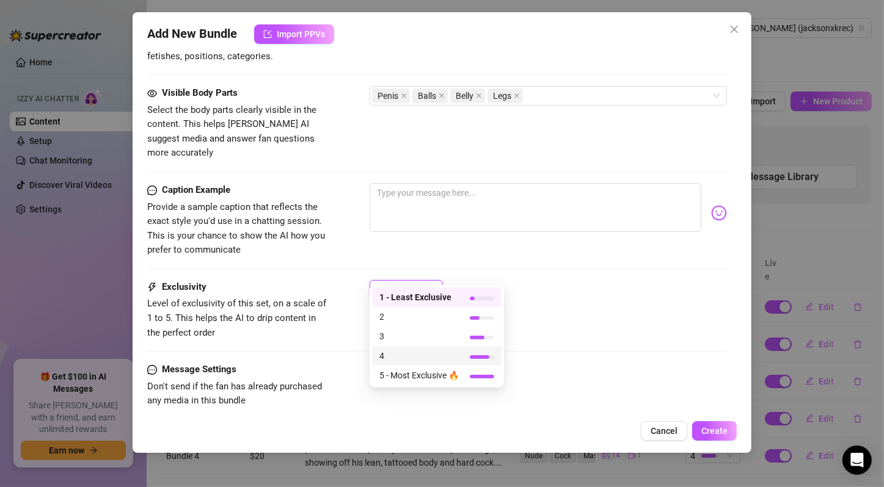
click at [437, 353] on span "4" at bounding box center [418, 355] width 79 height 13
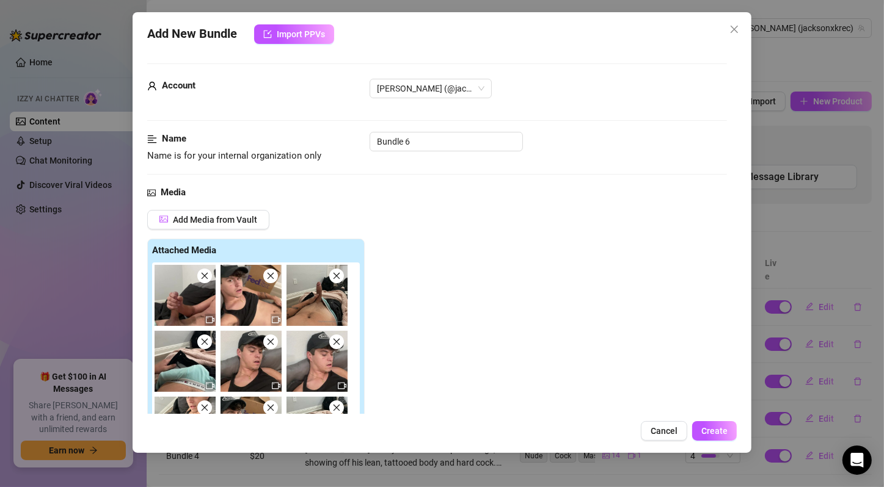
scroll to position [407, 0]
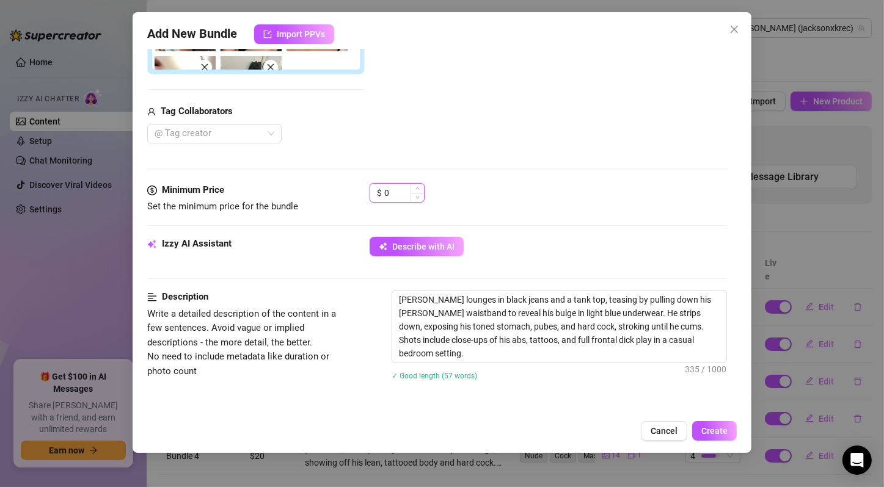
click at [393, 191] on input "0" at bounding box center [404, 193] width 40 height 18
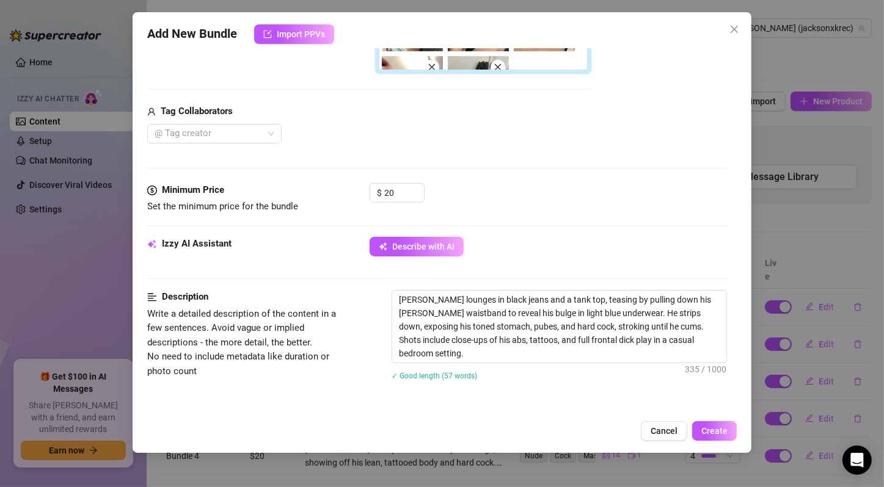
click at [573, 205] on div "$ 20" at bounding box center [547, 198] width 357 height 31
click at [725, 429] on span "Create" at bounding box center [714, 431] width 26 height 10
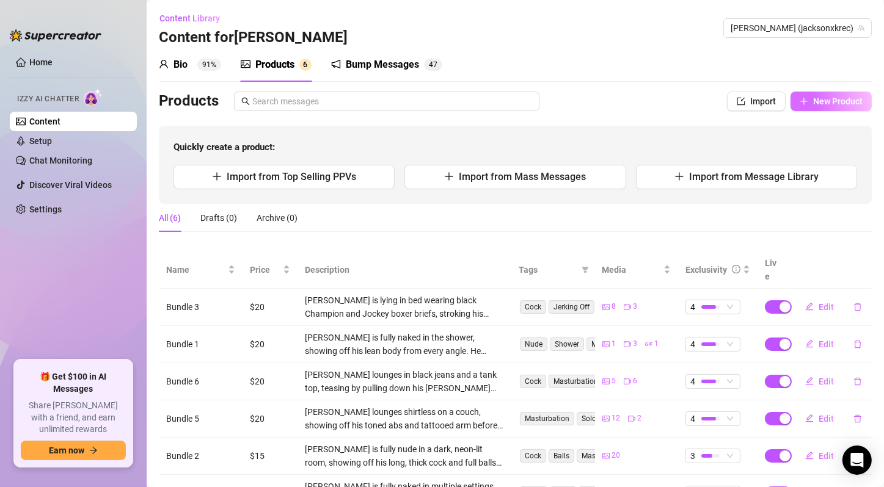
click at [802, 101] on button "New Product" at bounding box center [830, 102] width 81 height 20
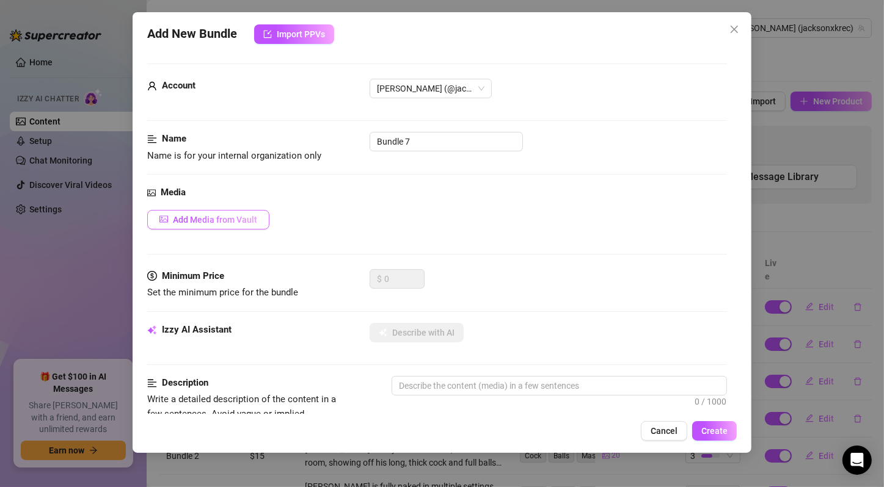
click at [229, 217] on span "Add Media from Vault" at bounding box center [215, 220] width 84 height 10
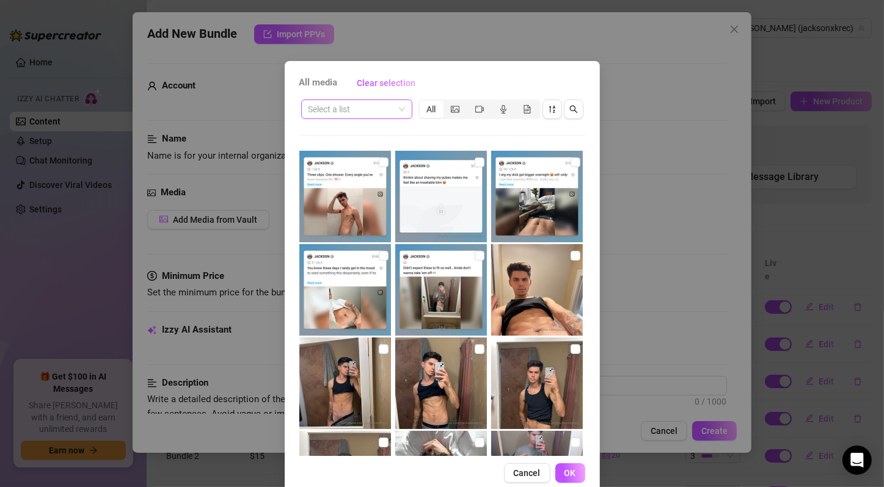
click at [398, 114] on span at bounding box center [356, 109] width 96 height 18
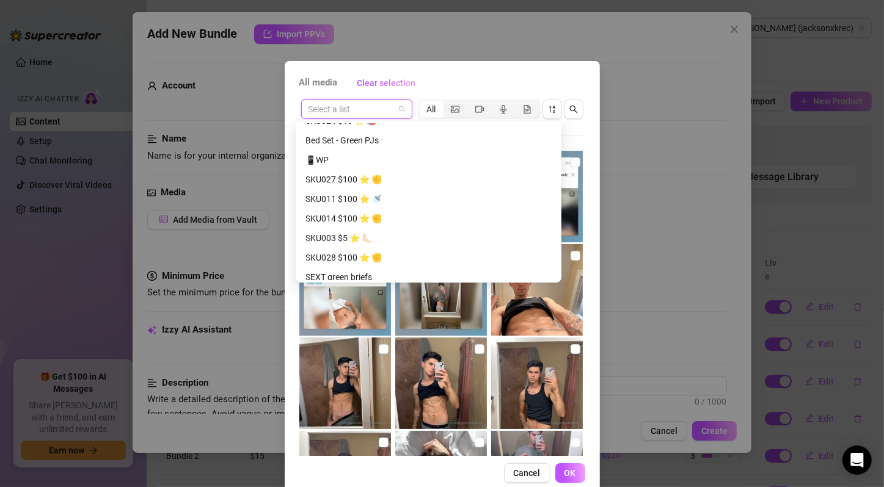
scroll to position [1017, 0]
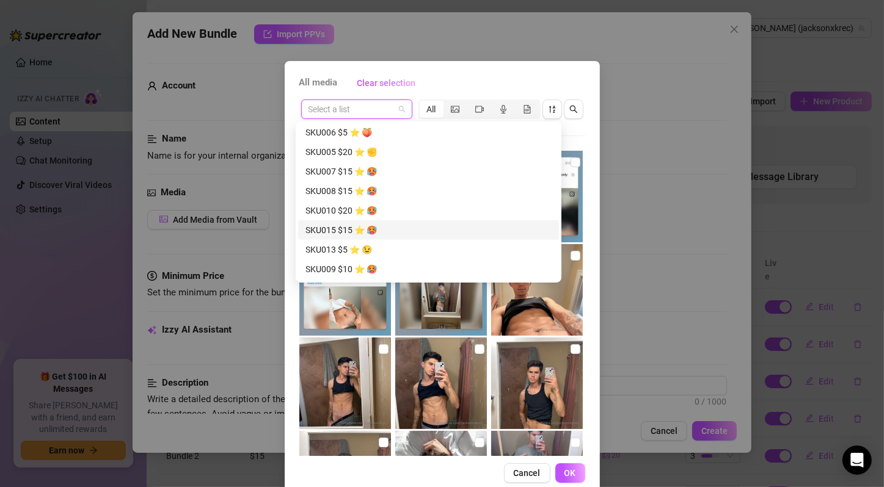
click at [370, 230] on div "SKU015 $15 ⭐️ 🥵" at bounding box center [428, 230] width 246 height 13
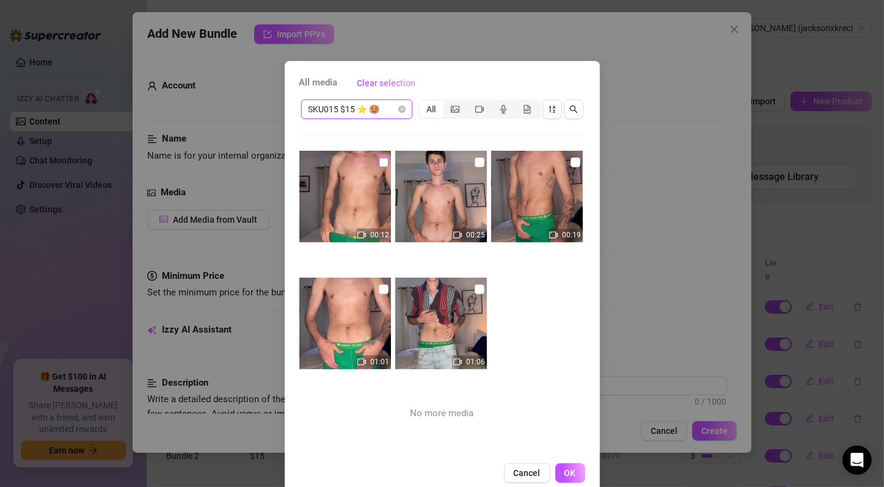
click at [379, 164] on input "checkbox" at bounding box center [384, 163] width 10 height 10
click at [474, 161] on input "checkbox" at bounding box center [479, 163] width 10 height 10
click at [570, 163] on input "checkbox" at bounding box center [575, 163] width 10 height 10
click at [379, 290] on input "checkbox" at bounding box center [384, 290] width 10 height 10
click at [474, 288] on input "checkbox" at bounding box center [479, 290] width 10 height 10
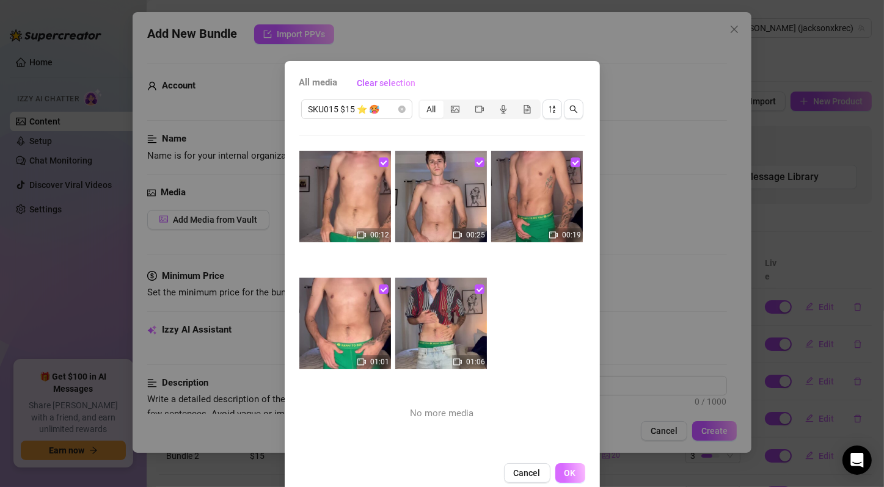
click at [566, 471] on span "OK" at bounding box center [570, 473] width 12 height 10
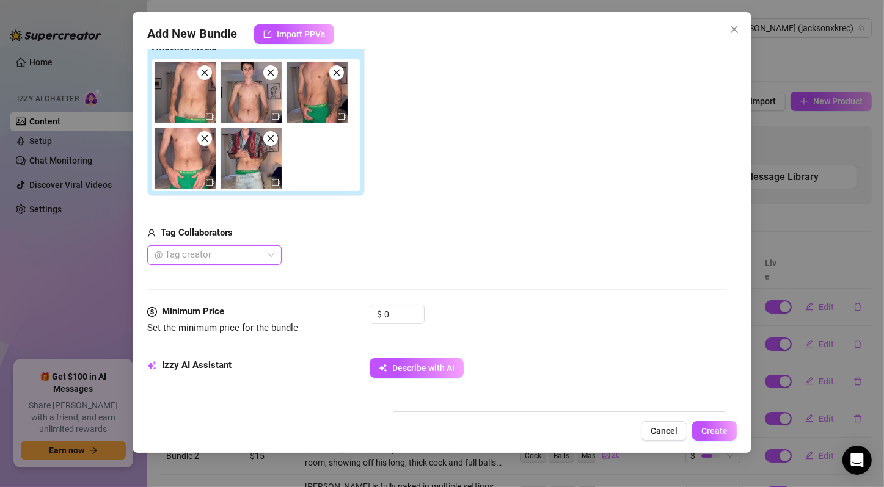
scroll to position [407, 0]
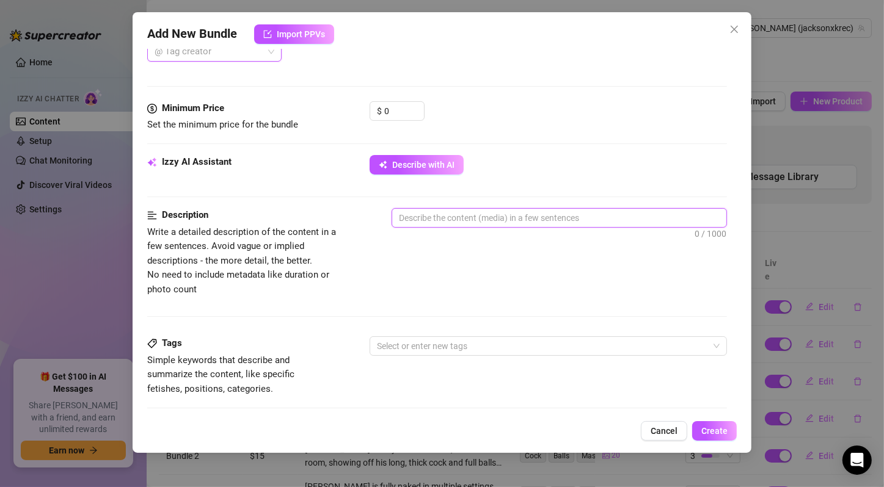
click at [458, 222] on textarea at bounding box center [559, 218] width 334 height 18
click at [454, 170] on button "Describe with AI" at bounding box center [416, 165] width 94 height 20
click at [456, 215] on textarea at bounding box center [559, 218] width 334 height 18
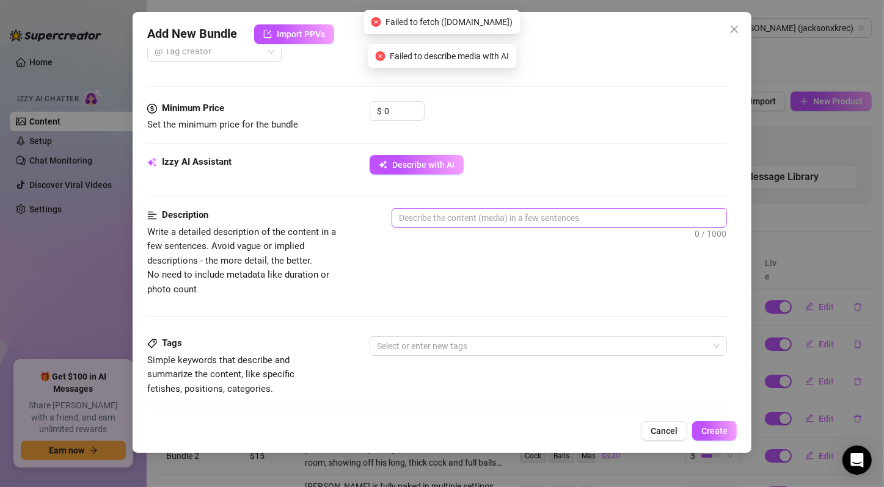
click at [443, 205] on div "Izzy AI Assistant Describe with AI" at bounding box center [437, 181] width 580 height 53
click at [449, 213] on textarea at bounding box center [559, 218] width 334 height 18
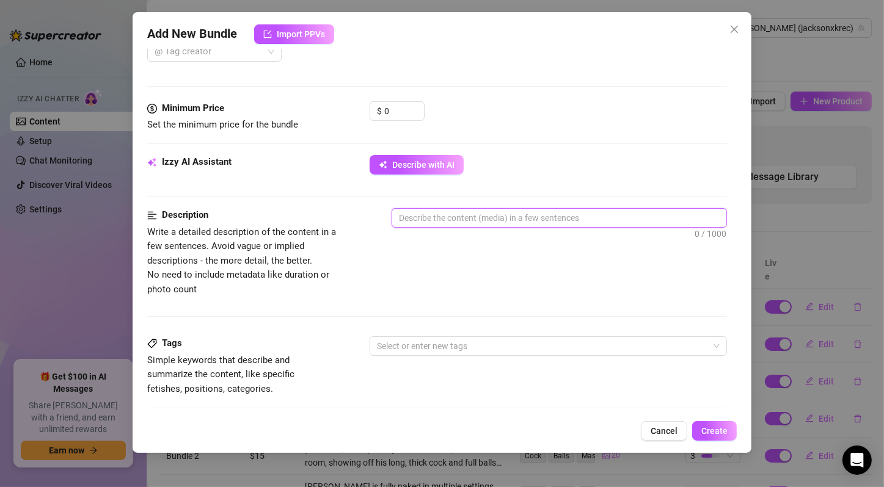
click at [456, 222] on textarea at bounding box center [559, 218] width 334 height 18
click at [421, 164] on span "Describe with AI" at bounding box center [423, 165] width 62 height 10
click at [438, 222] on textarea at bounding box center [559, 218] width 334 height 18
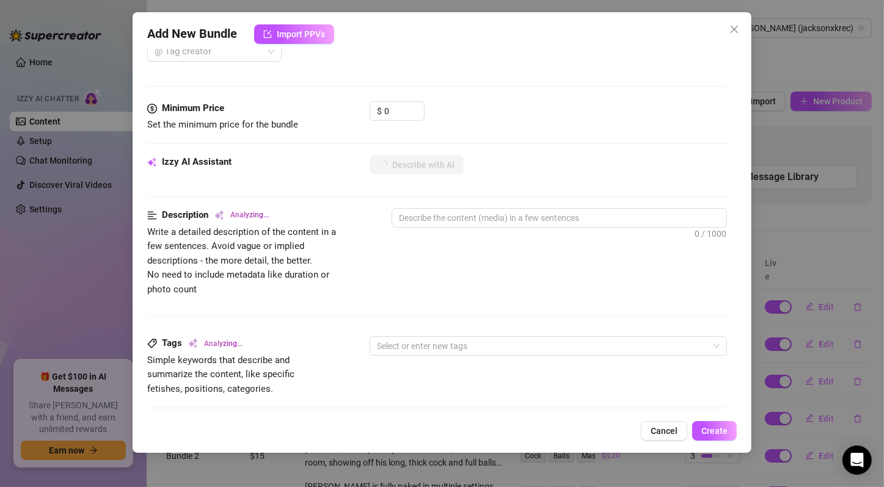
click at [437, 227] on div "0 / 1000" at bounding box center [558, 234] width 335 height 53
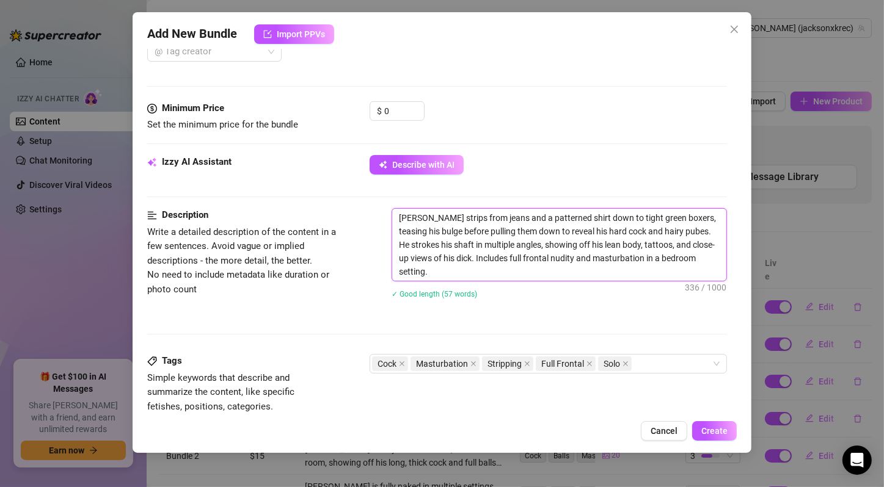
click at [478, 238] on textarea "[PERSON_NAME] strips from jeans and a patterned shirt down to tight green boxer…" at bounding box center [559, 245] width 334 height 72
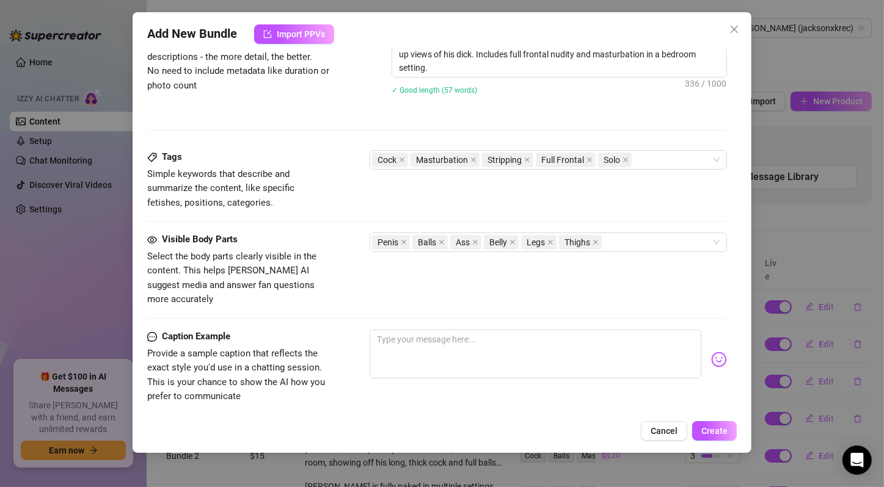
click at [460, 203] on div "Tags Simple keywords that describe and summarize the content, like specific fet…" at bounding box center [437, 180] width 580 height 60
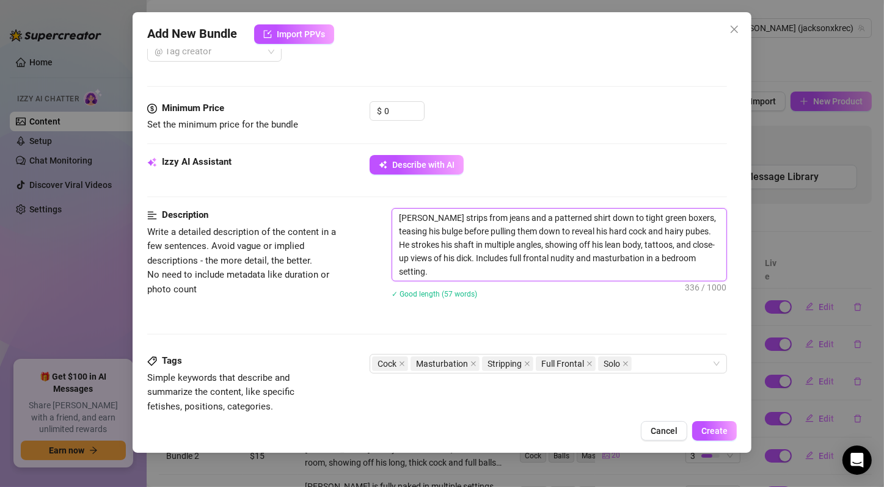
click at [511, 210] on textarea "[PERSON_NAME] strips from jeans and a patterned shirt down to tight green boxer…" at bounding box center [559, 245] width 334 height 72
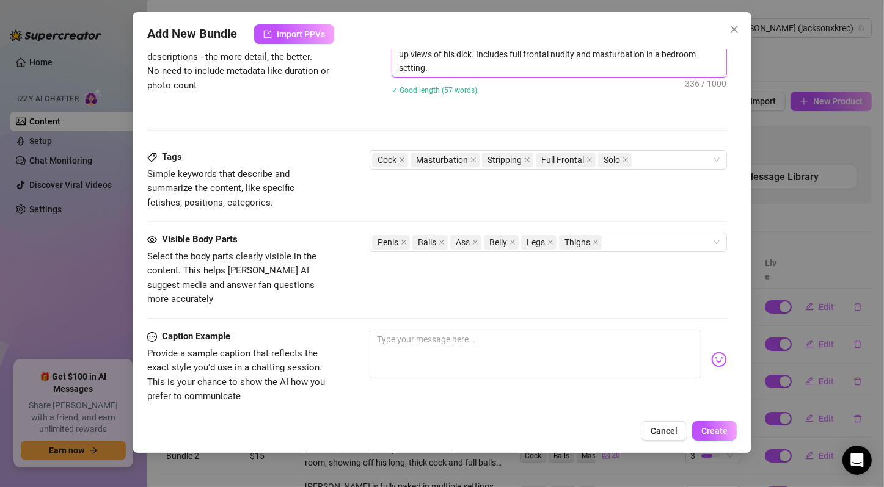
scroll to position [757, 0]
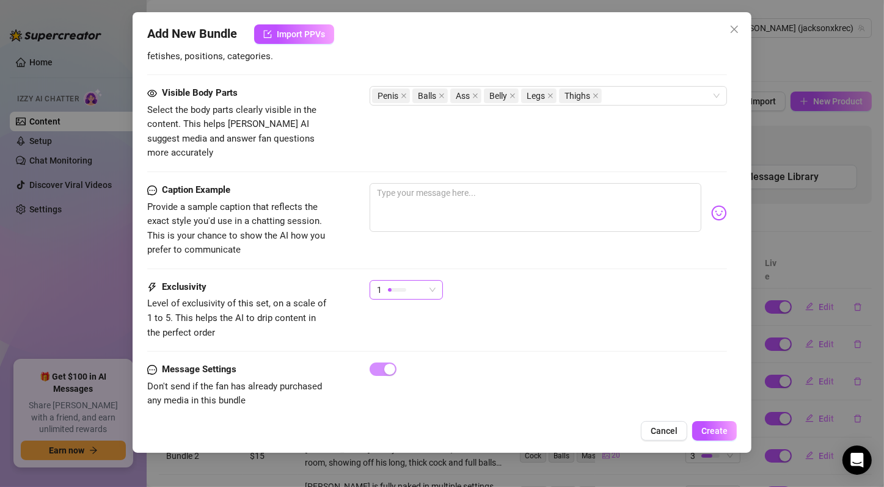
click at [418, 281] on div "1" at bounding box center [401, 290] width 48 height 18
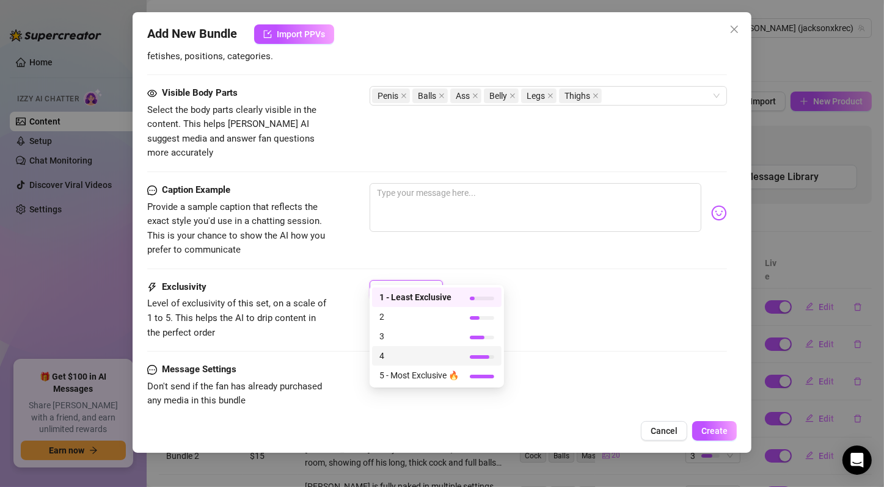
click at [410, 355] on span "4" at bounding box center [418, 355] width 79 height 13
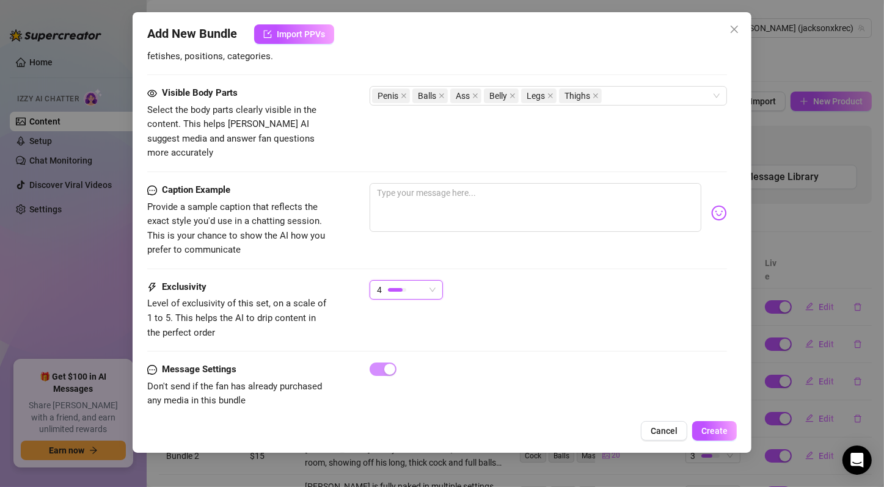
scroll to position [351, 0]
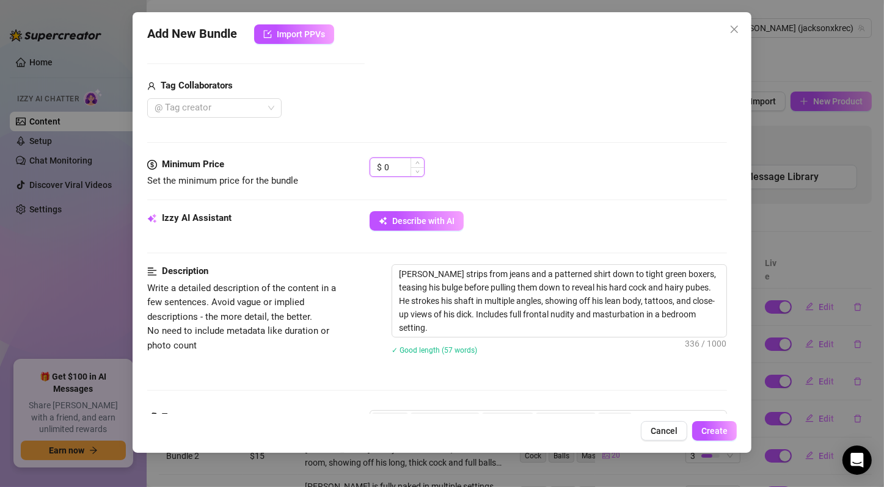
click at [385, 162] on input "0" at bounding box center [404, 167] width 40 height 18
click at [445, 169] on div "$ 20" at bounding box center [547, 173] width 357 height 31
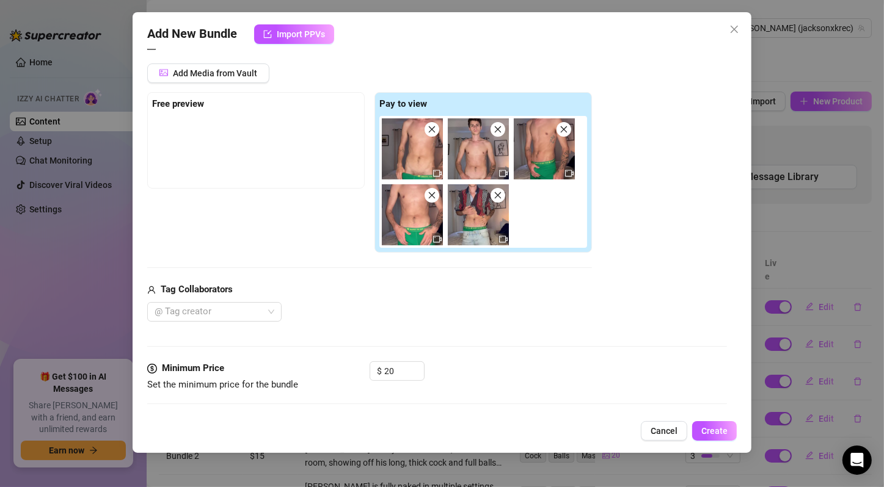
scroll to position [757, 0]
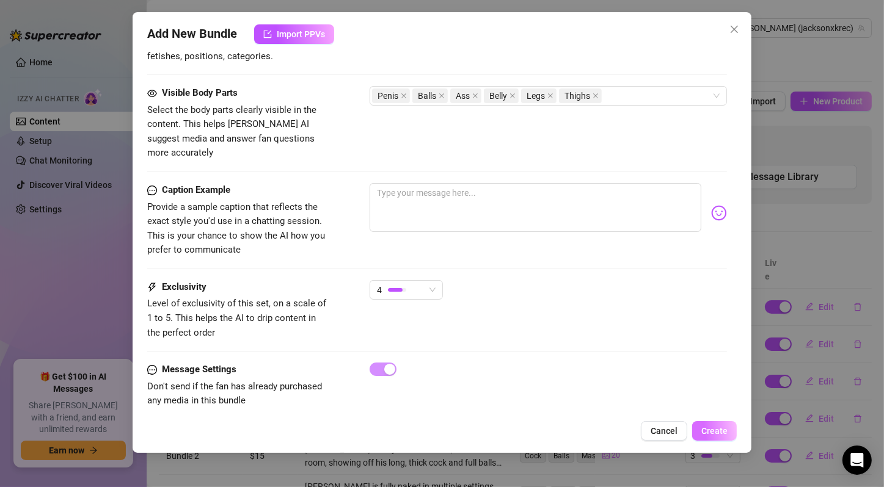
click at [495, 262] on div "Caption Example Provide a sample caption that reflects the exact style you'd us…" at bounding box center [437, 231] width 580 height 97
click at [726, 424] on button "Create" at bounding box center [714, 431] width 45 height 20
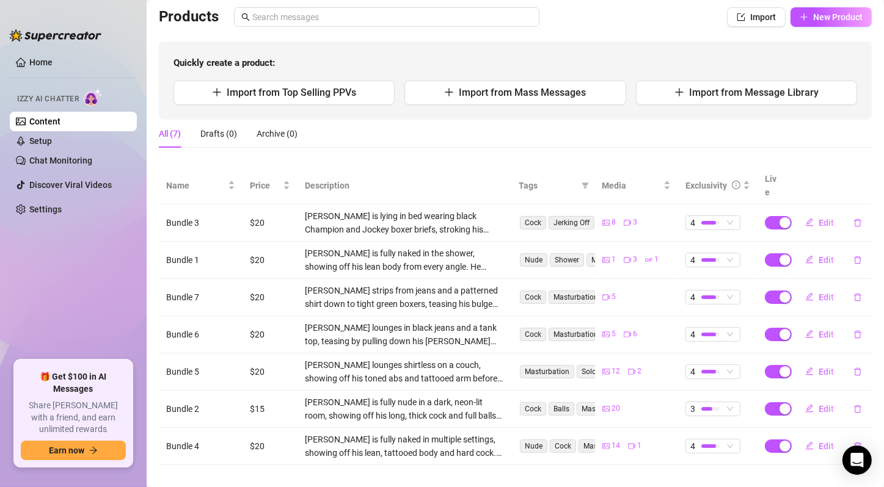
scroll to position [0, 0]
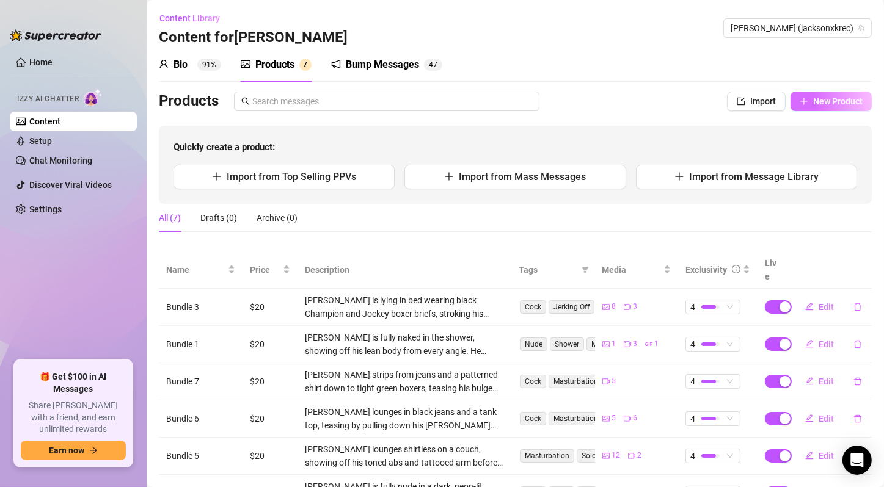
click at [828, 100] on span "New Product" at bounding box center [837, 101] width 49 height 10
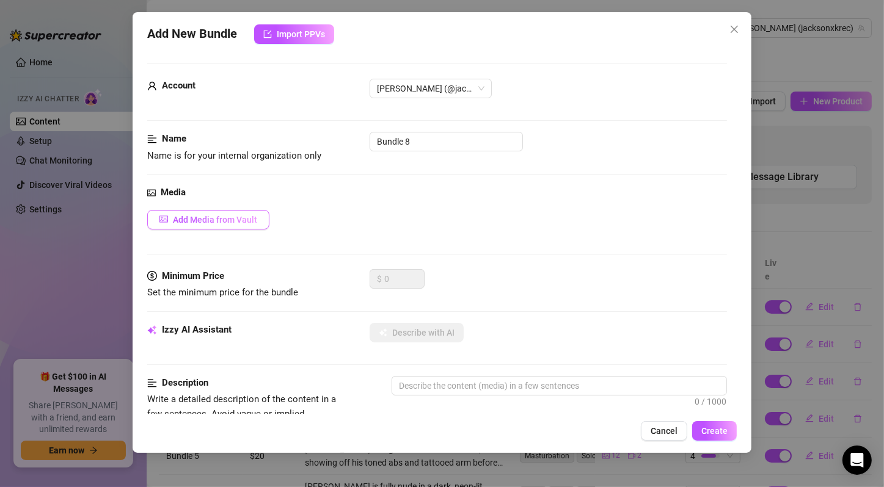
click at [245, 219] on span "Add Media from Vault" at bounding box center [215, 220] width 84 height 10
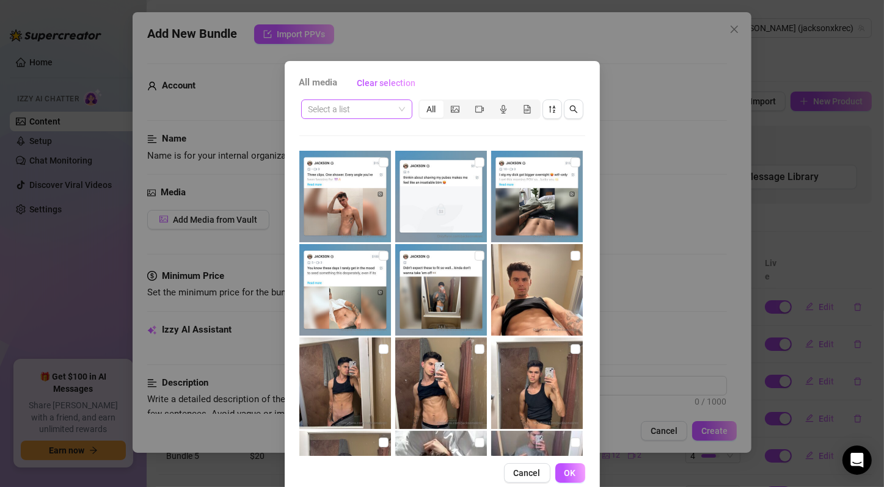
click at [398, 109] on span at bounding box center [356, 109] width 96 height 18
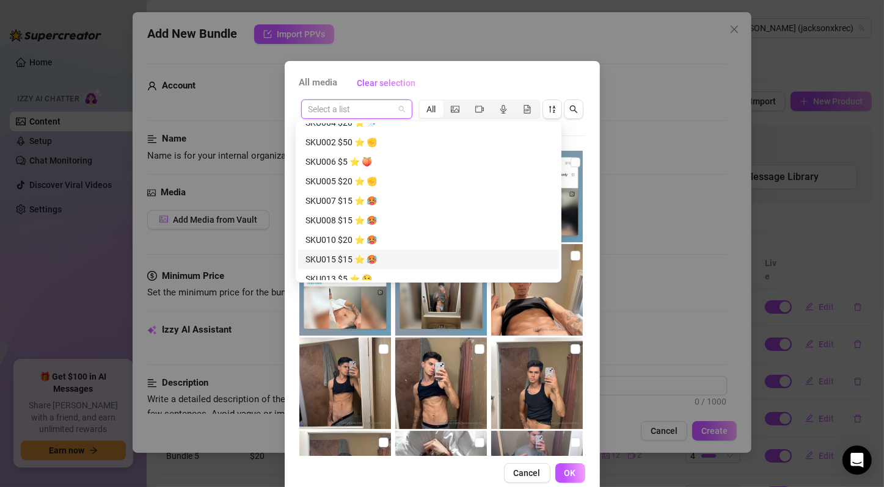
scroll to position [1192, 0]
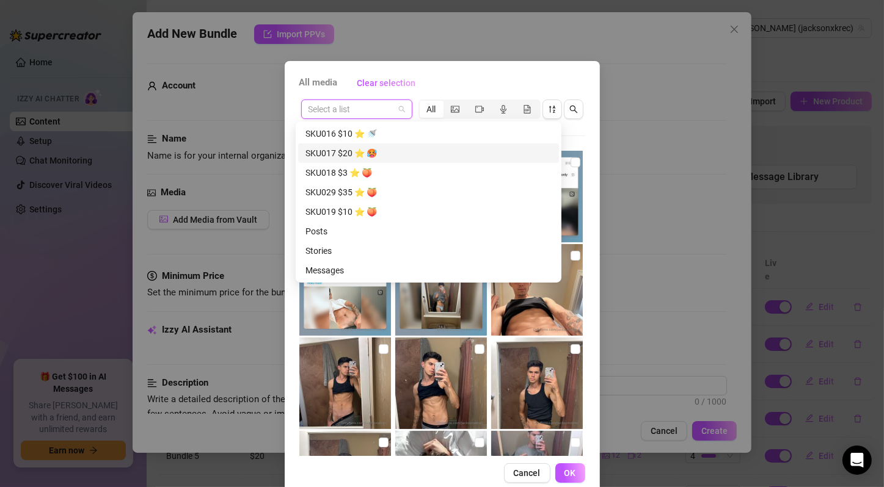
click at [377, 156] on div "SKU017 $20 ⭐️ 🥵" at bounding box center [428, 153] width 246 height 13
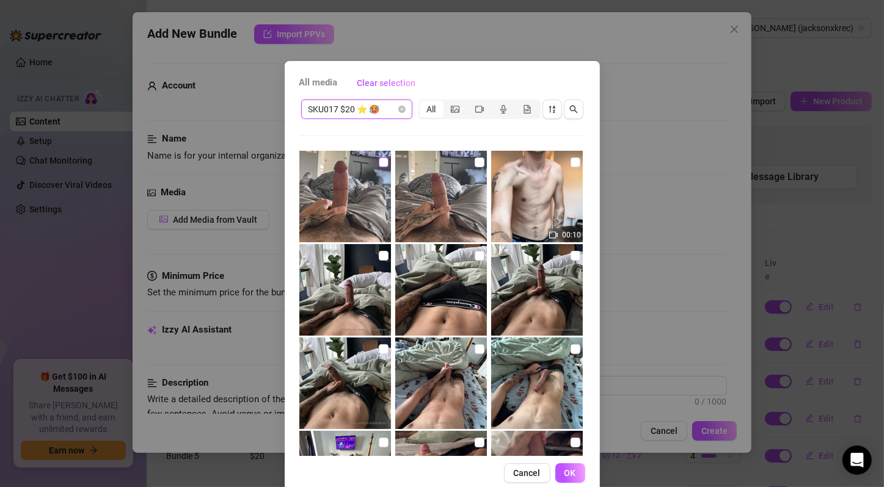
click at [379, 161] on input "checkbox" at bounding box center [384, 163] width 10 height 10
click at [474, 159] on input "checkbox" at bounding box center [479, 163] width 10 height 10
click at [570, 160] on input "checkbox" at bounding box center [575, 163] width 10 height 10
click at [379, 254] on input "checkbox" at bounding box center [384, 256] width 10 height 10
click at [474, 255] on input "checkbox" at bounding box center [479, 256] width 10 height 10
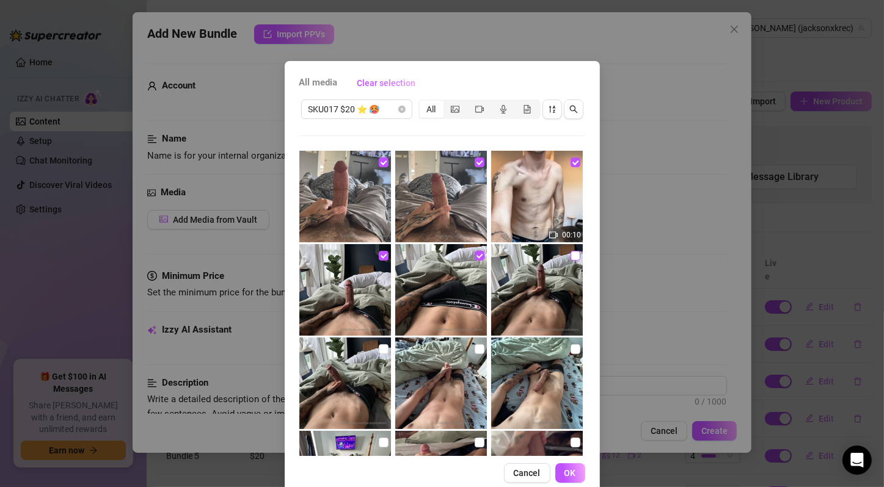
click at [570, 255] on input "checkbox" at bounding box center [575, 256] width 10 height 10
click at [379, 349] on input "checkbox" at bounding box center [384, 349] width 10 height 10
click at [474, 347] on input "checkbox" at bounding box center [479, 349] width 10 height 10
click at [570, 352] on input "checkbox" at bounding box center [575, 349] width 10 height 10
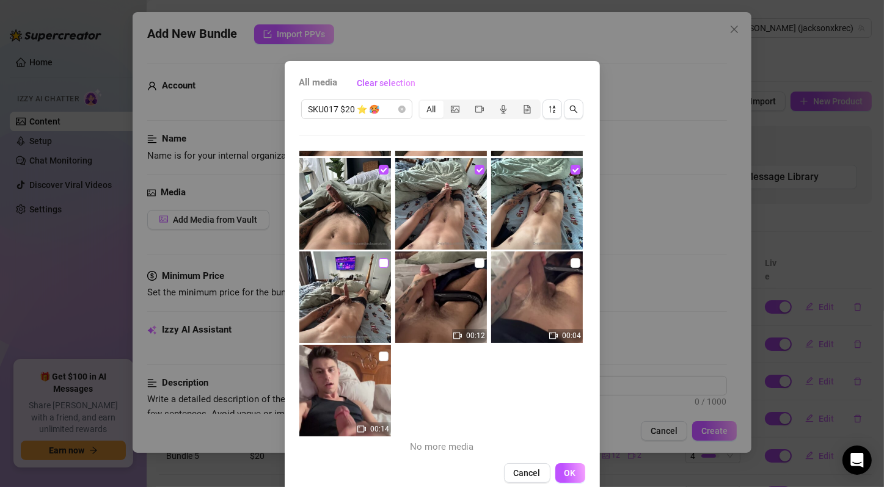
click at [379, 262] on input "checkbox" at bounding box center [384, 263] width 10 height 10
click at [474, 261] on input "checkbox" at bounding box center [479, 263] width 10 height 10
click at [570, 263] on input "checkbox" at bounding box center [575, 263] width 10 height 10
click at [379, 356] on input "checkbox" at bounding box center [384, 357] width 10 height 10
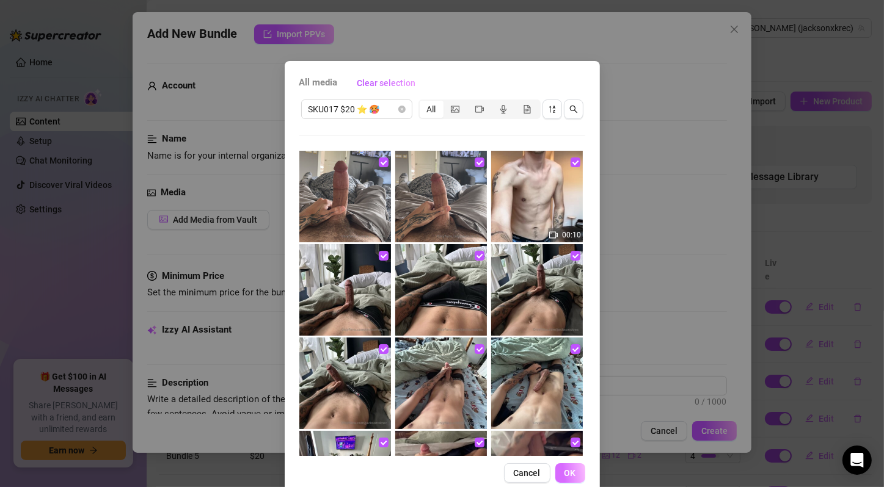
click at [572, 468] on button "OK" at bounding box center [570, 474] width 30 height 20
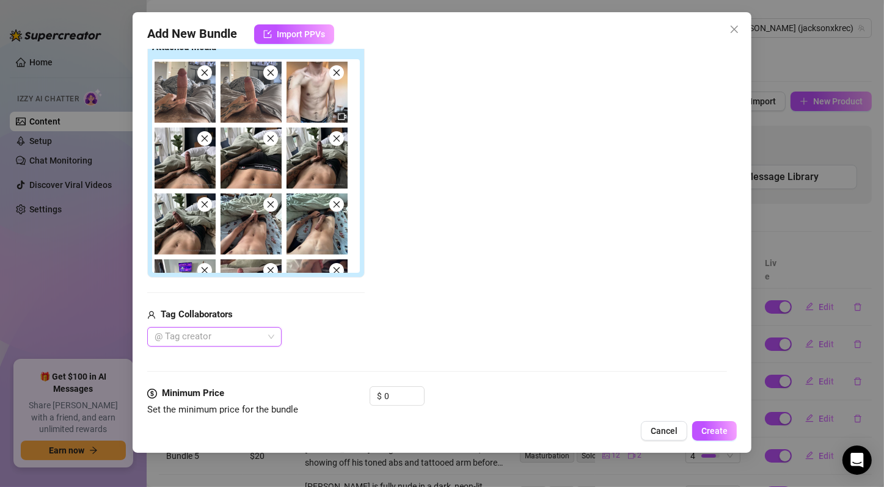
scroll to position [407, 0]
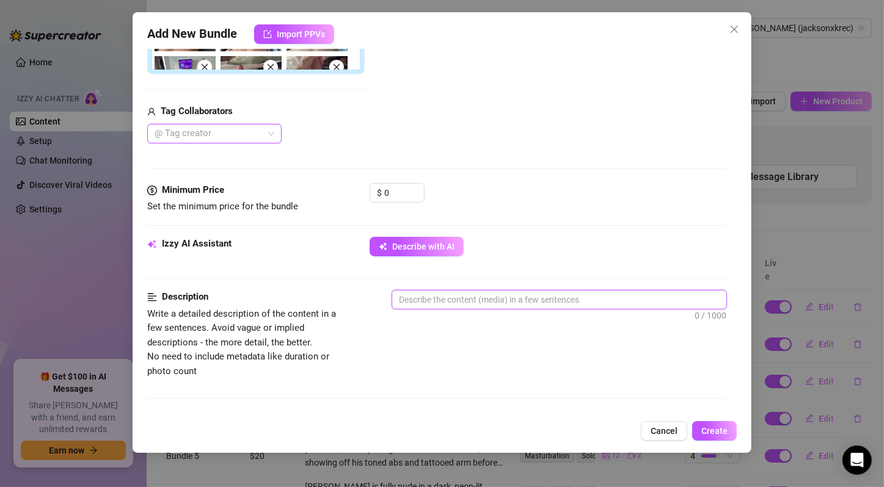
drag, startPoint x: 437, startPoint y: 299, endPoint x: 438, endPoint y: 286, distance: 12.9
click at [437, 302] on textarea at bounding box center [559, 300] width 334 height 18
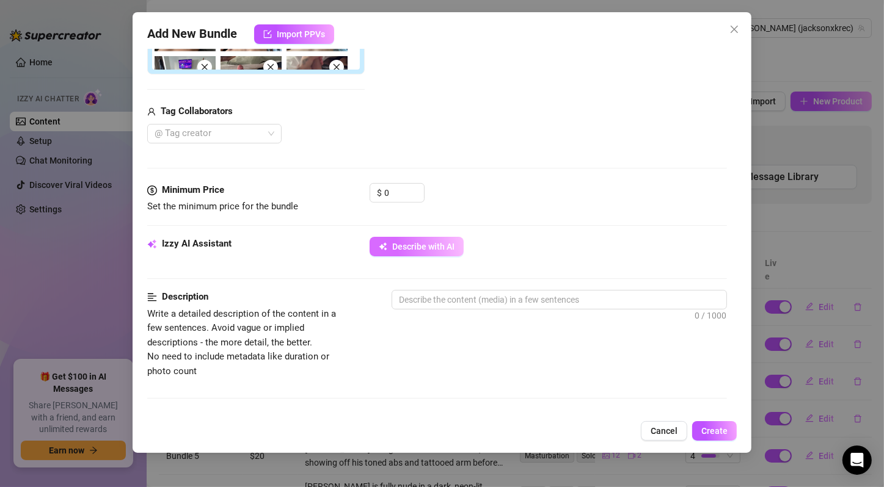
click at [446, 247] on span "Describe with AI" at bounding box center [423, 247] width 62 height 10
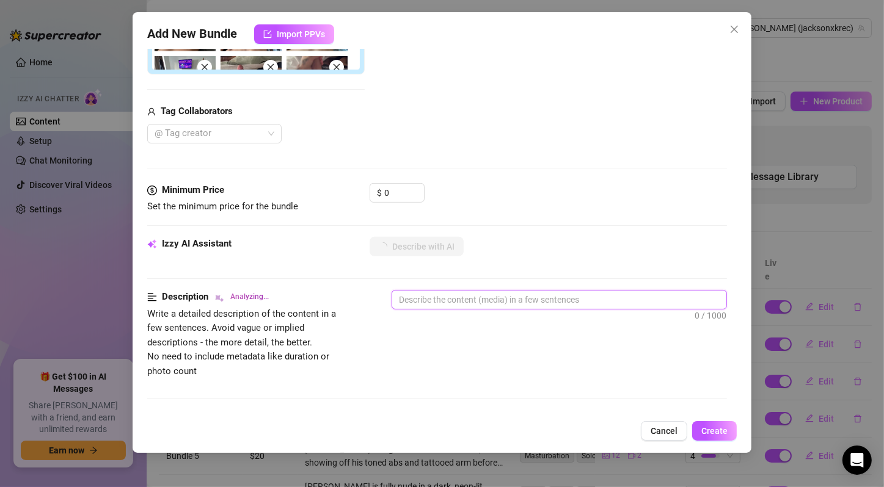
click at [444, 297] on textarea at bounding box center [559, 300] width 334 height 18
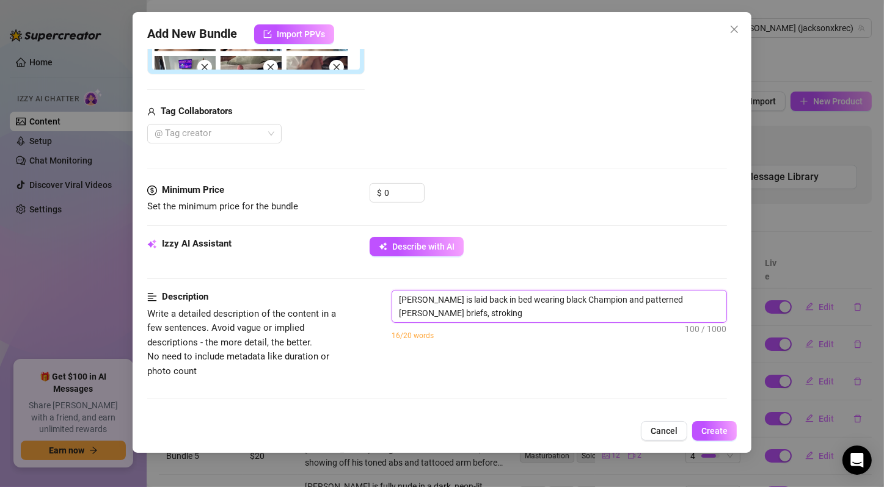
click at [442, 304] on textarea "[PERSON_NAME] is laid back in bed wearing black Champion and patterned [PERSON_…" at bounding box center [559, 307] width 334 height 32
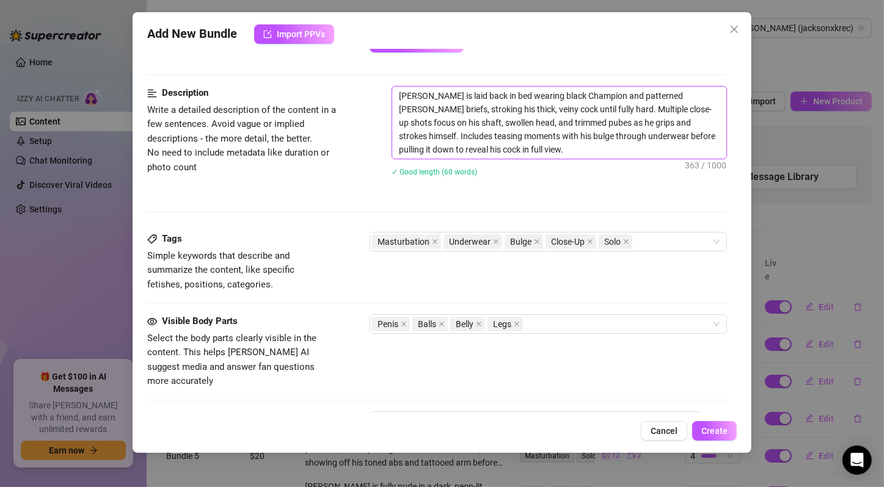
scroll to position [814, 0]
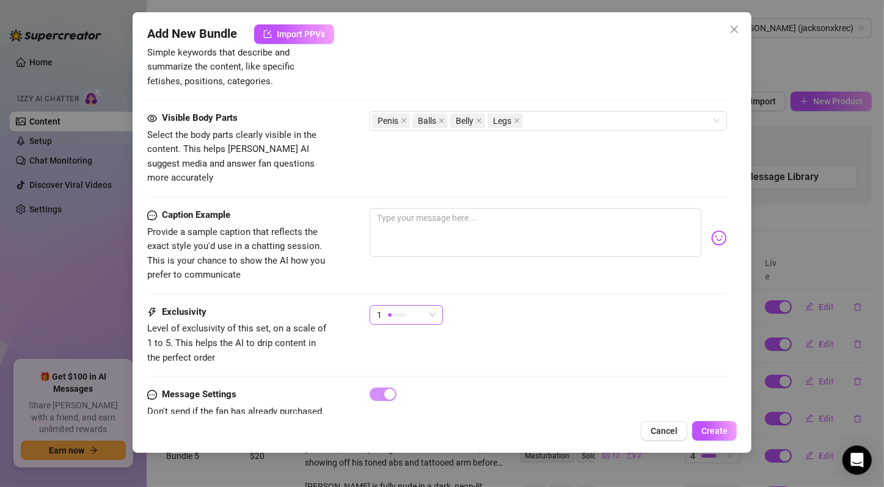
click at [421, 306] on div "1" at bounding box center [401, 315] width 48 height 18
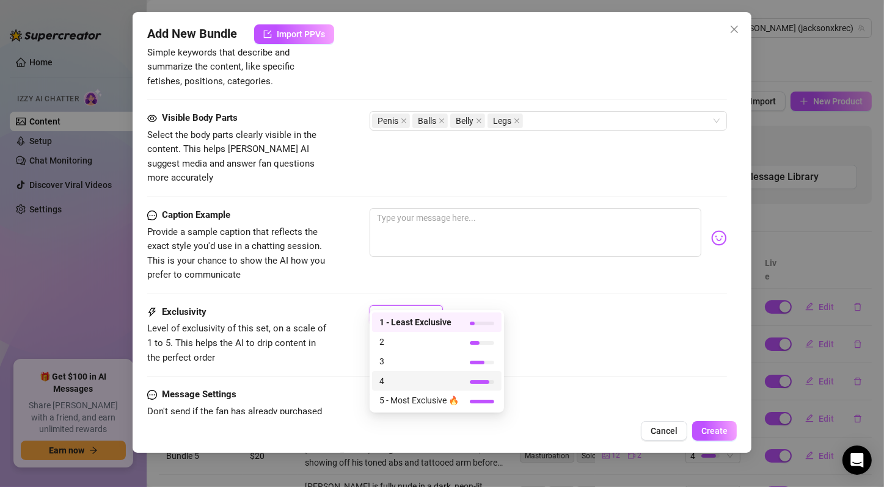
click at [427, 378] on span "4" at bounding box center [418, 380] width 79 height 13
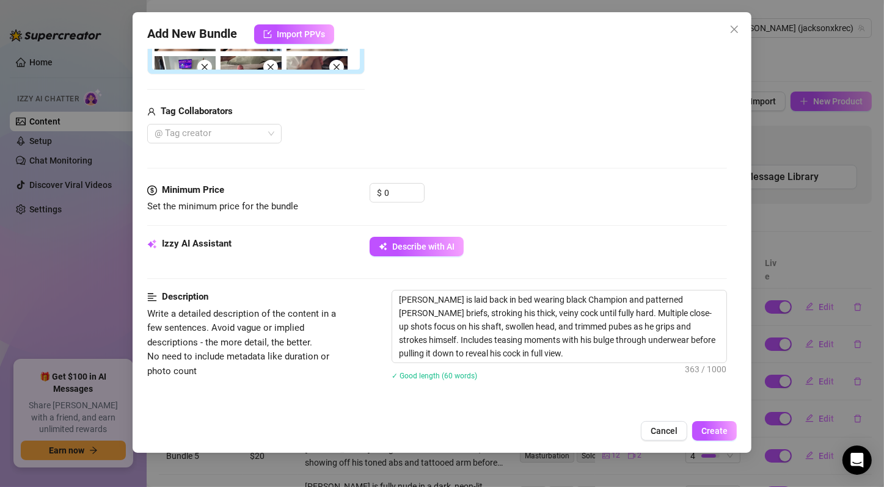
scroll to position [203, 0]
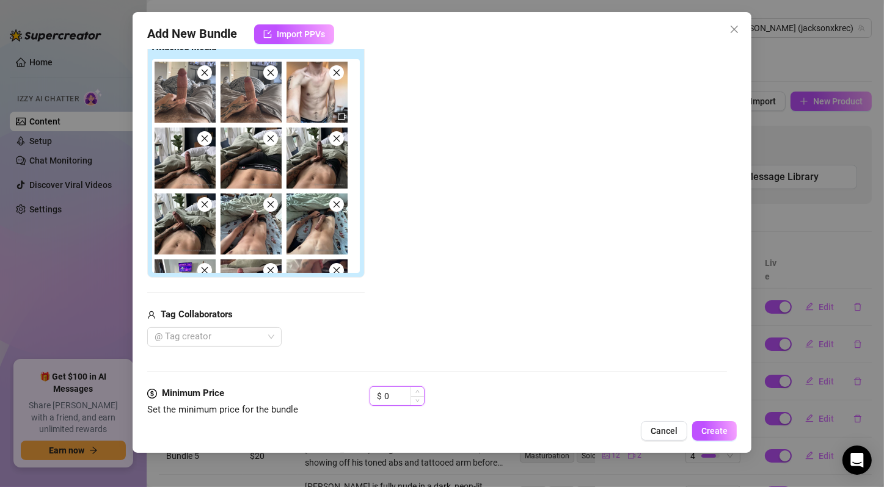
click at [401, 390] on input "0" at bounding box center [404, 396] width 40 height 18
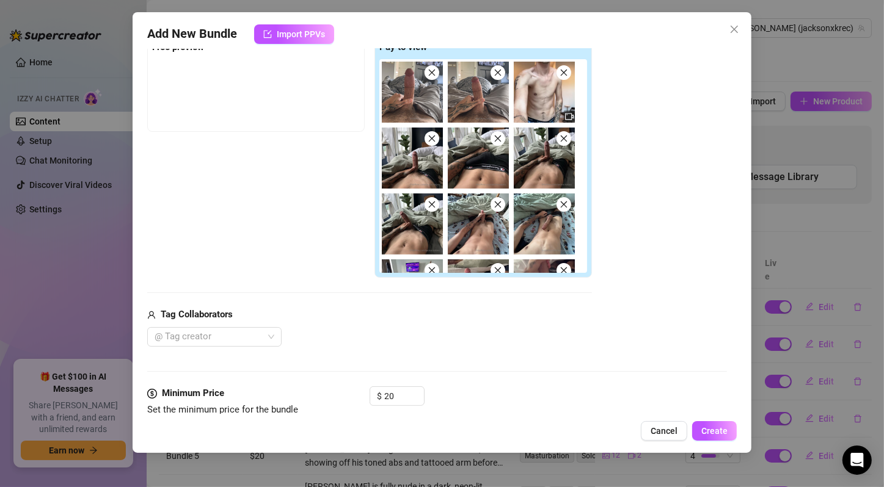
click at [523, 330] on div "@ Tag creator" at bounding box center [369, 337] width 445 height 20
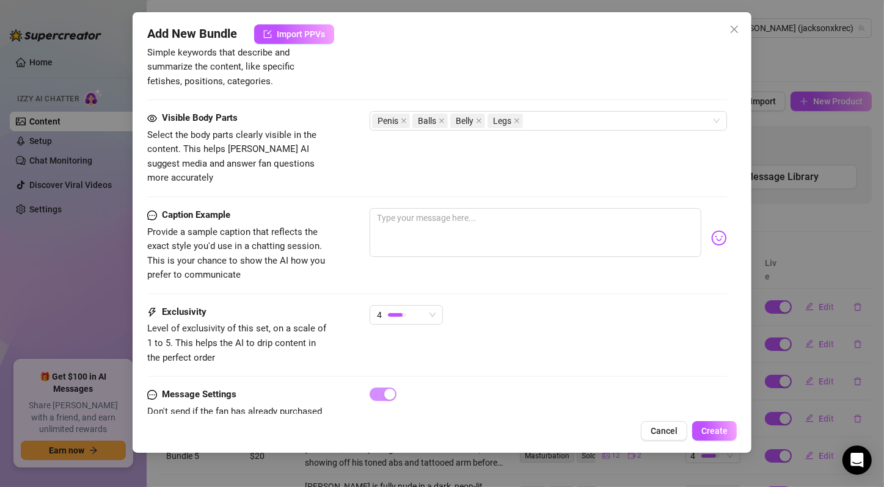
scroll to position [839, 0]
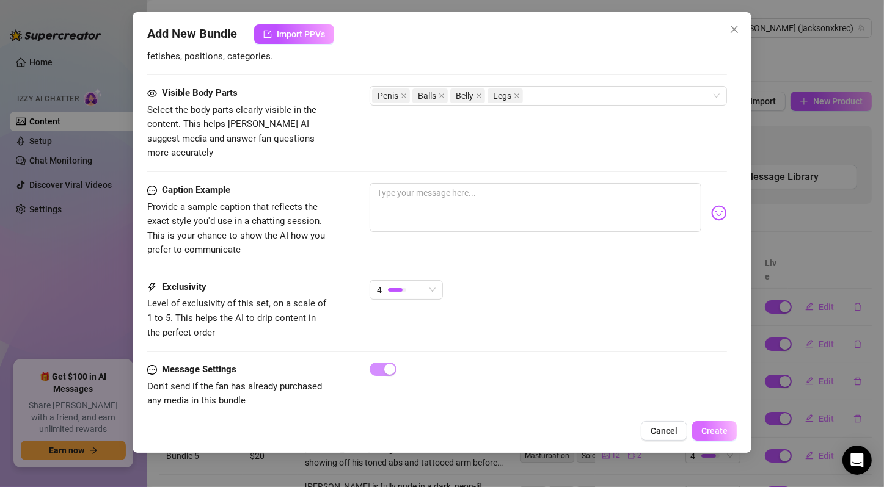
click at [713, 429] on span "Create" at bounding box center [714, 431] width 26 height 10
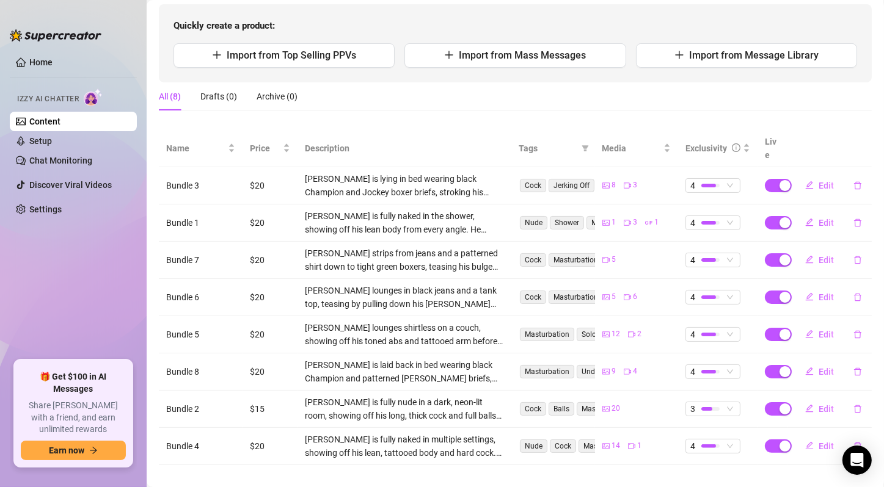
scroll to position [0, 0]
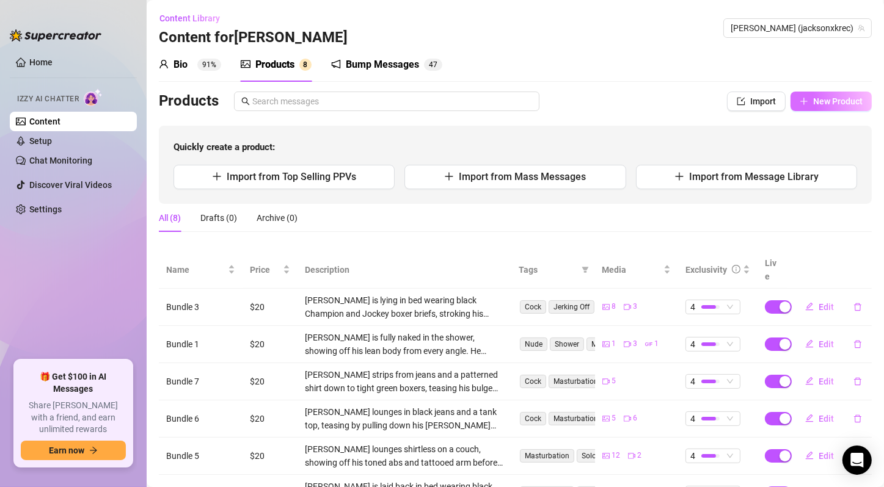
click at [829, 102] on span "New Product" at bounding box center [837, 101] width 49 height 10
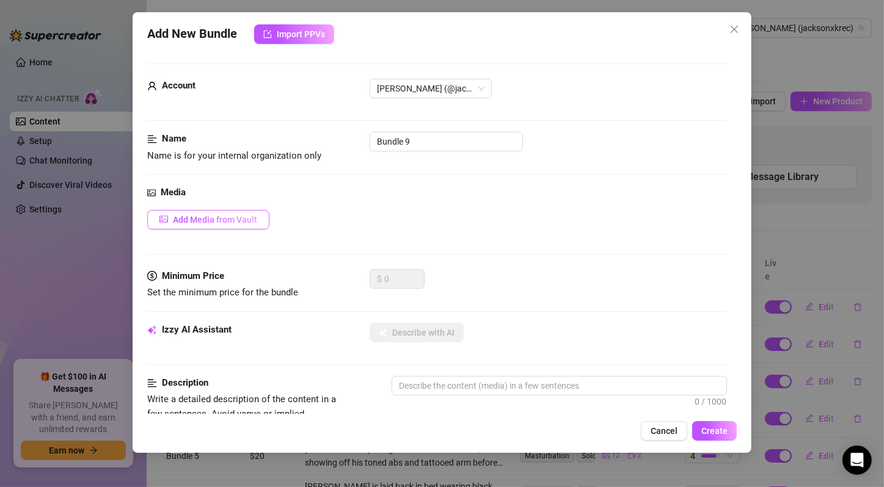
click at [228, 213] on button "Add Media from Vault" at bounding box center [208, 220] width 122 height 20
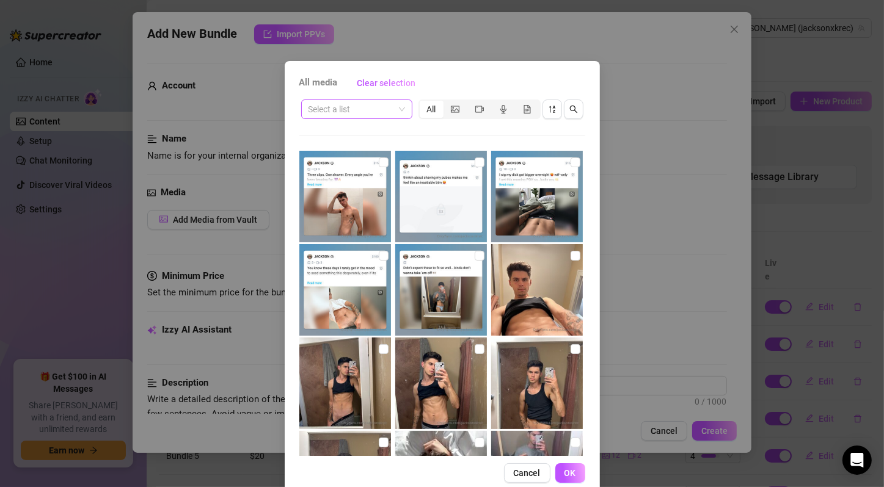
click at [393, 114] on span at bounding box center [356, 109] width 96 height 18
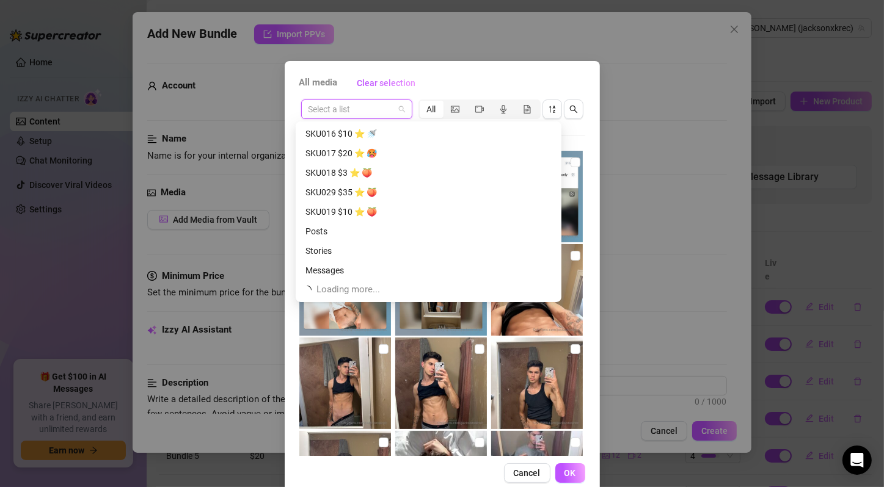
scroll to position [1148, 0]
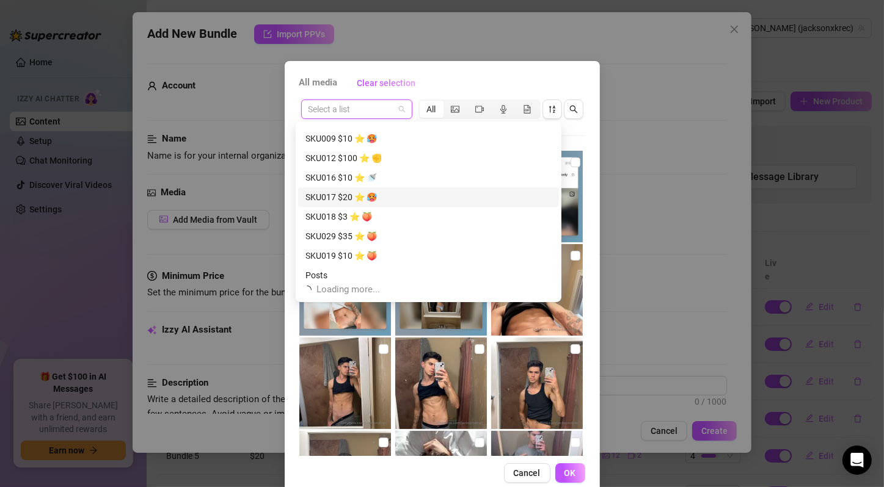
click at [449, 191] on div "SKU017 $20 ⭐️ 🥵" at bounding box center [428, 197] width 246 height 13
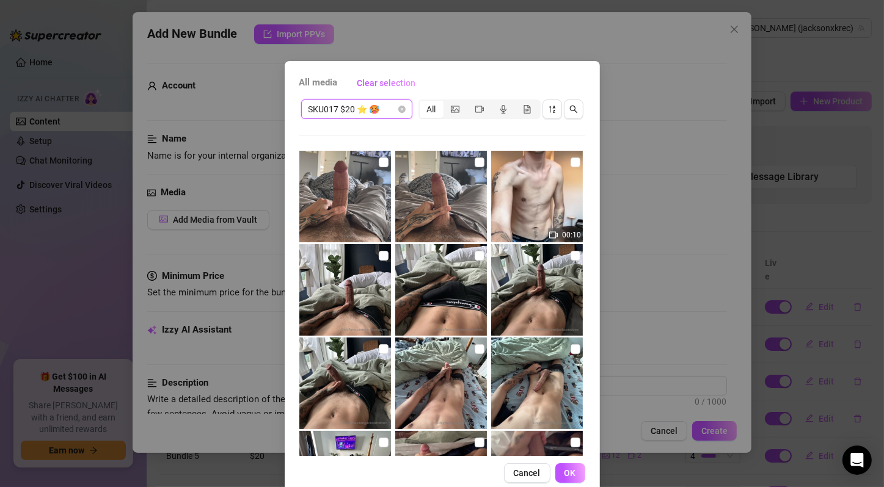
click at [390, 108] on span "SKU017 $20 ⭐️ 🥵" at bounding box center [356, 109] width 96 height 18
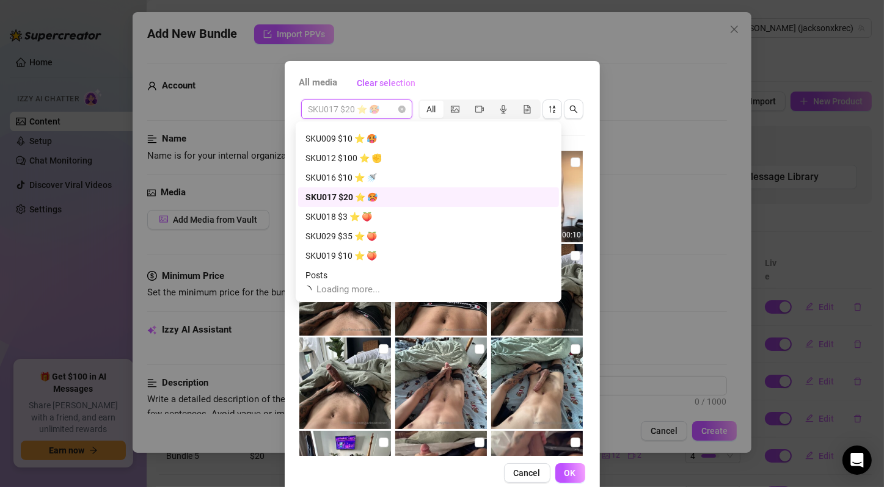
click at [420, 258] on img at bounding box center [441, 290] width 92 height 92
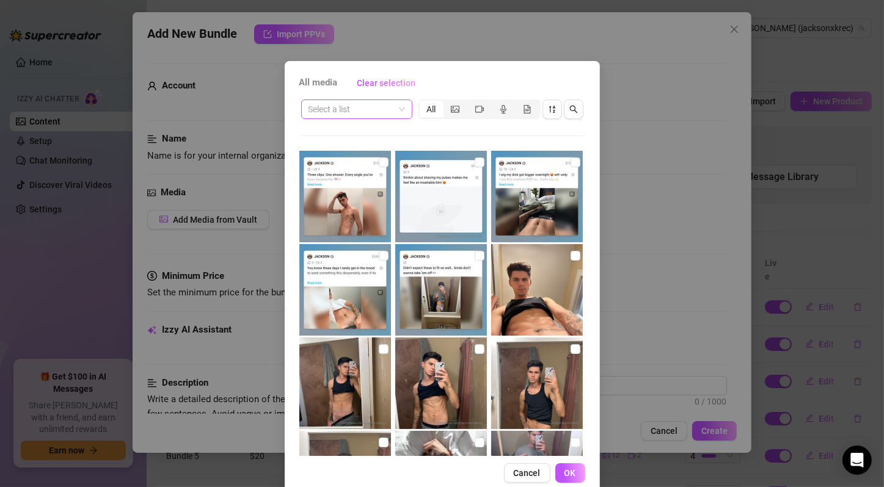
click at [396, 109] on span at bounding box center [356, 109] width 96 height 18
click at [351, 113] on input "search" at bounding box center [350, 109] width 85 height 18
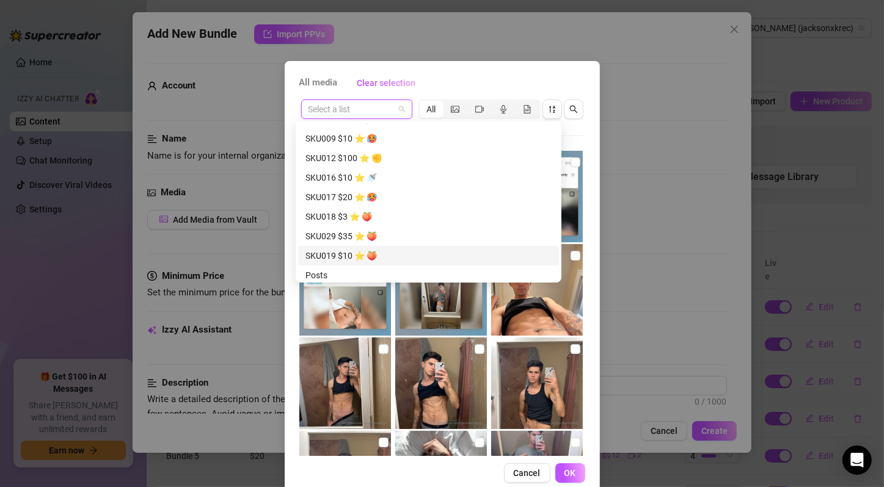
click at [354, 256] on div "SKU019 $10 ⭐️ 🍑" at bounding box center [428, 255] width 246 height 13
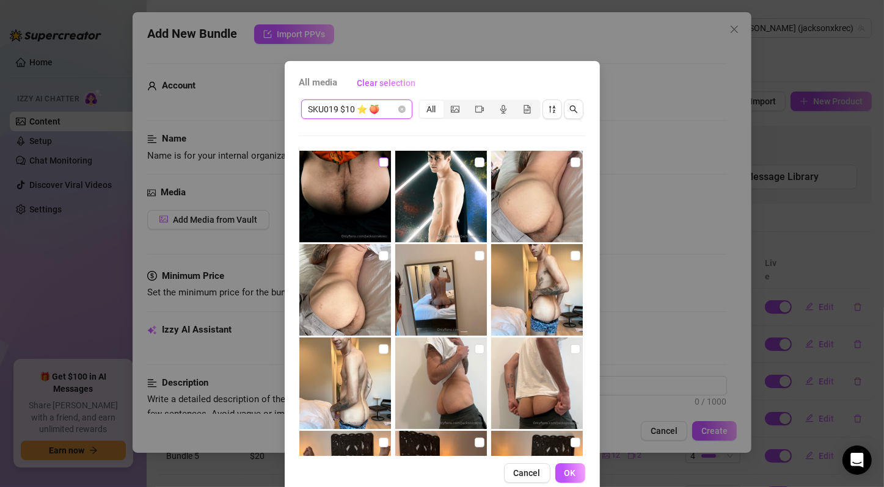
click at [379, 165] on input "checkbox" at bounding box center [384, 163] width 10 height 10
click at [474, 164] on input "checkbox" at bounding box center [479, 163] width 10 height 10
click at [570, 164] on input "checkbox" at bounding box center [575, 163] width 10 height 10
click at [379, 256] on input "checkbox" at bounding box center [384, 256] width 10 height 10
click at [474, 256] on input "checkbox" at bounding box center [479, 256] width 10 height 10
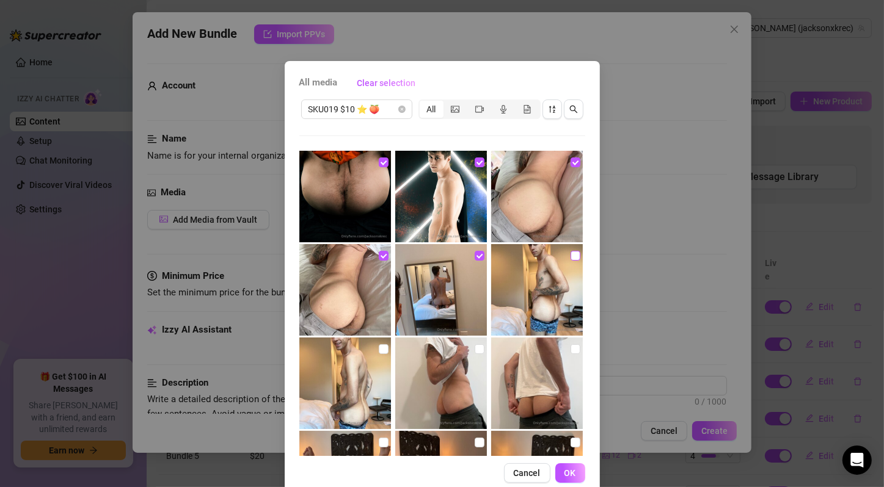
click at [570, 257] on input "checkbox" at bounding box center [575, 256] width 10 height 10
click at [379, 350] on input "checkbox" at bounding box center [384, 349] width 10 height 10
click at [474, 349] on input "checkbox" at bounding box center [479, 349] width 10 height 10
click at [570, 352] on input "checkbox" at bounding box center [575, 349] width 10 height 10
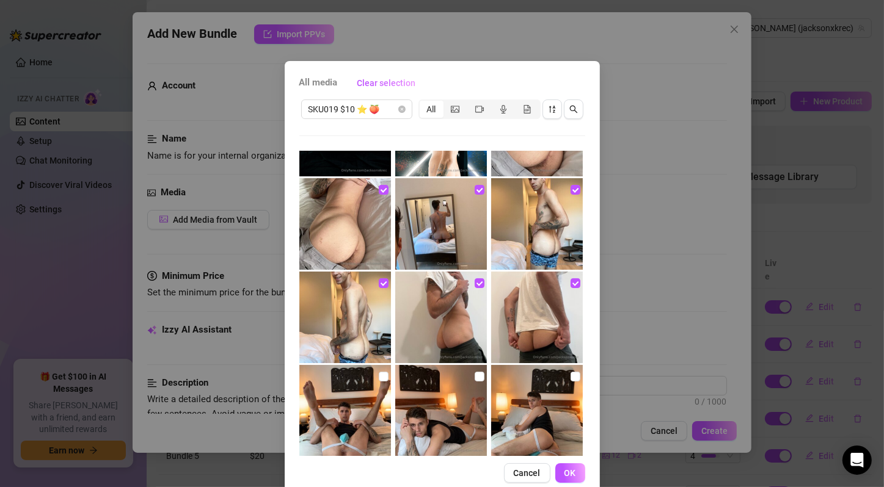
scroll to position [86, 0]
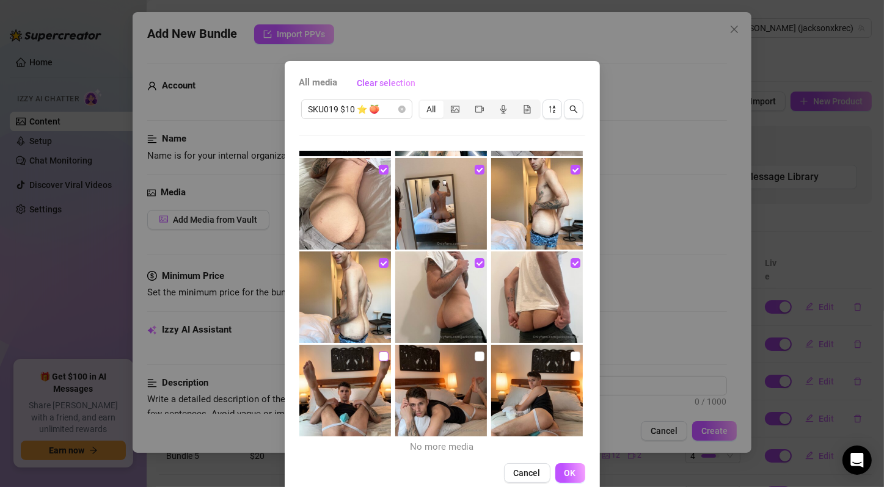
click at [379, 355] on input "checkbox" at bounding box center [384, 357] width 10 height 10
click at [474, 355] on input "checkbox" at bounding box center [479, 357] width 10 height 10
click at [570, 356] on input "checkbox" at bounding box center [575, 357] width 10 height 10
click at [566, 478] on span "OK" at bounding box center [570, 473] width 12 height 10
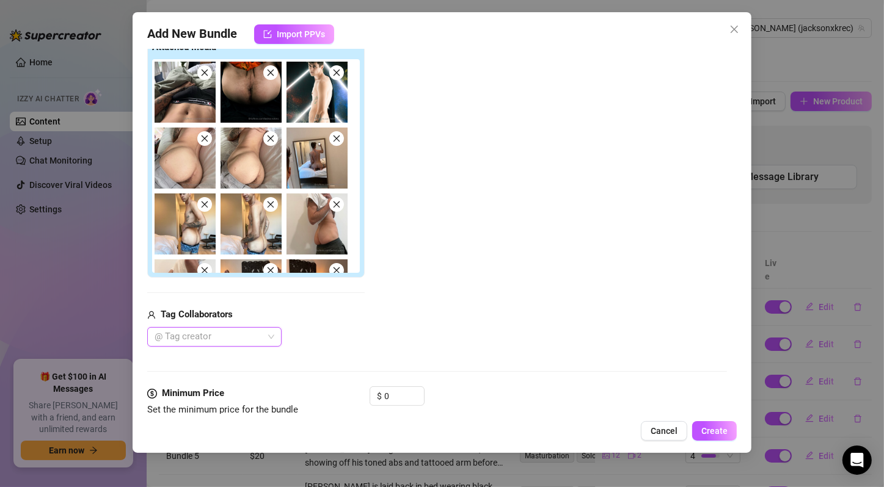
scroll to position [407, 0]
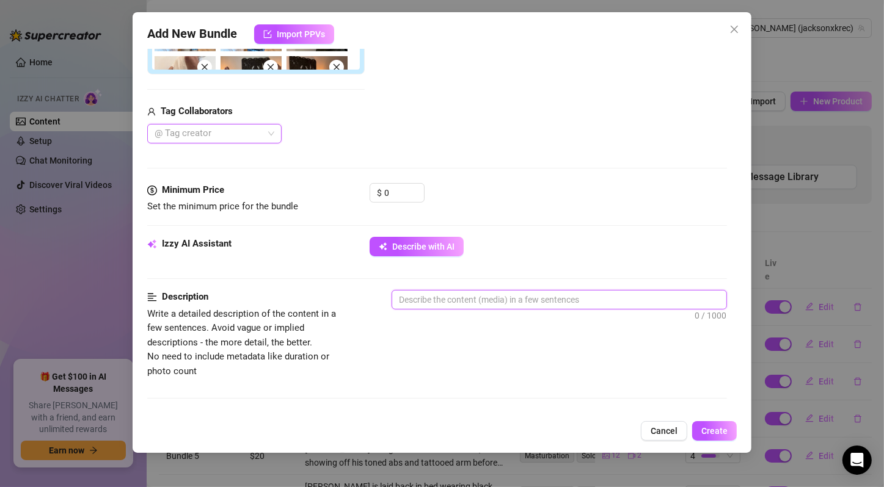
click at [487, 295] on textarea at bounding box center [559, 300] width 334 height 18
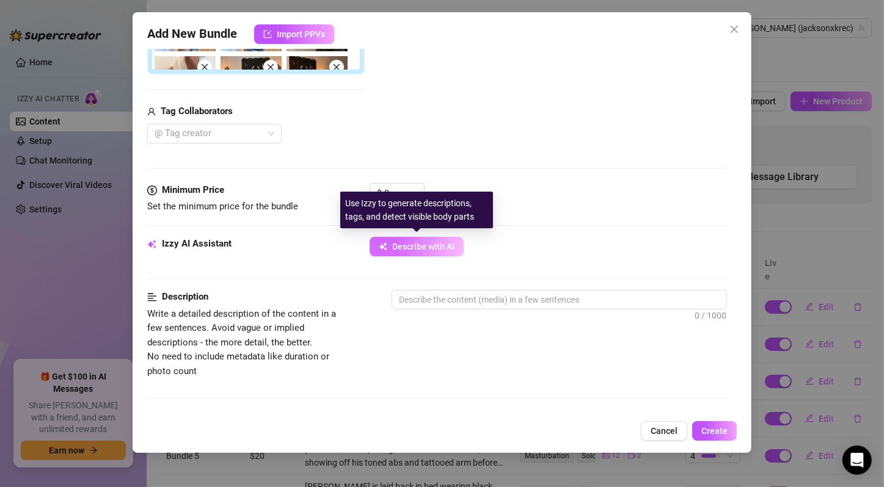
click at [390, 239] on button "Describe with AI" at bounding box center [416, 247] width 94 height 20
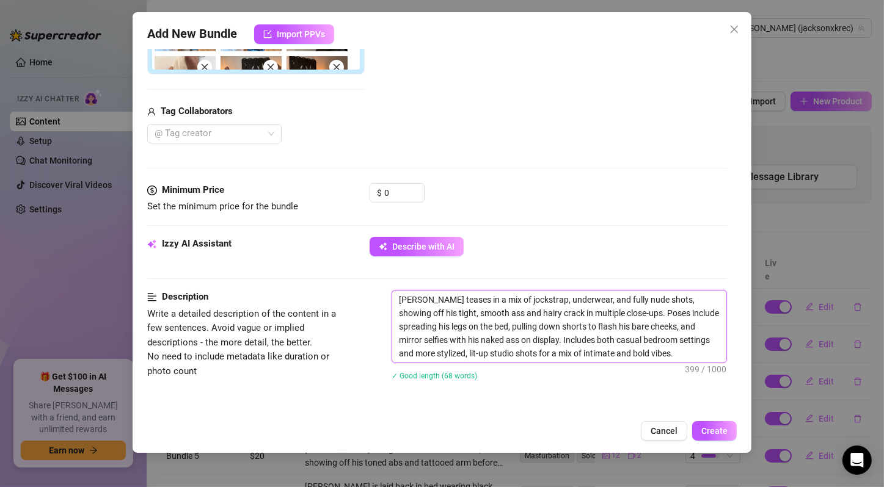
click at [632, 310] on textarea "[PERSON_NAME] teases in a mix of jockstrap, underwear, and fully nude shots, sh…" at bounding box center [559, 327] width 334 height 72
click at [405, 193] on input "0" at bounding box center [404, 193] width 40 height 18
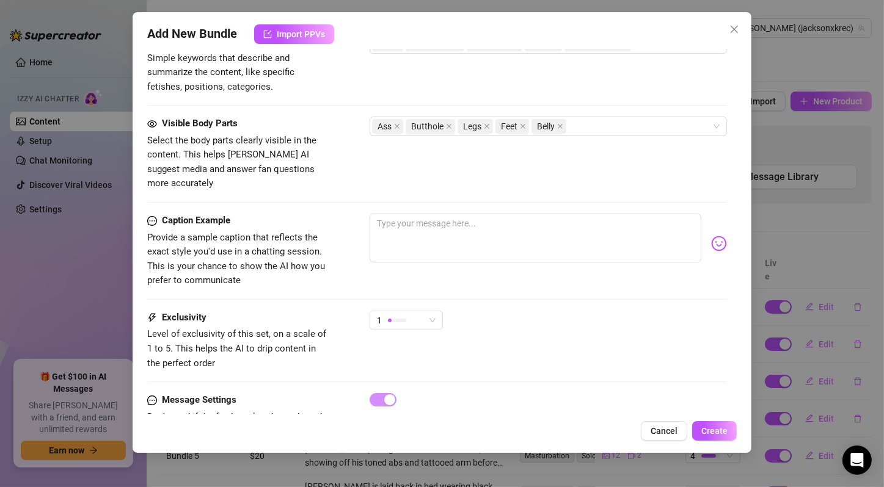
scroll to position [814, 0]
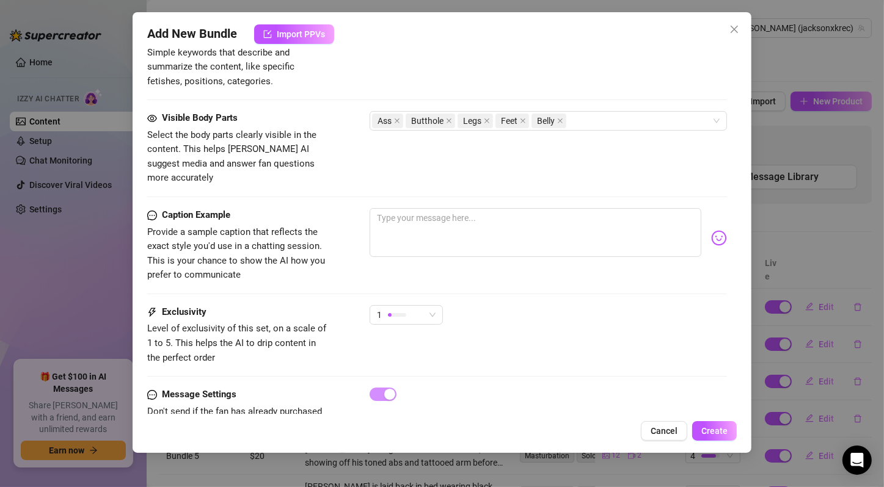
click at [416, 306] on div "1" at bounding box center [401, 315] width 48 height 18
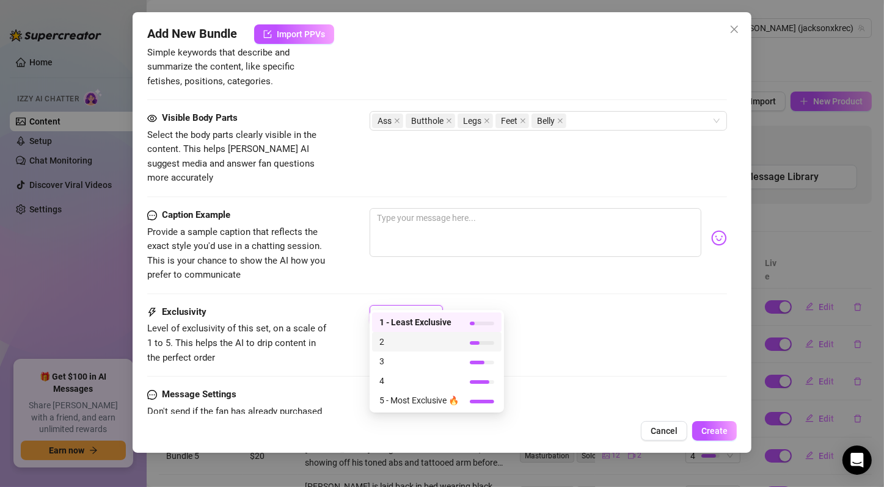
click at [430, 338] on span "2" at bounding box center [418, 341] width 79 height 13
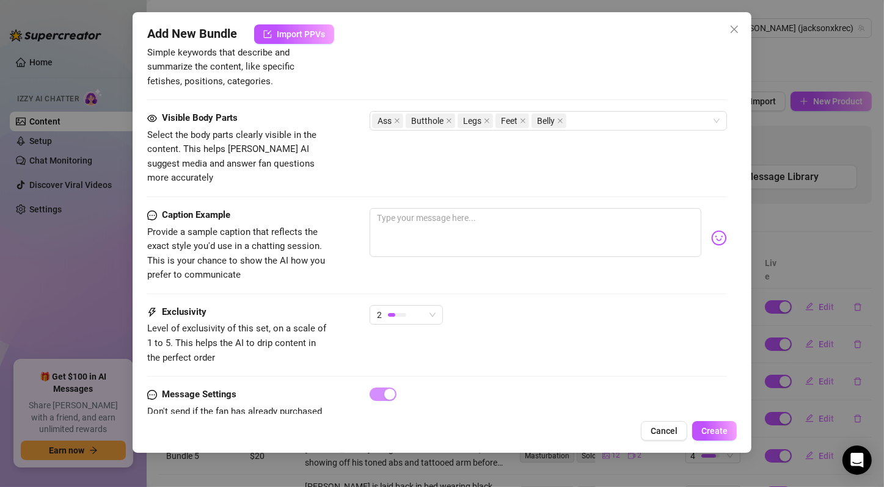
click at [544, 334] on div "Exclusivity Level of exclusivity of this set, on a scale of 1 to 5. This helps …" at bounding box center [437, 335] width 580 height 60
click at [704, 430] on span "Create" at bounding box center [714, 431] width 26 height 10
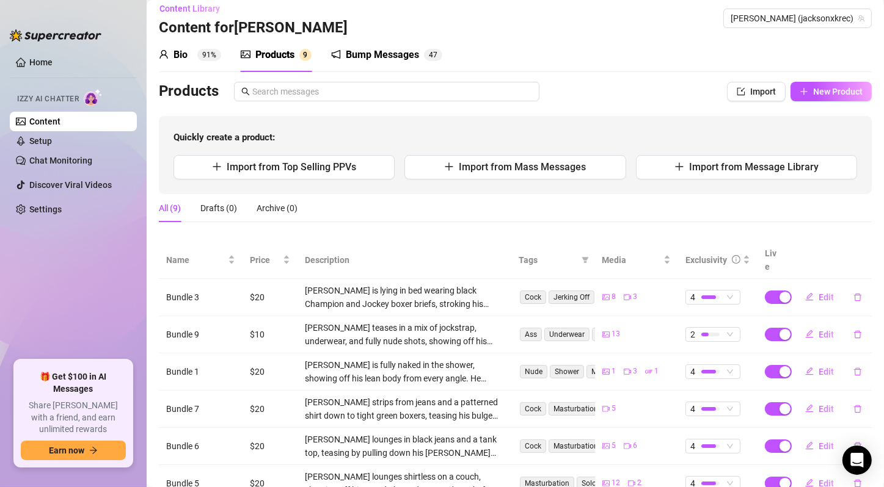
scroll to position [0, 0]
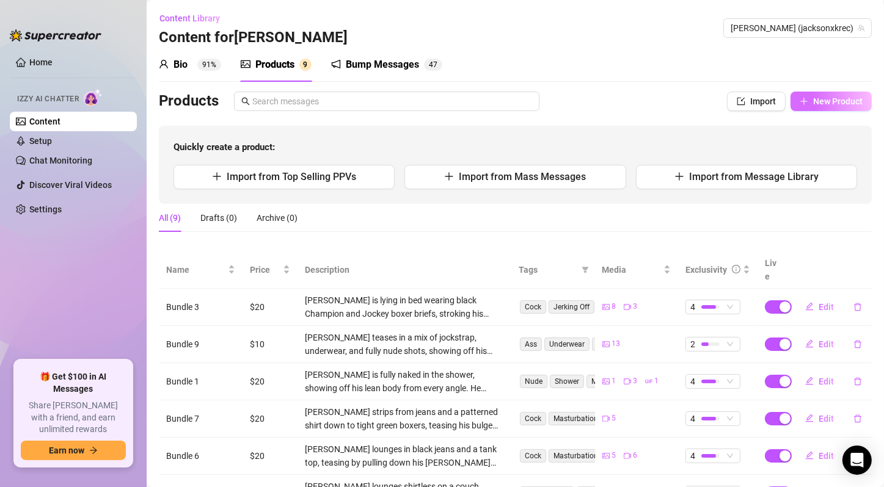
click at [851, 100] on span "New Product" at bounding box center [837, 101] width 49 height 10
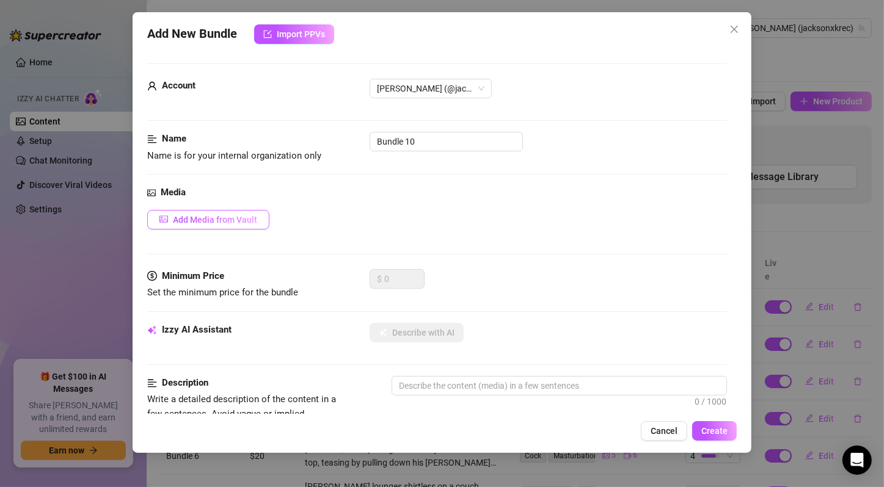
click at [228, 222] on span "Add Media from Vault" at bounding box center [215, 220] width 84 height 10
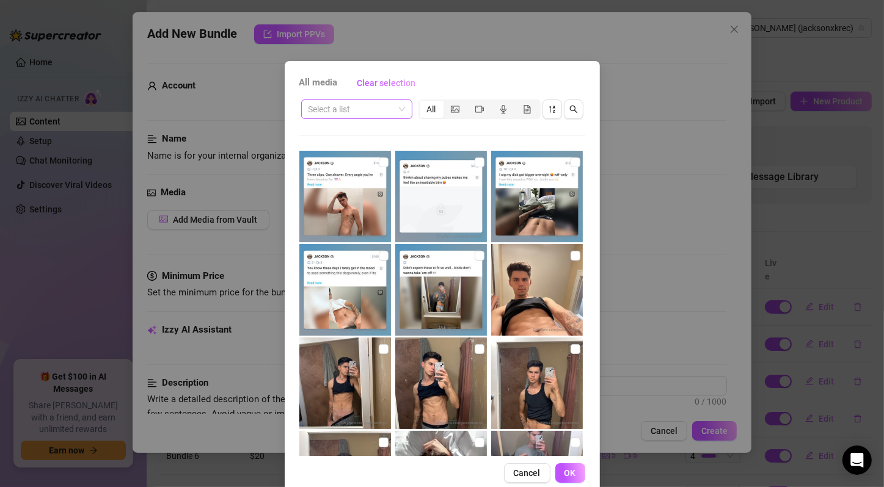
click at [395, 108] on span at bounding box center [356, 109] width 96 height 18
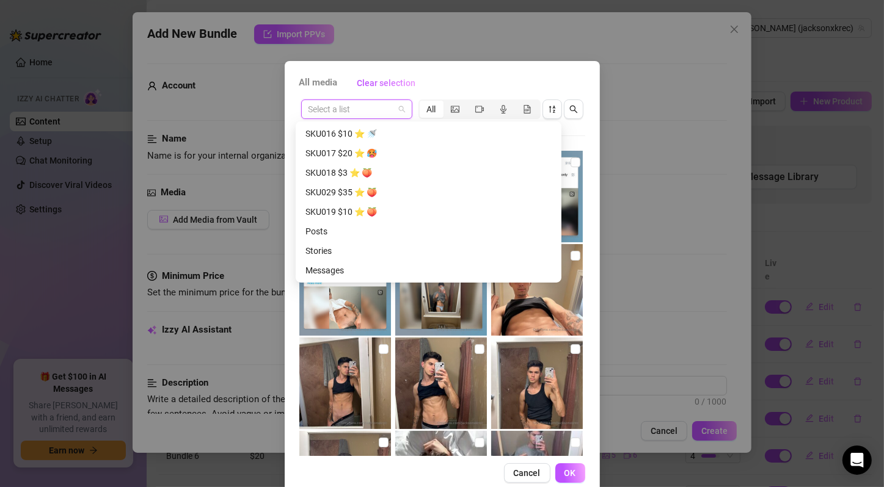
scroll to position [1148, 0]
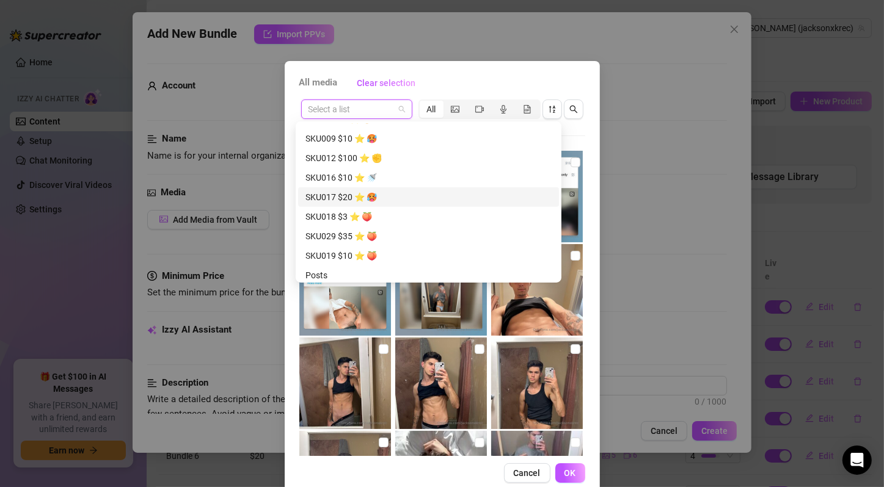
click at [387, 195] on div "SKU017 $20 ⭐️ 🥵" at bounding box center [428, 197] width 246 height 13
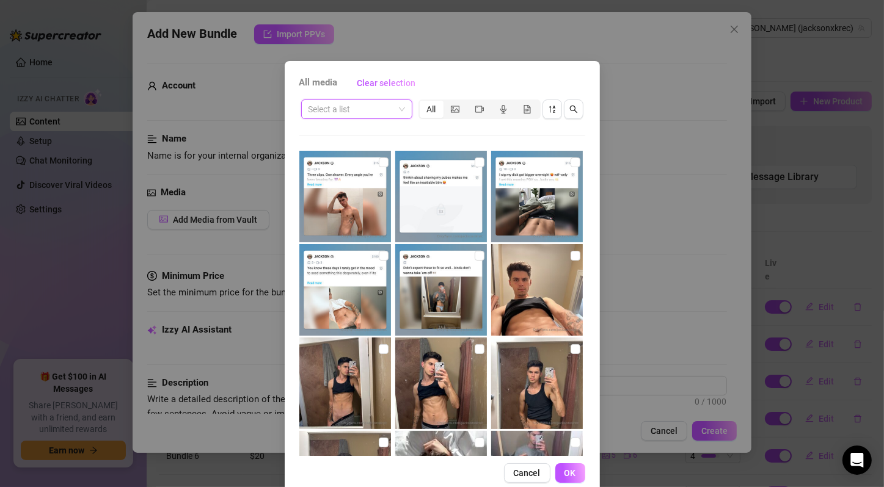
click at [393, 106] on span at bounding box center [356, 109] width 96 height 18
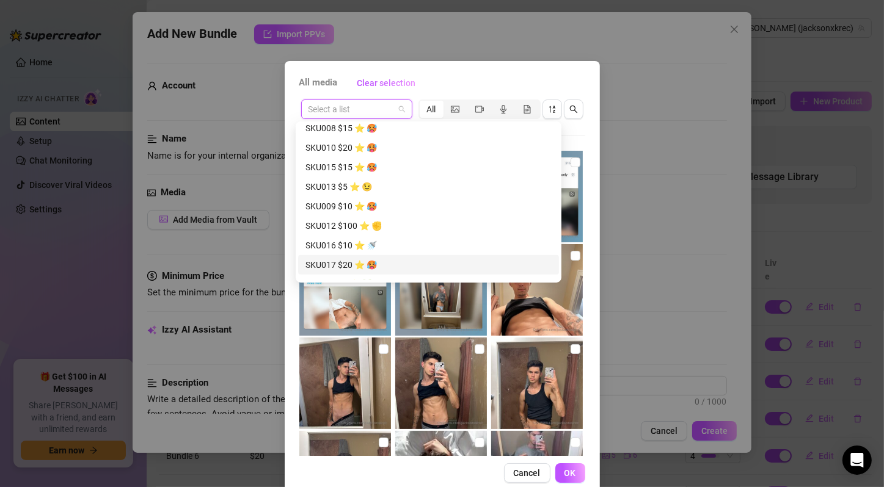
scroll to position [1032, 0]
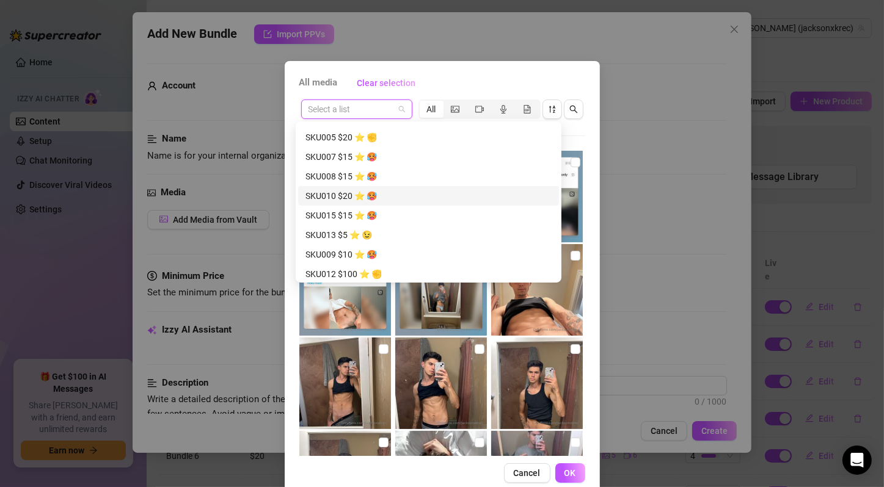
click at [397, 196] on div "SKU010 $20 ⭐️ 🥵" at bounding box center [428, 195] width 246 height 13
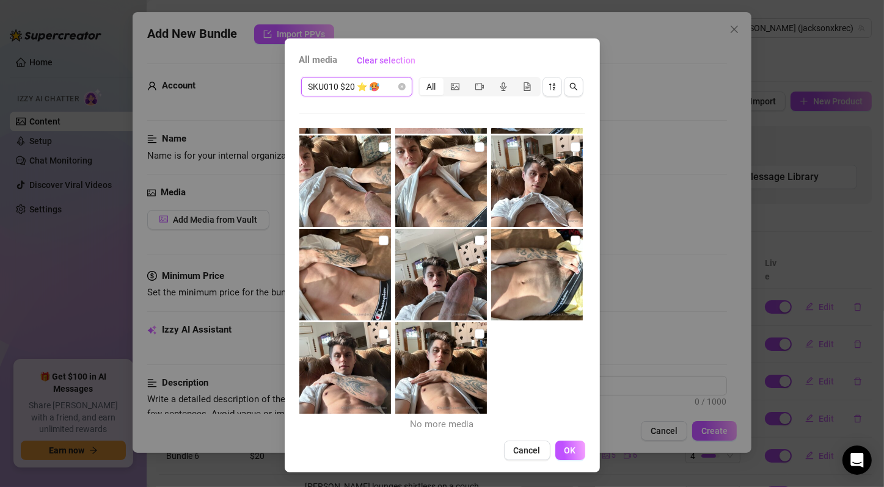
scroll to position [0, 0]
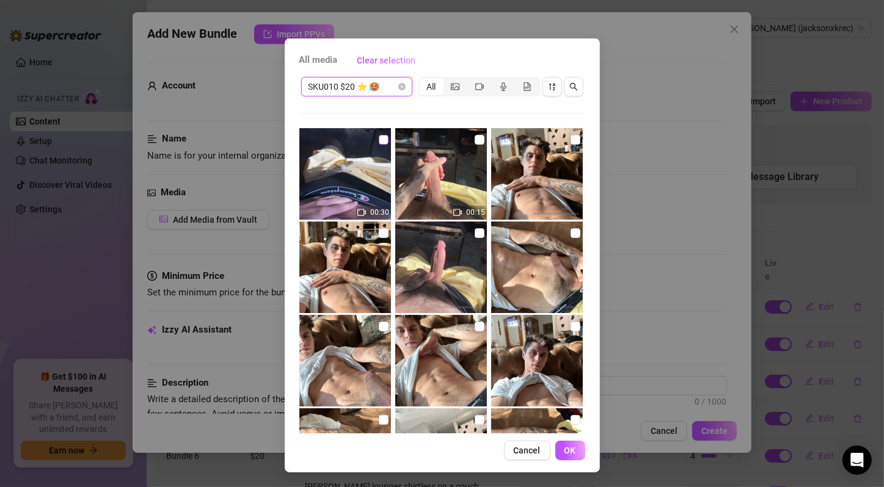
click at [379, 138] on input "checkbox" at bounding box center [384, 140] width 10 height 10
click at [474, 140] on input "checkbox" at bounding box center [479, 140] width 10 height 10
click at [570, 137] on input "checkbox" at bounding box center [575, 140] width 10 height 10
click at [379, 232] on input "checkbox" at bounding box center [384, 233] width 10 height 10
click at [474, 229] on img at bounding box center [441, 268] width 92 height 92
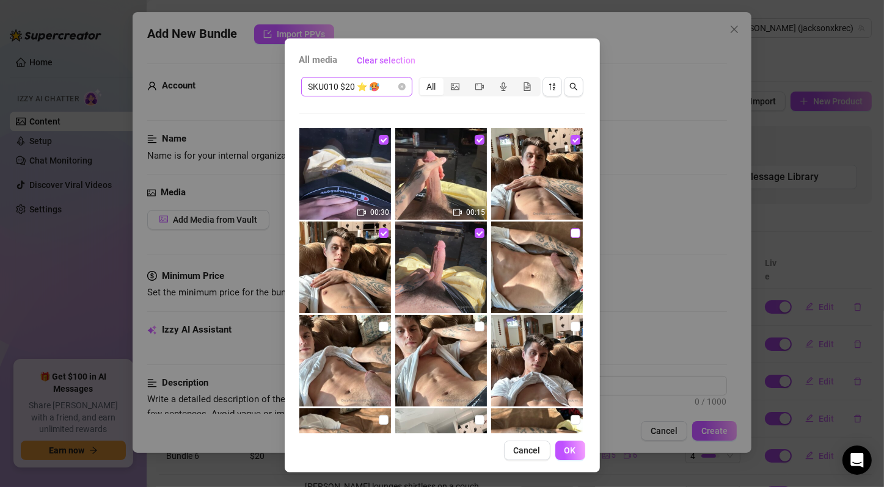
click at [570, 230] on input "checkbox" at bounding box center [575, 233] width 10 height 10
click at [379, 322] on input "checkbox" at bounding box center [384, 327] width 10 height 10
click at [474, 327] on input "checkbox" at bounding box center [479, 327] width 10 height 10
click at [570, 326] on input "checkbox" at bounding box center [575, 327] width 10 height 10
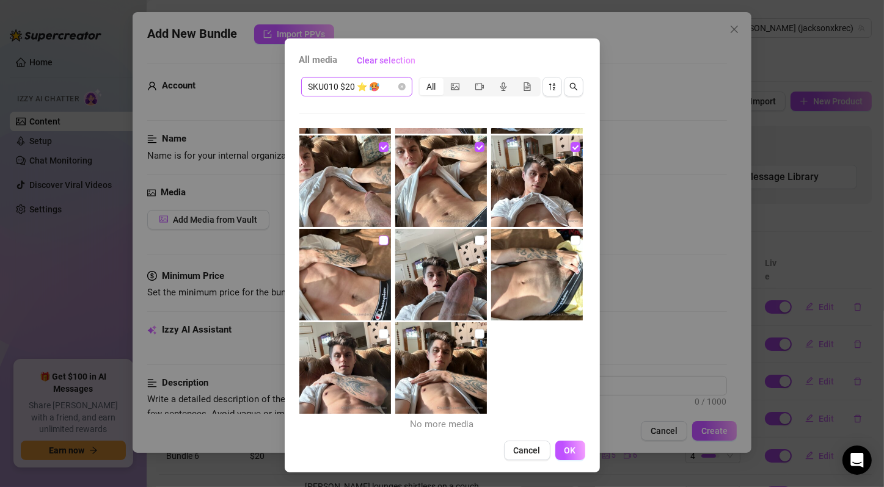
click at [379, 241] on input "checkbox" at bounding box center [384, 241] width 10 height 10
click at [474, 239] on input "checkbox" at bounding box center [479, 241] width 10 height 10
click at [570, 240] on input "checkbox" at bounding box center [575, 241] width 10 height 10
click at [379, 330] on input "checkbox" at bounding box center [384, 334] width 10 height 10
click at [474, 335] on input "checkbox" at bounding box center [479, 334] width 10 height 10
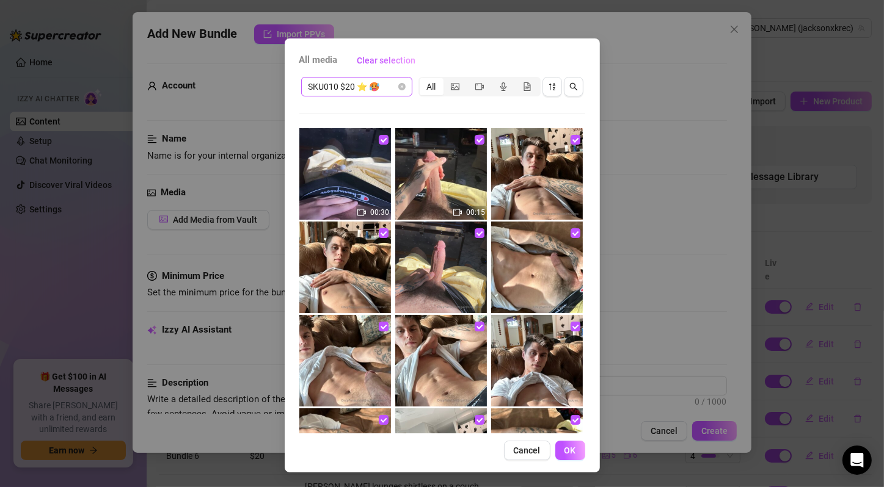
scroll to position [0, 0]
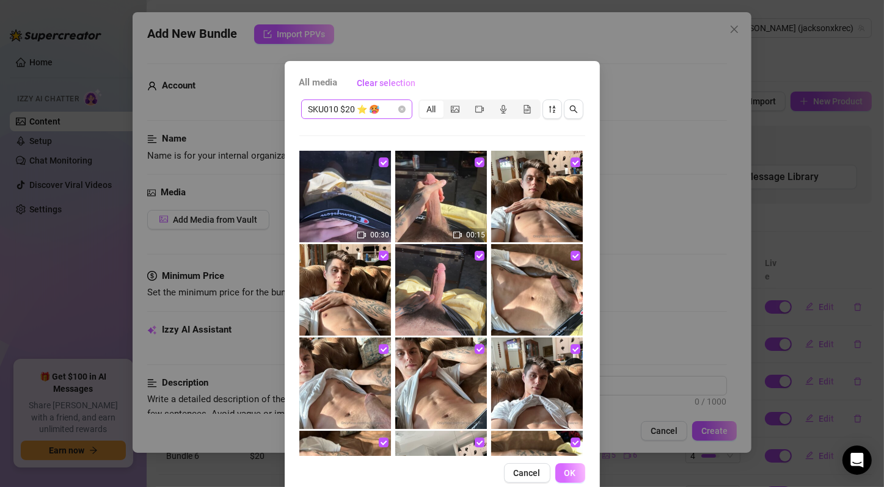
click at [564, 471] on span "OK" at bounding box center [570, 473] width 12 height 10
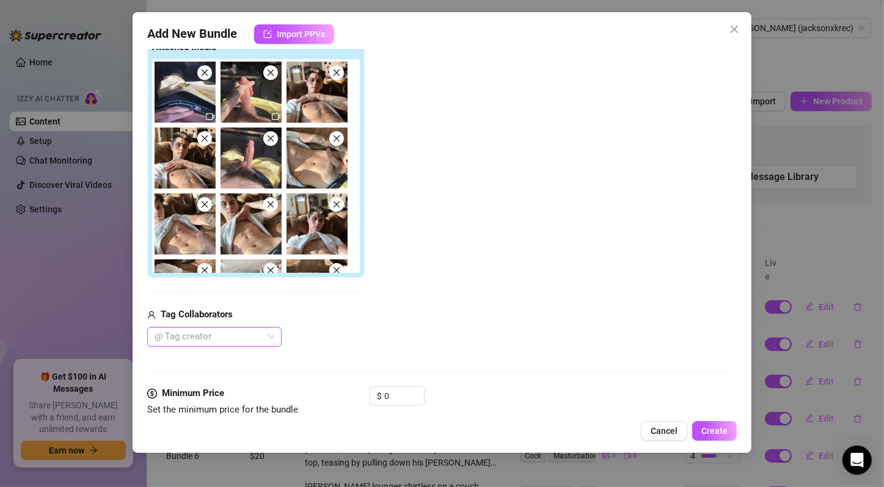
scroll to position [407, 0]
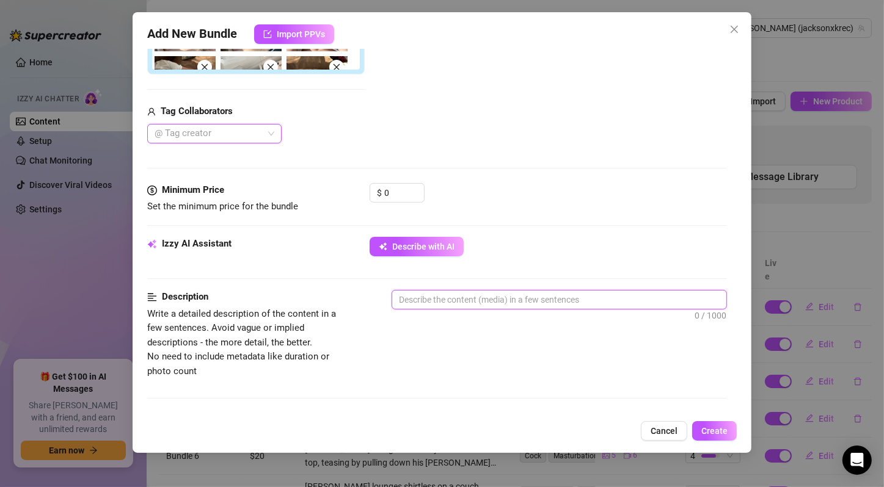
click at [476, 294] on textarea at bounding box center [559, 300] width 334 height 18
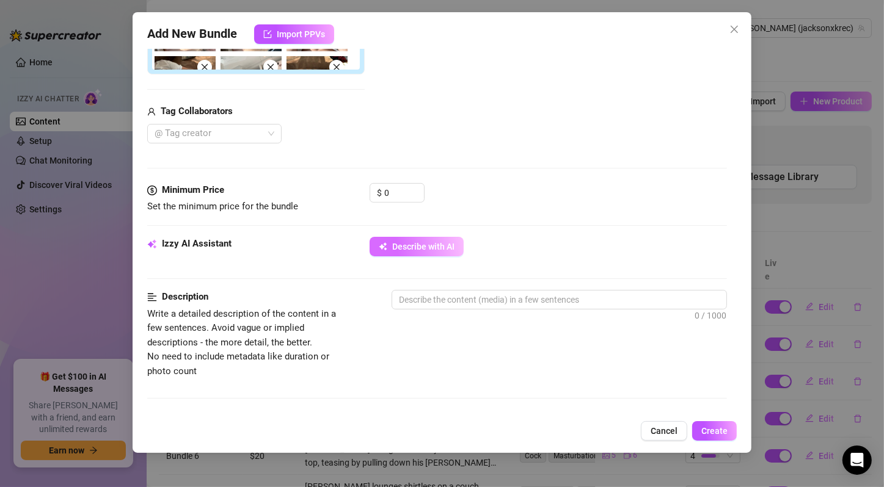
click at [454, 250] on span "Describe with AI" at bounding box center [423, 247] width 62 height 10
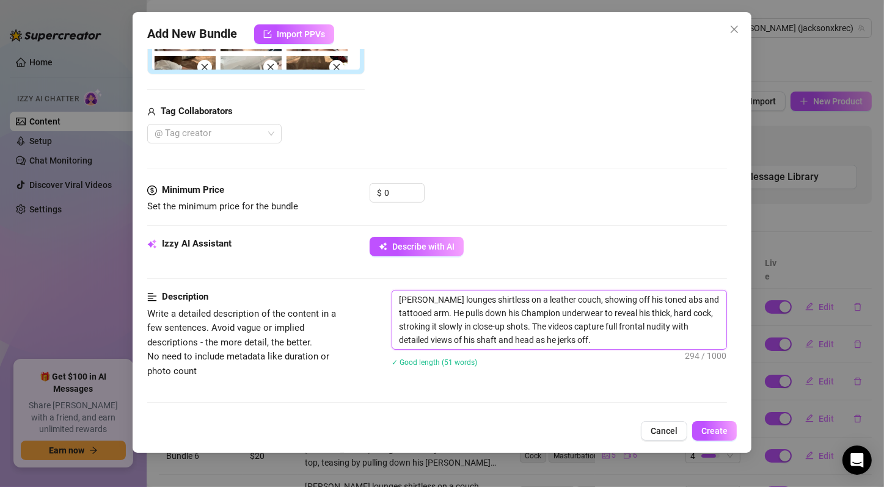
click at [571, 316] on textarea "[PERSON_NAME] lounges shirtless on a leather couch, showing off his toned abs a…" at bounding box center [559, 320] width 334 height 59
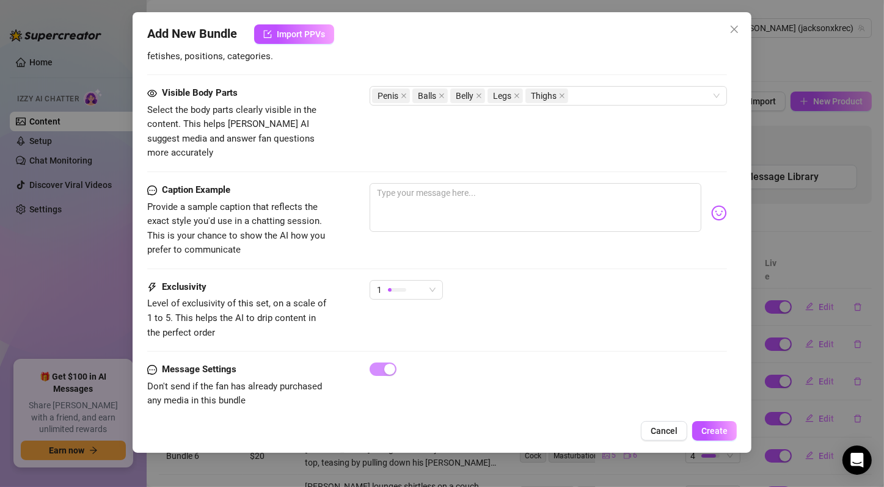
click at [588, 280] on div "1" at bounding box center [547, 295] width 357 height 31
click at [435, 281] on span "1" at bounding box center [406, 290] width 59 height 18
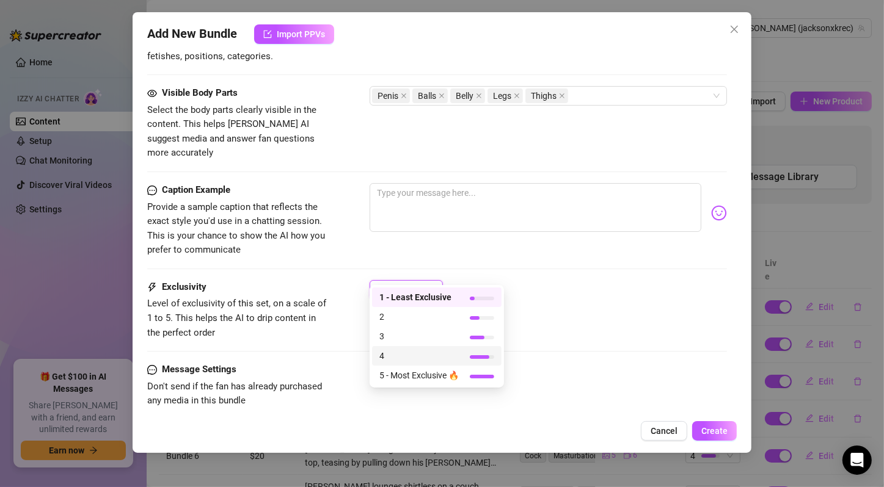
click at [423, 358] on span "4" at bounding box center [418, 355] width 79 height 13
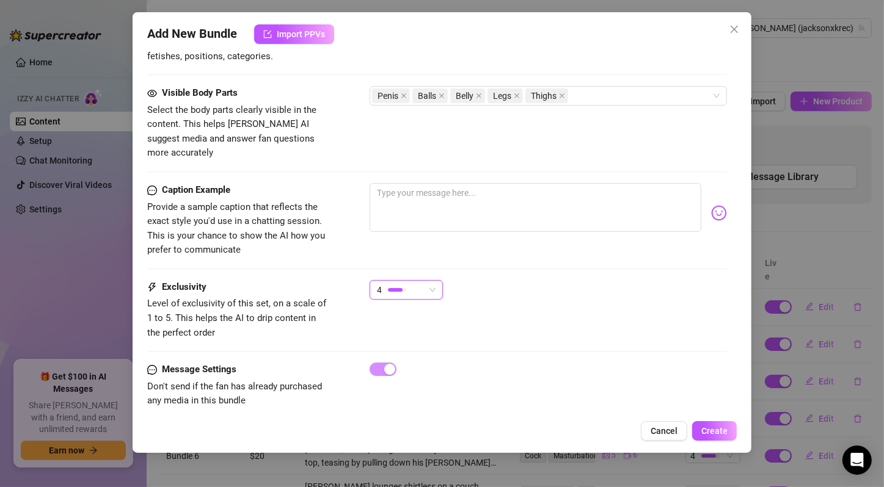
scroll to position [419, 0]
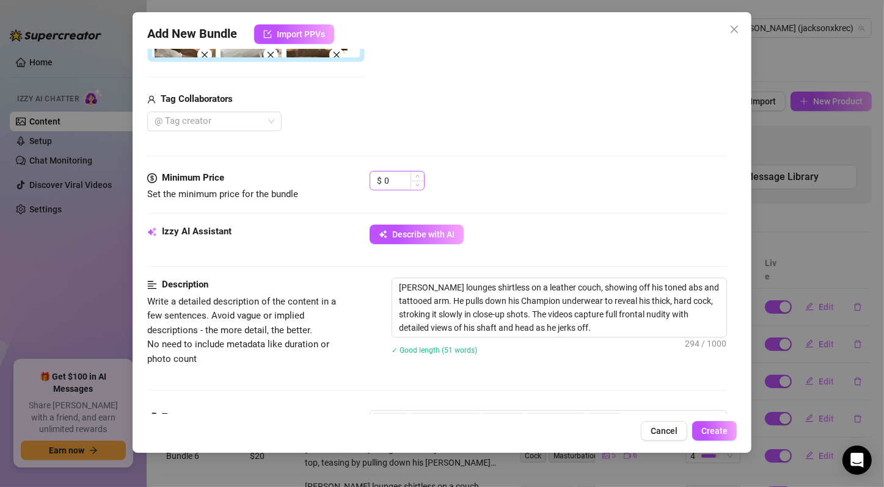
click at [383, 181] on div "$ 0" at bounding box center [396, 181] width 55 height 20
click at [385, 179] on input "0" at bounding box center [404, 181] width 40 height 18
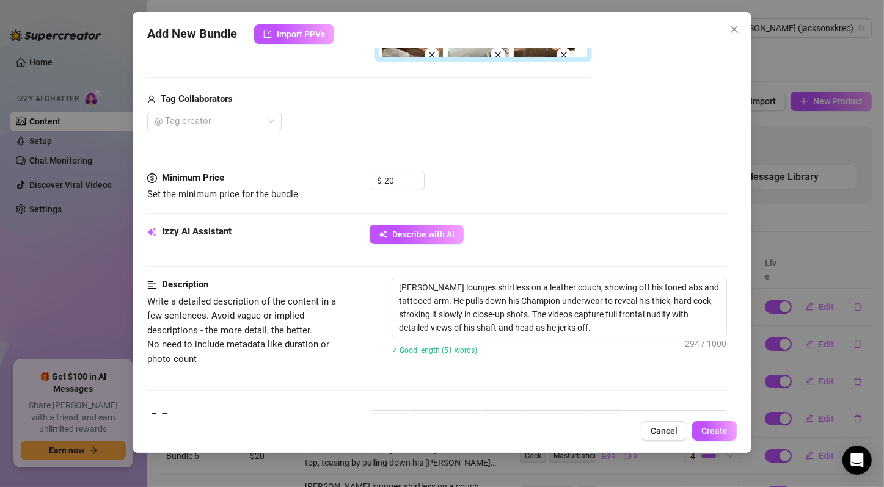
click at [602, 209] on div "Minimum Price Set the minimum price for the bundle $ 20" at bounding box center [437, 198] width 580 height 54
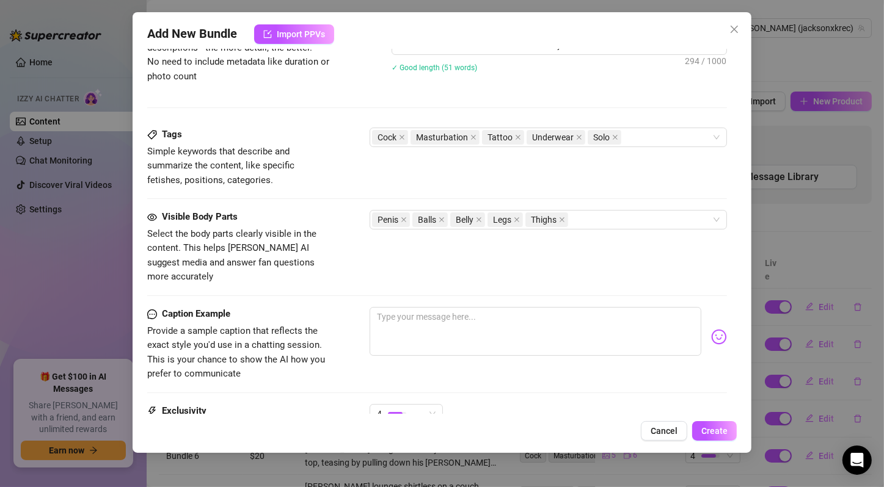
scroll to position [826, 0]
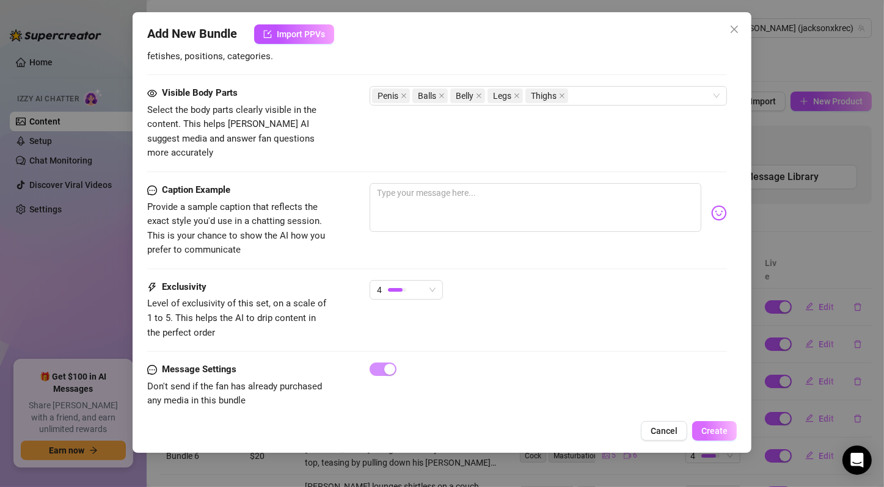
click at [713, 435] on span "Create" at bounding box center [714, 431] width 26 height 10
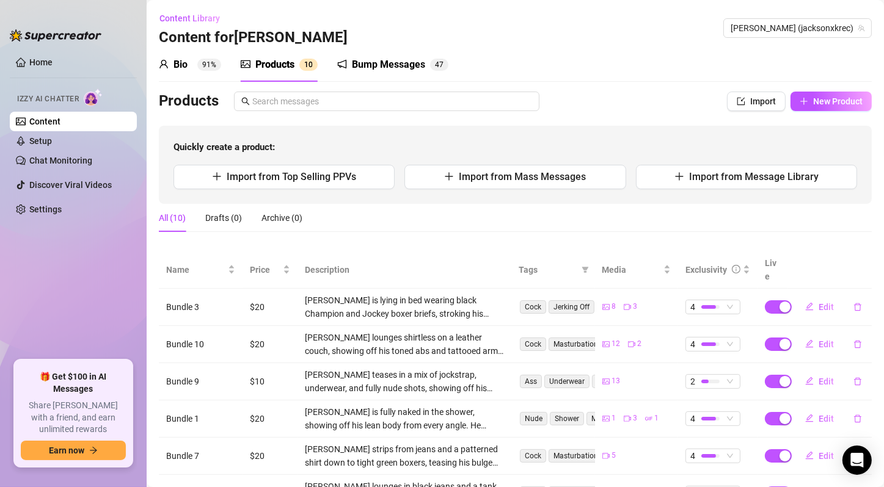
scroll to position [195, 0]
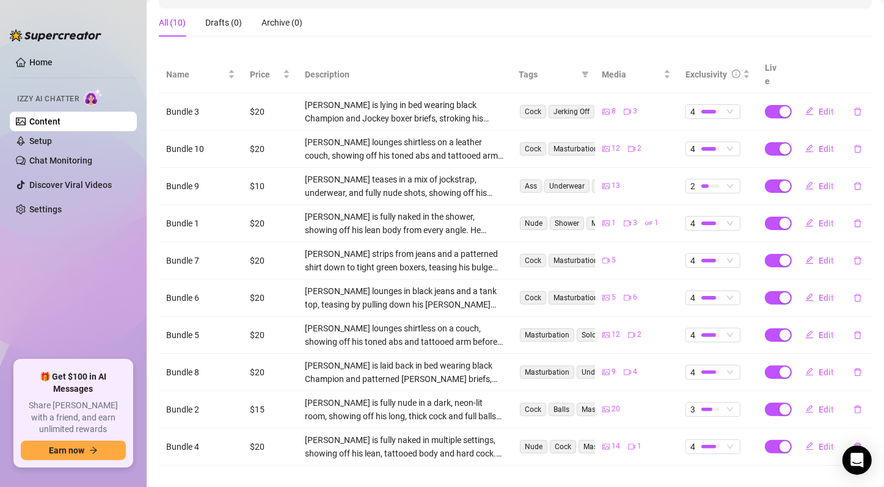
click at [443, 22] on div "All (10) Drafts (0) Archive (0)" at bounding box center [515, 23] width 713 height 28
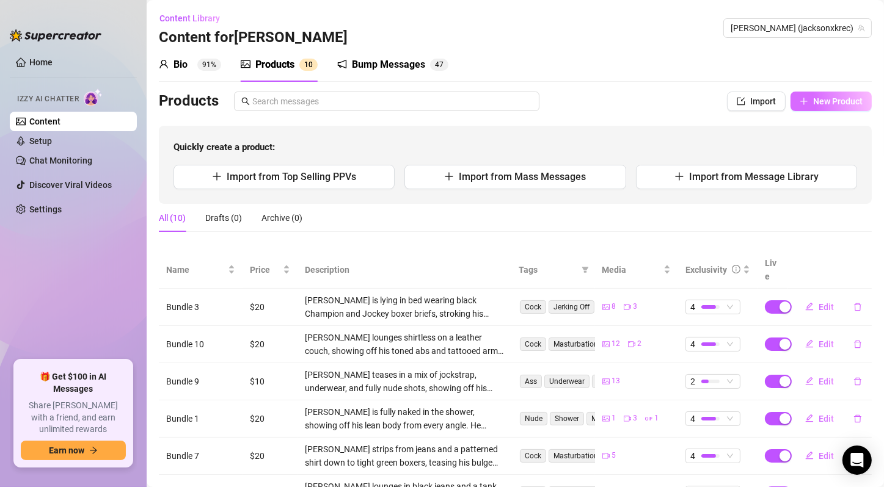
click at [821, 98] on span "New Product" at bounding box center [837, 101] width 49 height 10
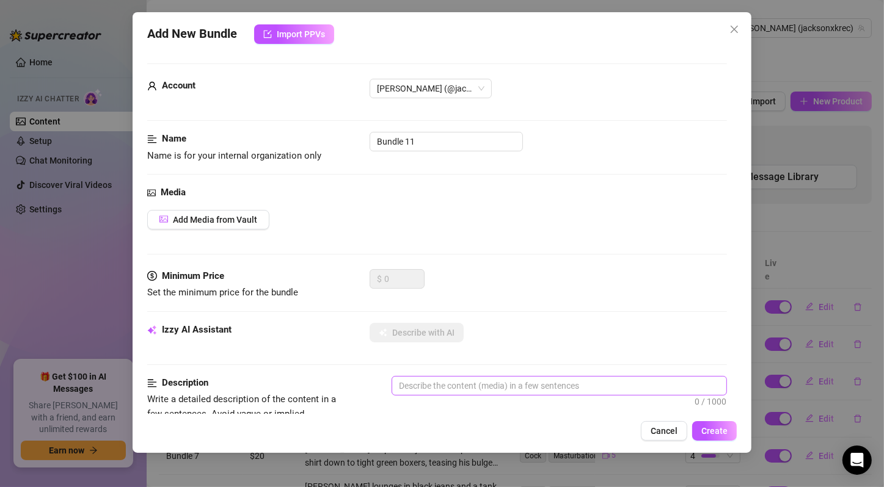
click at [347, 196] on div "Media" at bounding box center [437, 193] width 580 height 15
click at [465, 388] on textarea at bounding box center [559, 386] width 334 height 18
click at [244, 222] on span "Add Media from Vault" at bounding box center [215, 220] width 84 height 10
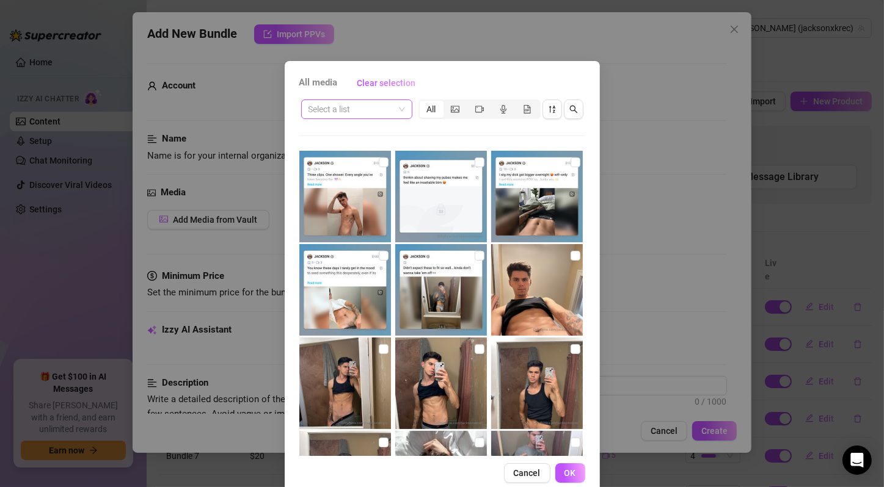
click at [401, 110] on div "Select a list" at bounding box center [356, 110] width 111 height 20
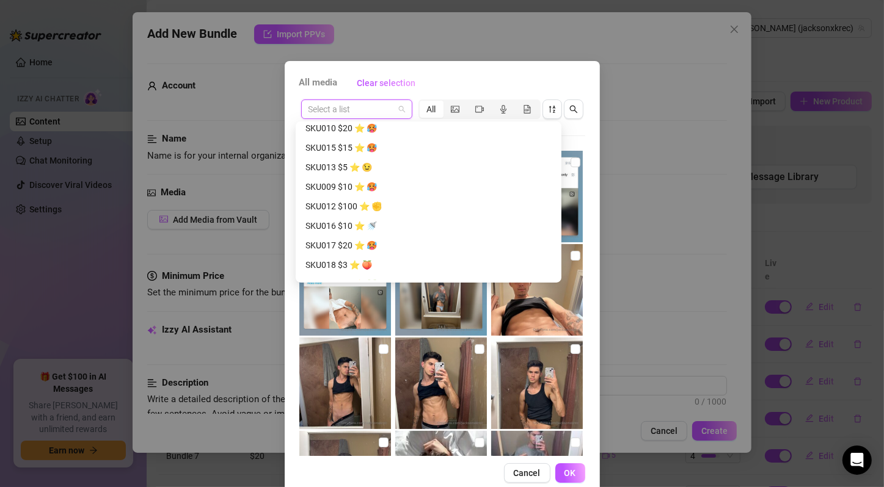
scroll to position [1075, 0]
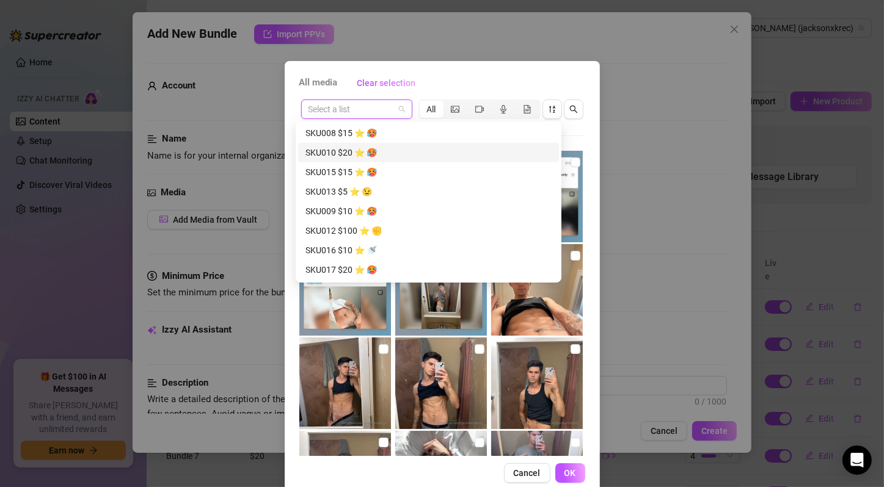
click at [367, 150] on div "SKU010 $20 ⭐️ 🥵" at bounding box center [428, 152] width 246 height 13
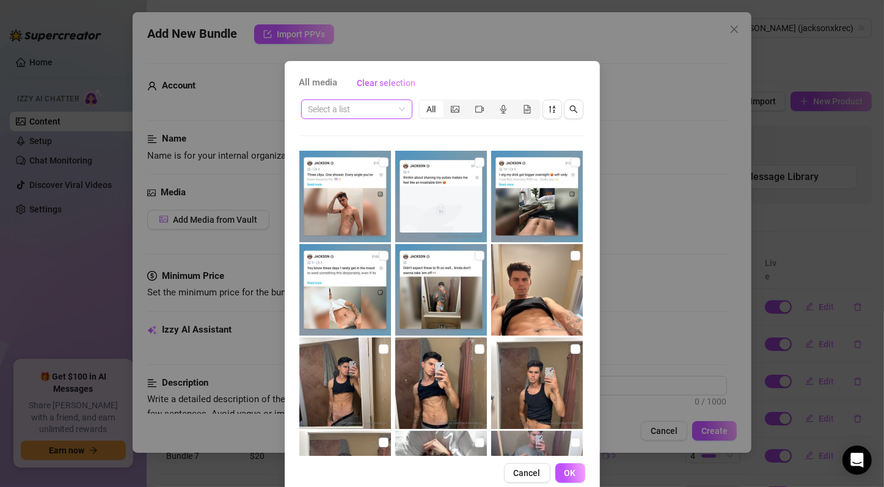
click at [396, 107] on span at bounding box center [356, 109] width 96 height 18
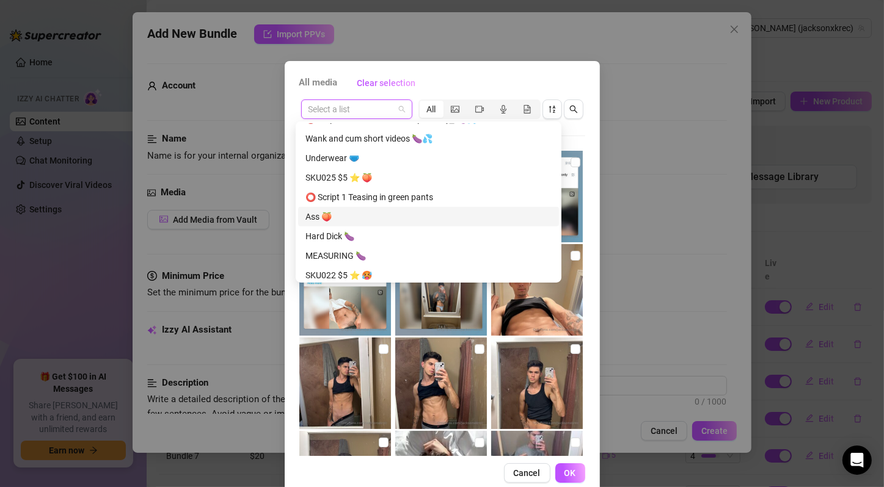
scroll to position [804, 0]
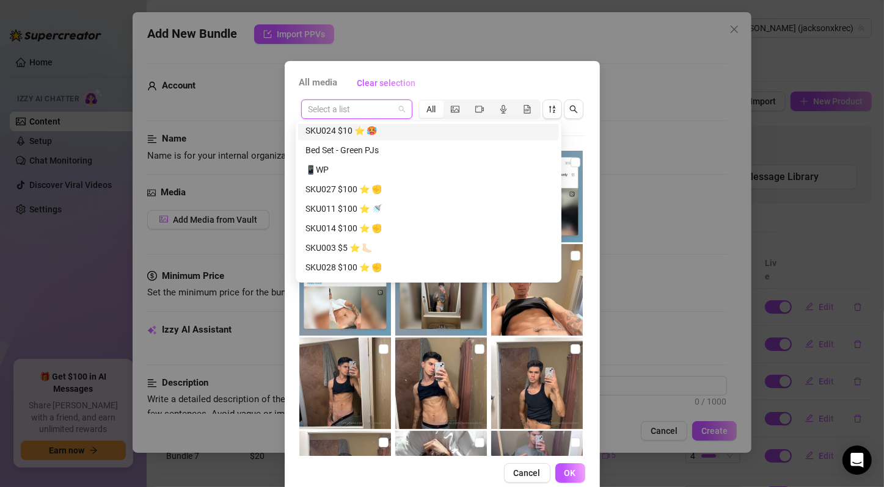
click at [402, 133] on div "SKU024 $10 ⭐️ 🥵" at bounding box center [428, 130] width 246 height 13
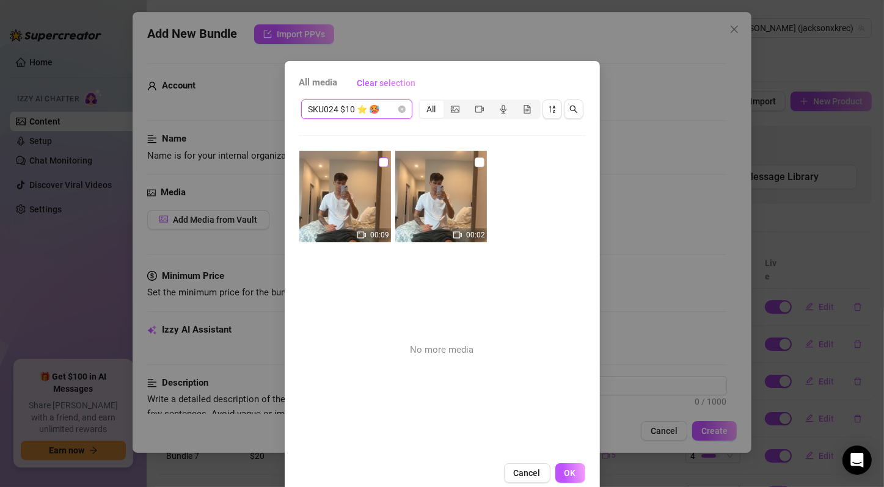
click at [379, 159] on input "checkbox" at bounding box center [384, 163] width 10 height 10
click at [474, 164] on input "checkbox" at bounding box center [479, 163] width 10 height 10
click at [568, 474] on span "OK" at bounding box center [570, 473] width 12 height 10
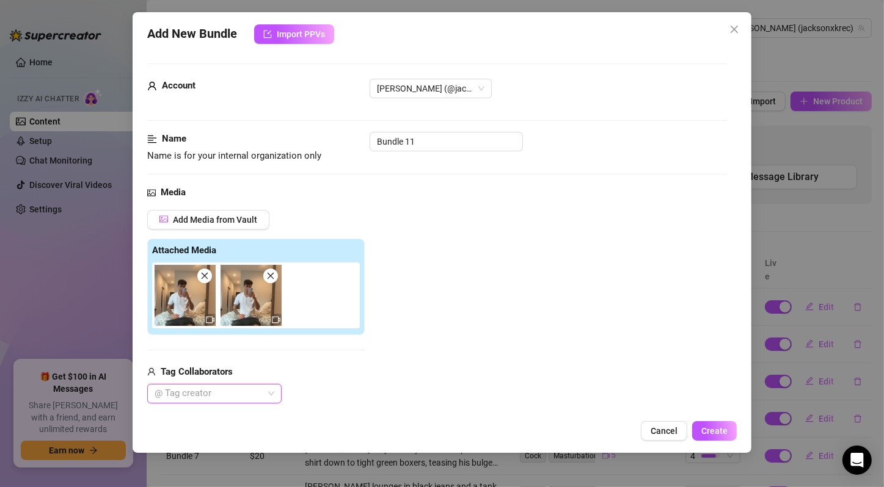
scroll to position [203, 0]
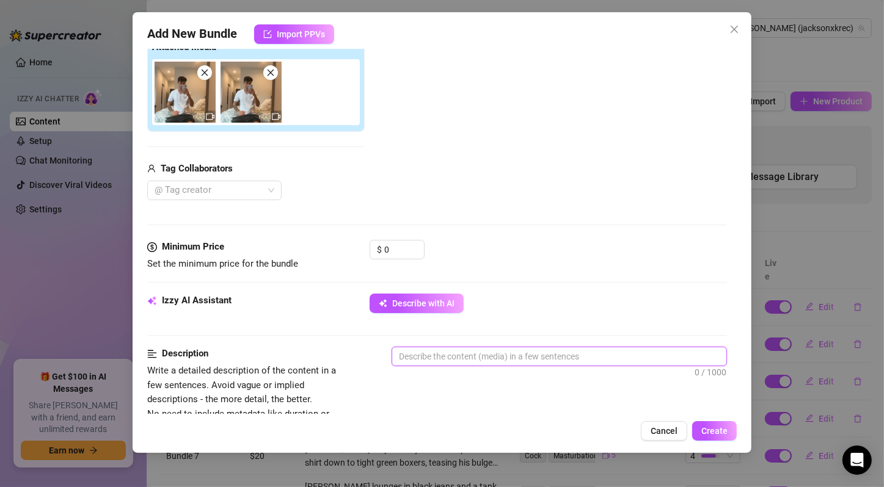
click at [449, 359] on textarea at bounding box center [559, 356] width 334 height 18
click at [430, 299] on span "Describe with AI" at bounding box center [423, 304] width 62 height 10
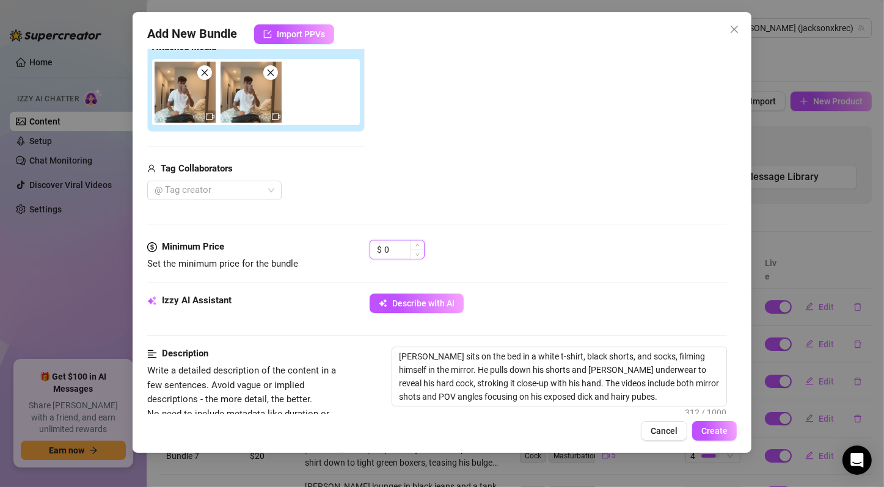
click at [398, 250] on input "0" at bounding box center [404, 250] width 40 height 18
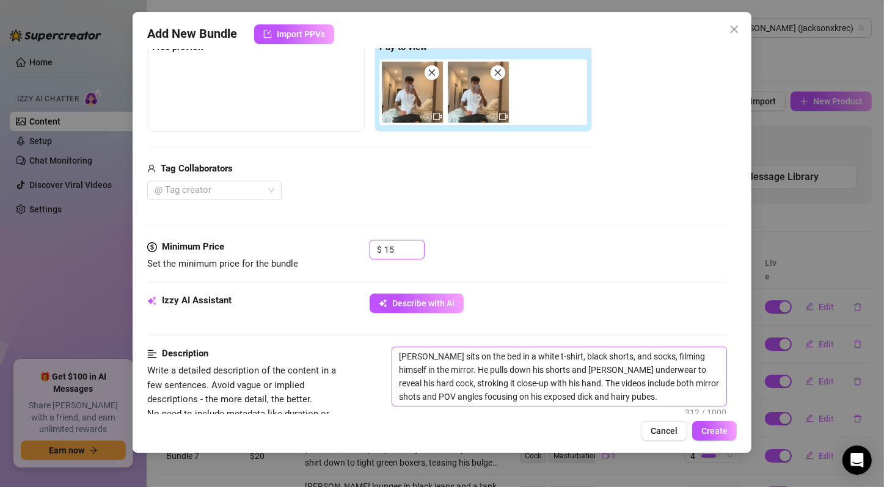
scroll to position [680, 0]
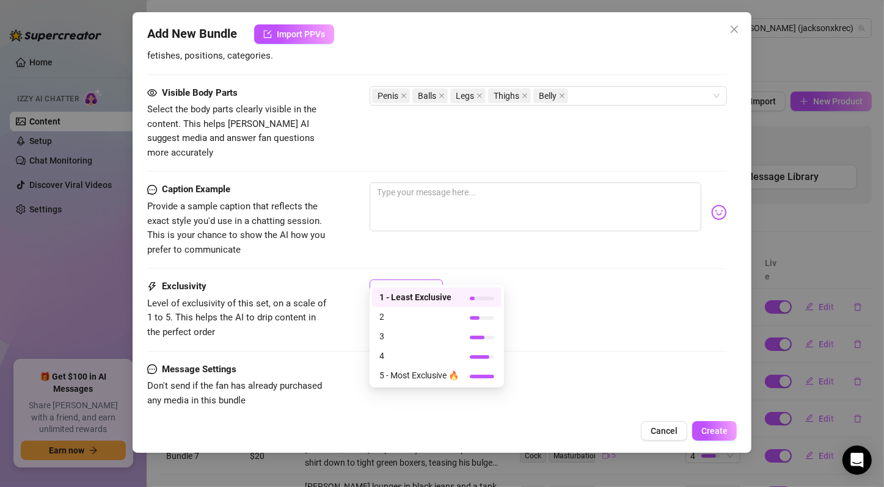
click at [419, 280] on div "1" at bounding box center [401, 289] width 48 height 18
click at [437, 342] on span "3" at bounding box center [418, 336] width 79 height 13
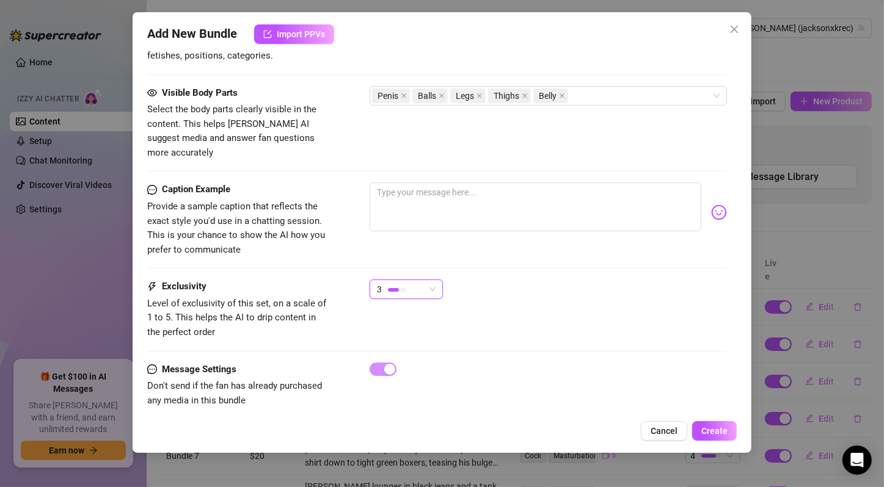
click at [560, 313] on div "Exclusivity Level of exclusivity of this set, on a scale of 1 to 5. This helps …" at bounding box center [437, 310] width 580 height 60
click at [718, 427] on span "Create" at bounding box center [714, 431] width 26 height 10
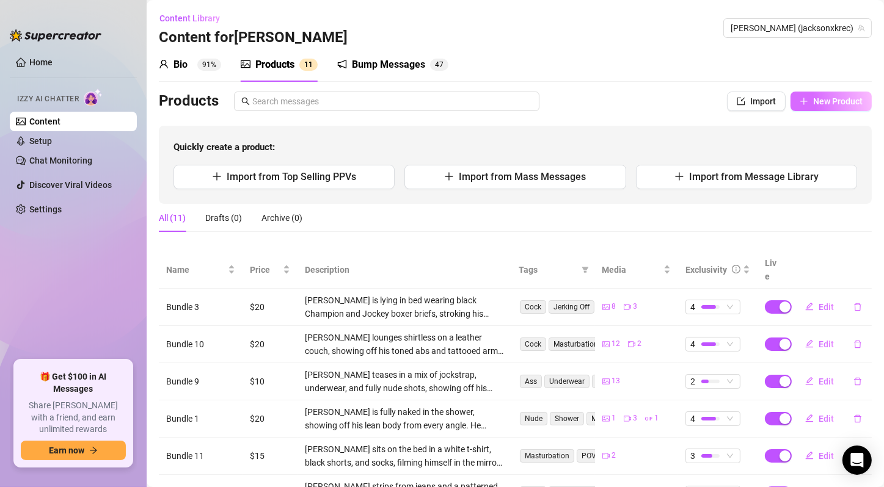
click at [813, 96] on span "New Product" at bounding box center [837, 101] width 49 height 10
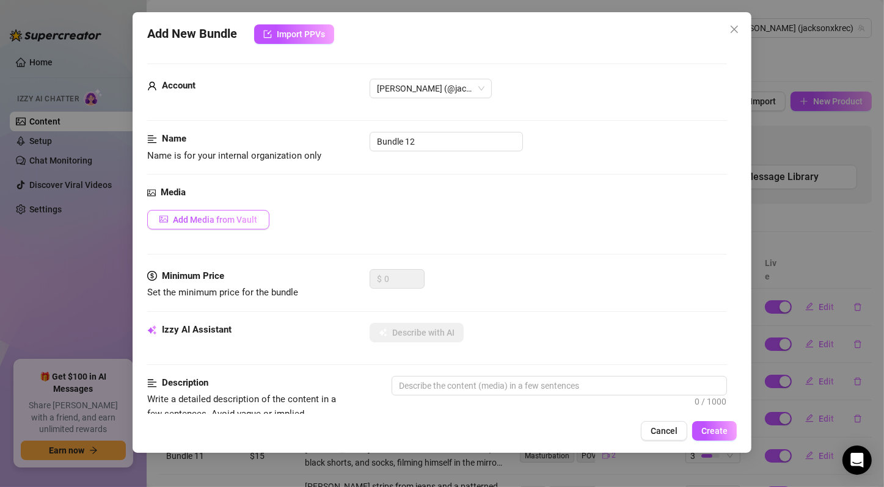
click at [224, 217] on span "Add Media from Vault" at bounding box center [215, 220] width 84 height 10
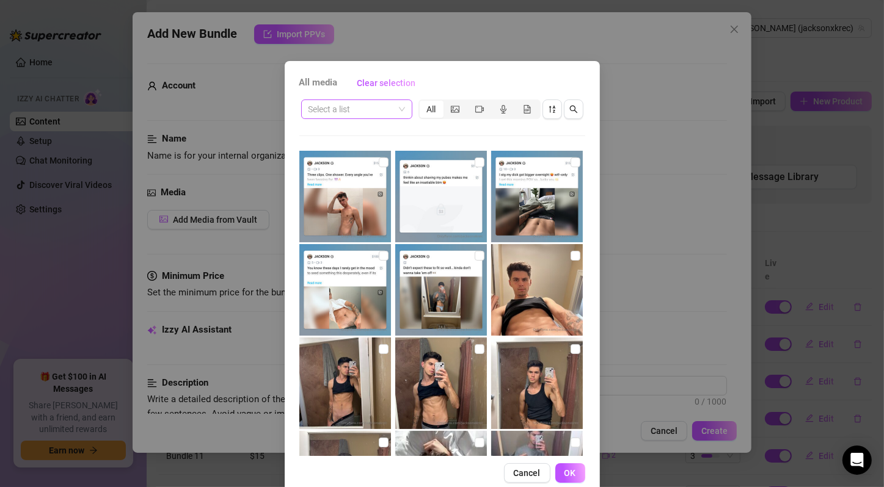
click at [400, 112] on div "Select a list" at bounding box center [356, 110] width 111 height 20
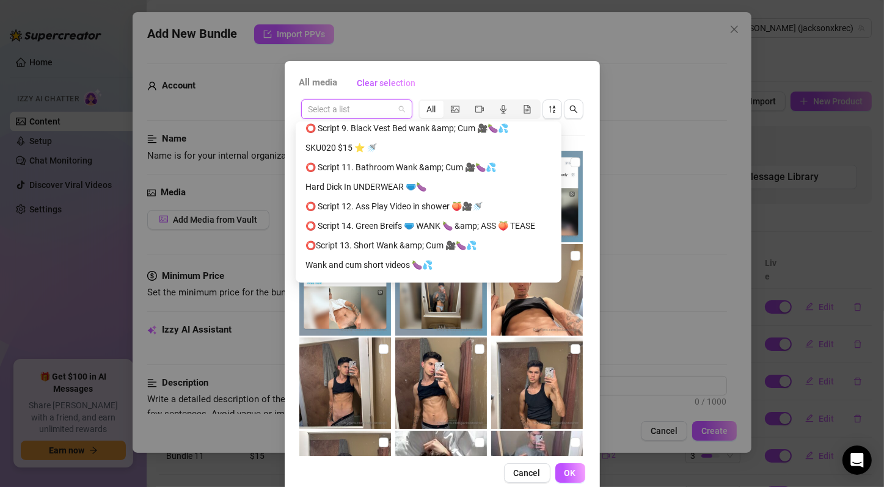
scroll to position [484, 0]
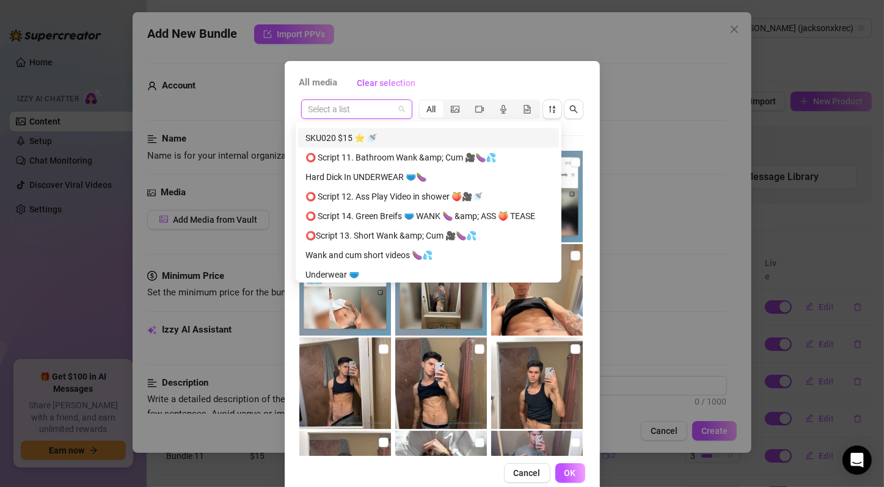
click at [433, 136] on div "SKU020 $15 ⭐️ 🚿" at bounding box center [428, 137] width 246 height 13
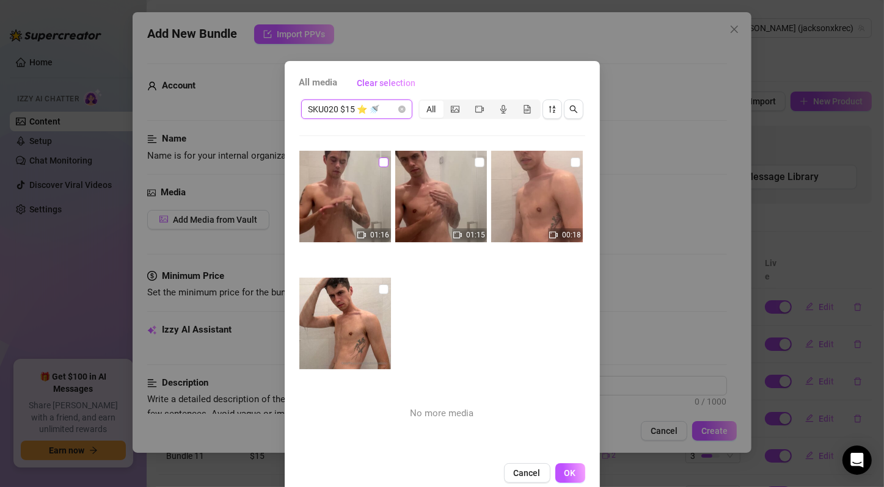
click at [379, 161] on input "checkbox" at bounding box center [384, 163] width 10 height 10
click at [474, 161] on input "checkbox" at bounding box center [479, 163] width 10 height 10
click at [570, 161] on input "checkbox" at bounding box center [575, 163] width 10 height 10
click at [379, 288] on input "checkbox" at bounding box center [384, 290] width 10 height 10
click at [569, 476] on span "OK" at bounding box center [570, 473] width 12 height 10
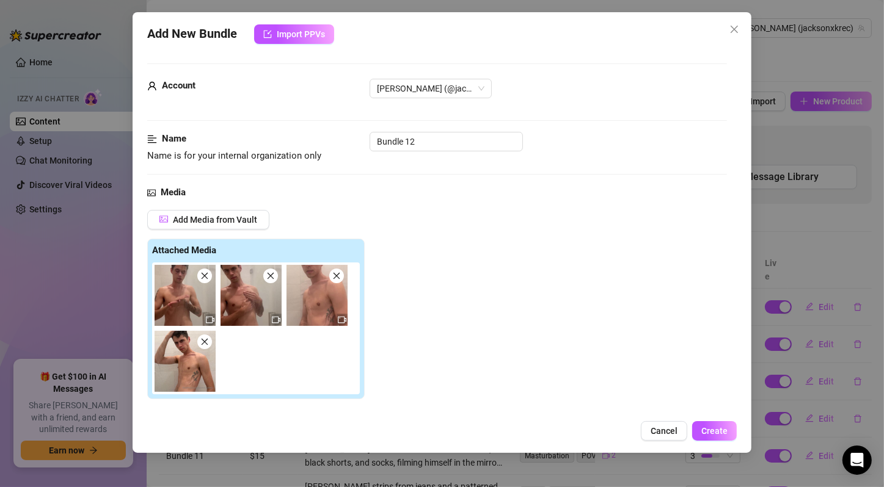
scroll to position [203, 0]
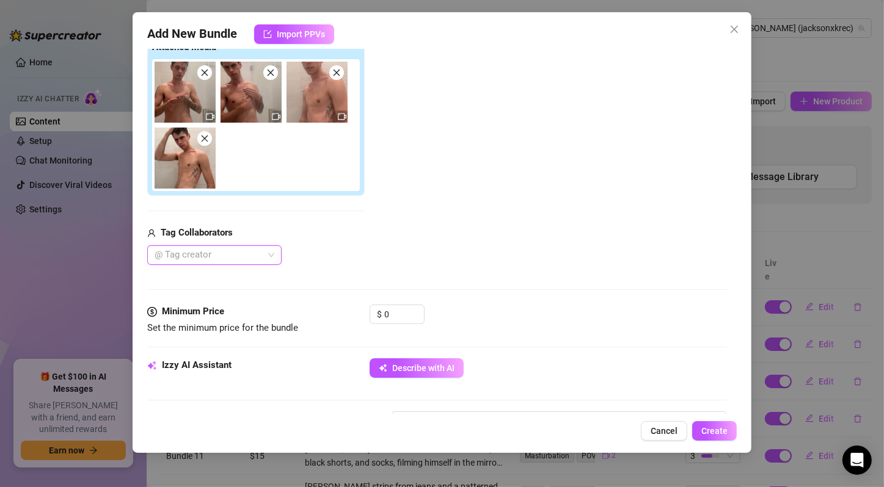
click at [493, 315] on div "$ 0" at bounding box center [547, 320] width 357 height 31
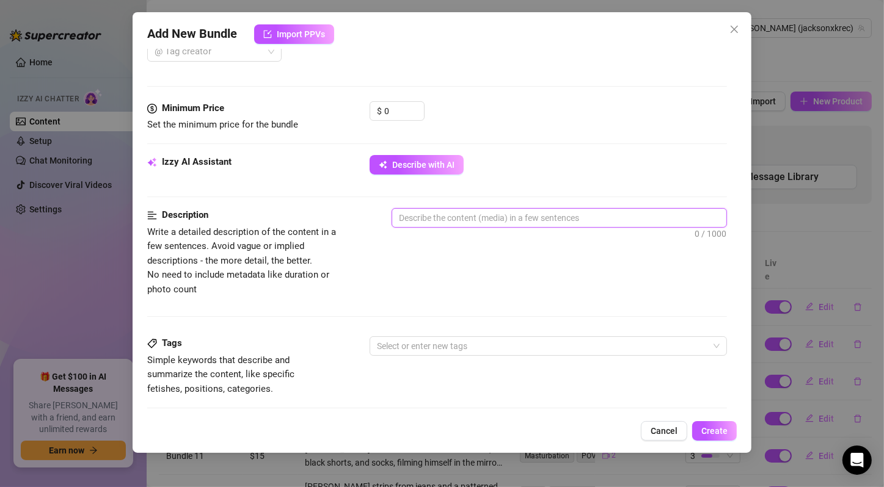
click at [445, 223] on textarea at bounding box center [559, 218] width 334 height 18
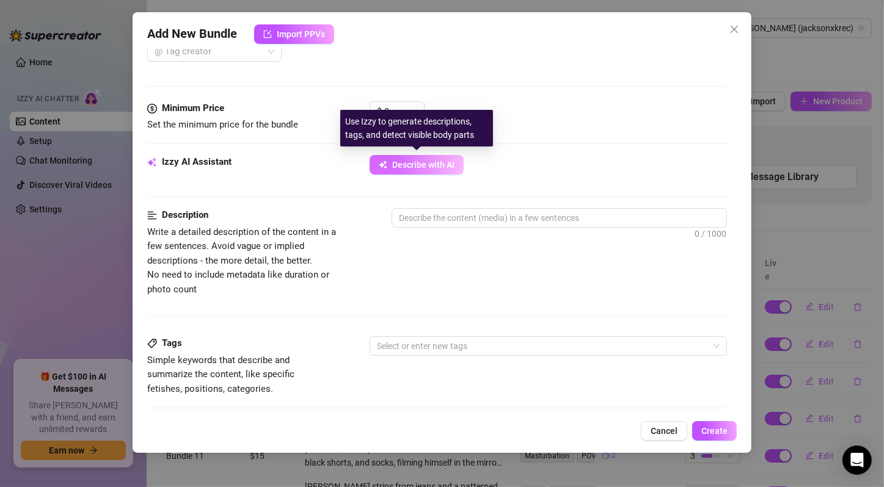
click at [445, 166] on span "Describe with AI" at bounding box center [423, 165] width 62 height 10
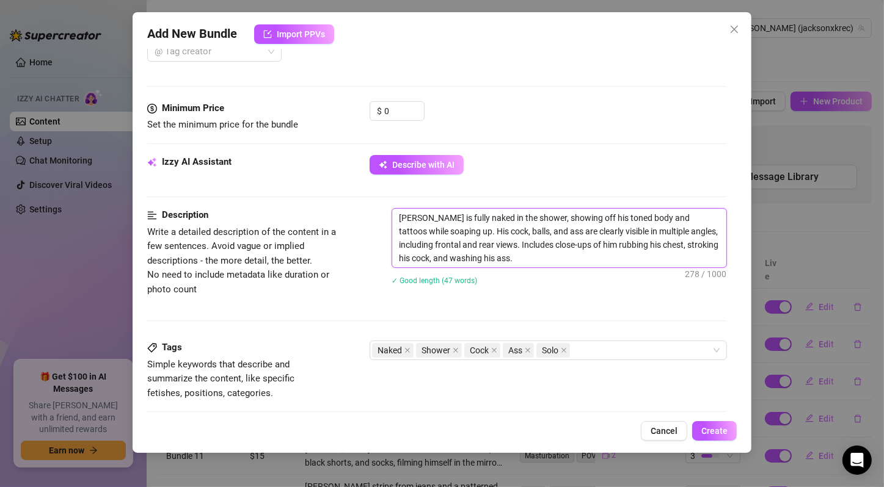
click at [518, 248] on textarea "[PERSON_NAME] is fully naked in the shower, showing off his toned body and tatt…" at bounding box center [559, 238] width 334 height 59
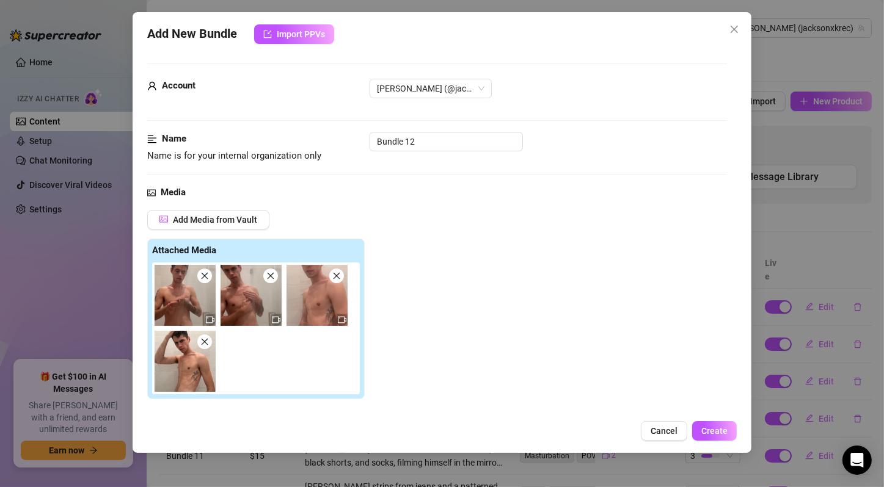
scroll to position [203, 0]
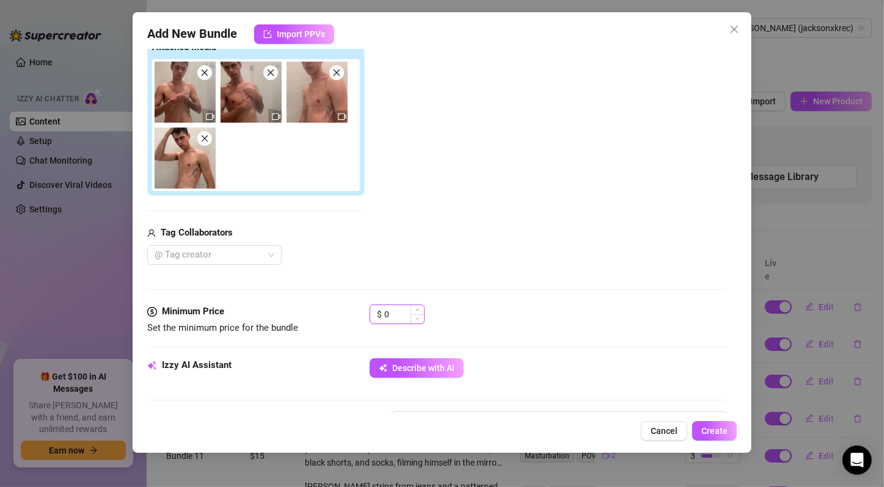
click at [398, 311] on input "0" at bounding box center [404, 314] width 40 height 18
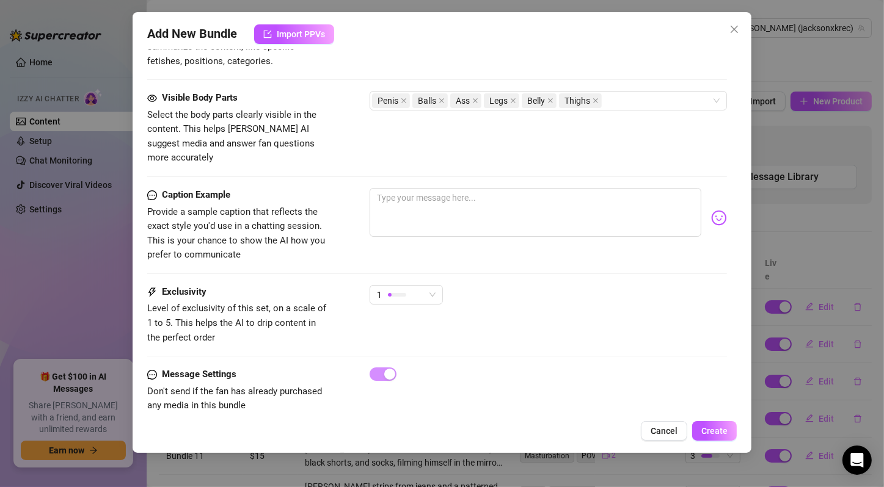
scroll to position [744, 0]
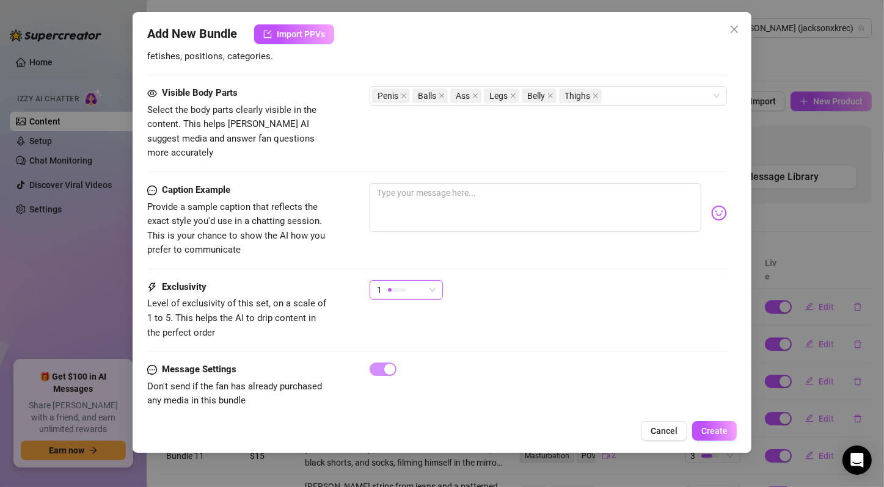
click at [434, 281] on span "1" at bounding box center [406, 290] width 59 height 18
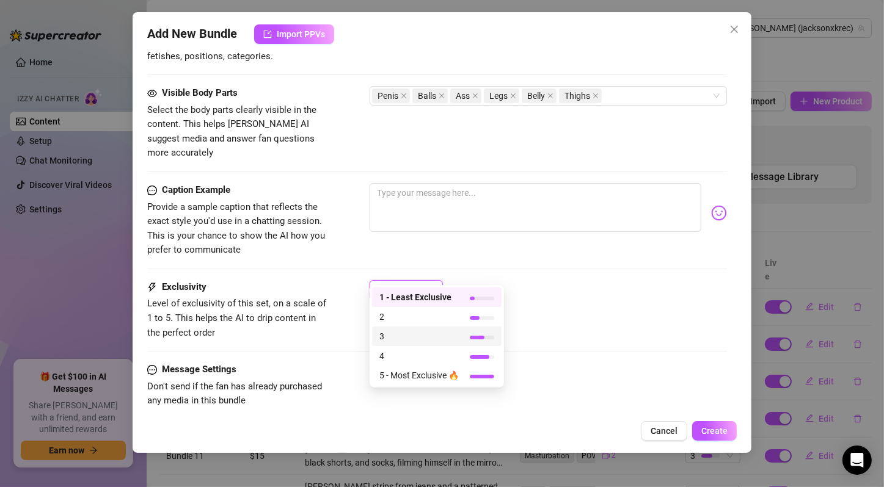
click at [464, 337] on div "3" at bounding box center [436, 336] width 115 height 13
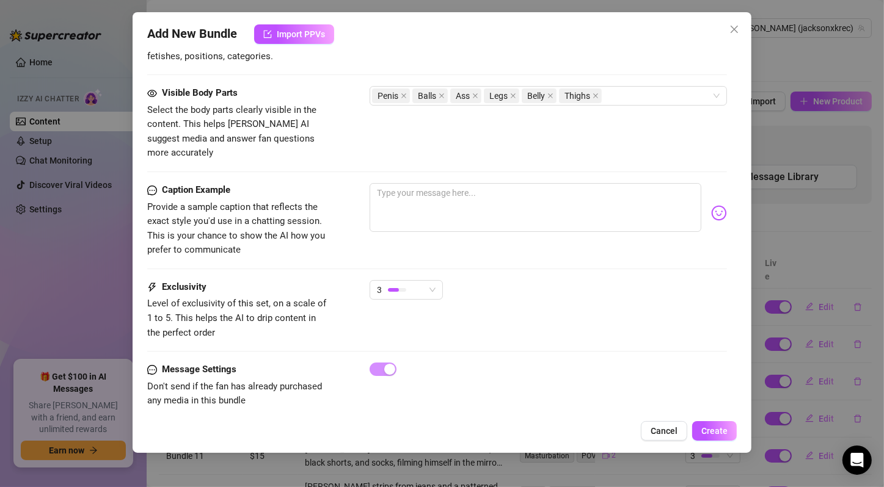
click at [506, 302] on div "Exclusivity Level of exclusivity of this set, on a scale of 1 to 5. This helps …" at bounding box center [437, 310] width 580 height 60
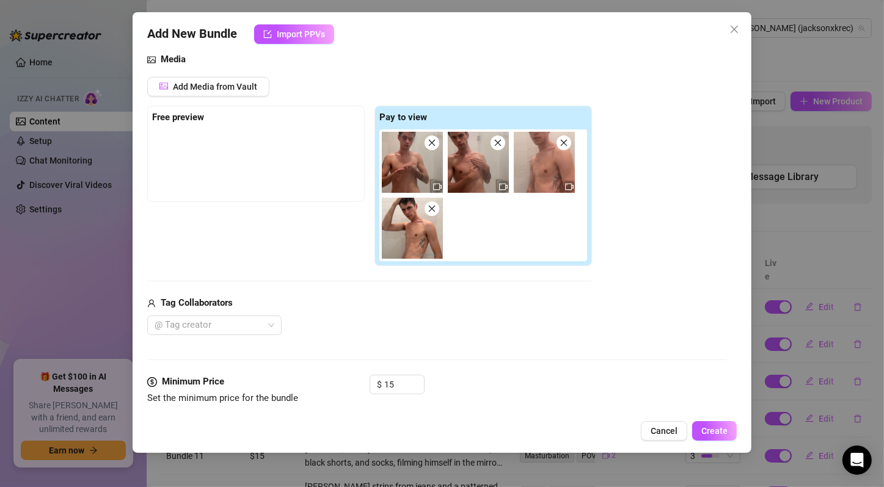
scroll to position [337, 0]
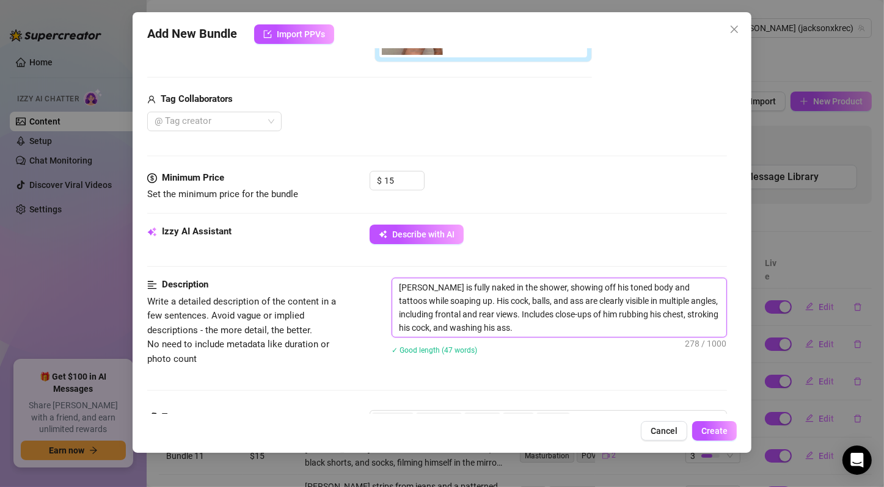
click at [506, 301] on textarea "[PERSON_NAME] is fully naked in the shower, showing off his toned body and tatt…" at bounding box center [559, 307] width 334 height 59
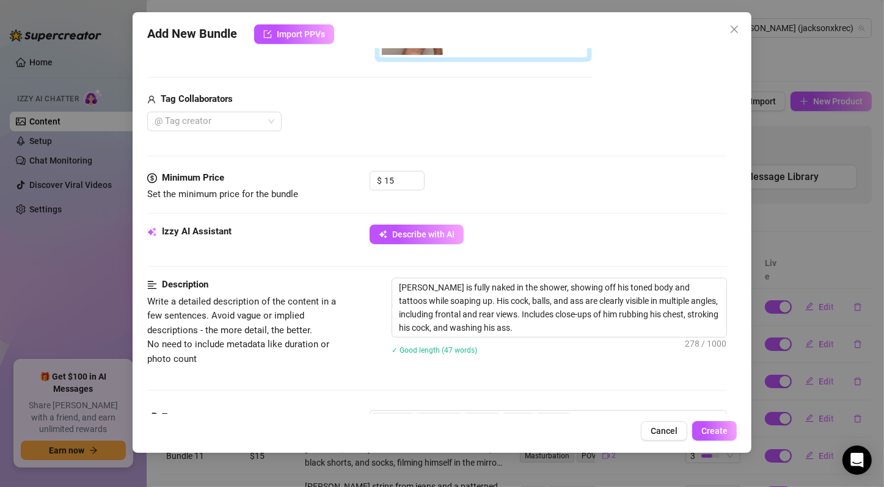
click at [534, 268] on div "Izzy AI Assistant Describe with AI" at bounding box center [437, 251] width 580 height 53
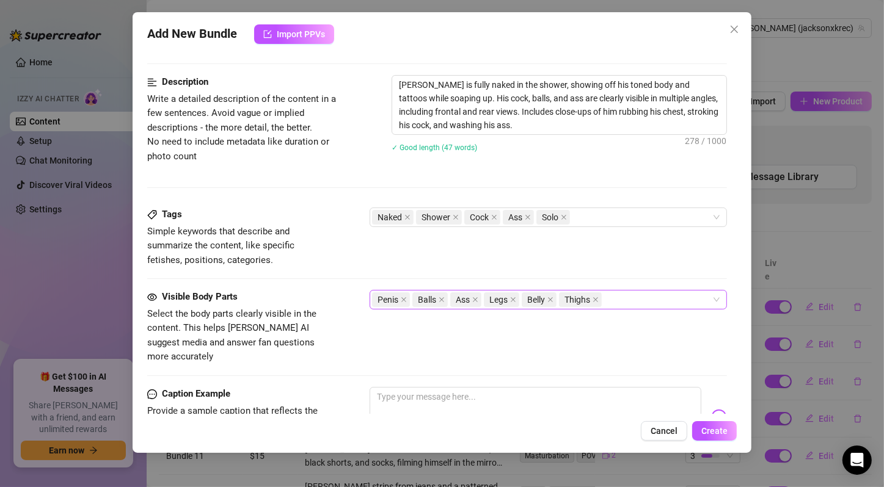
scroll to position [744, 0]
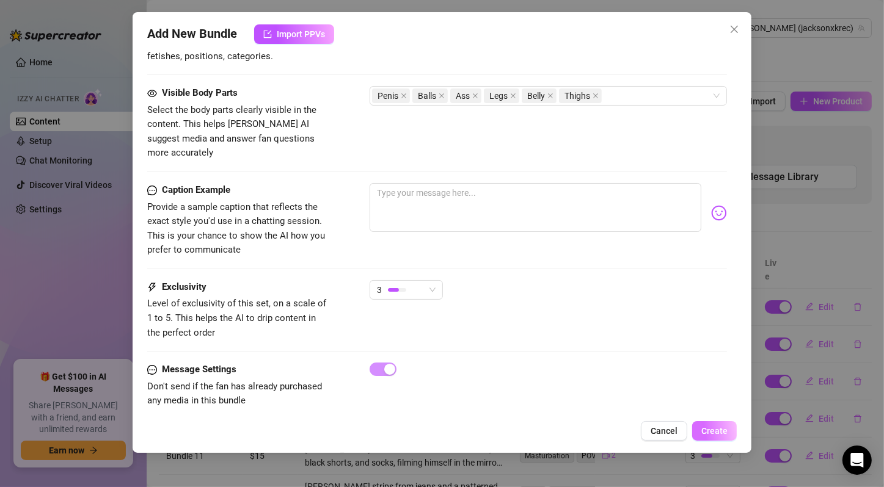
click at [708, 430] on span "Create" at bounding box center [714, 431] width 26 height 10
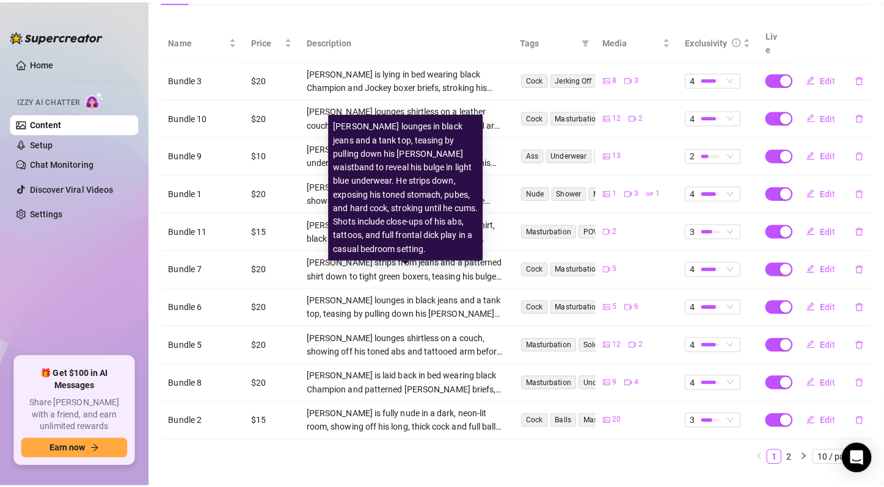
scroll to position [0, 0]
